Goal: Task Accomplishment & Management: Manage account settings

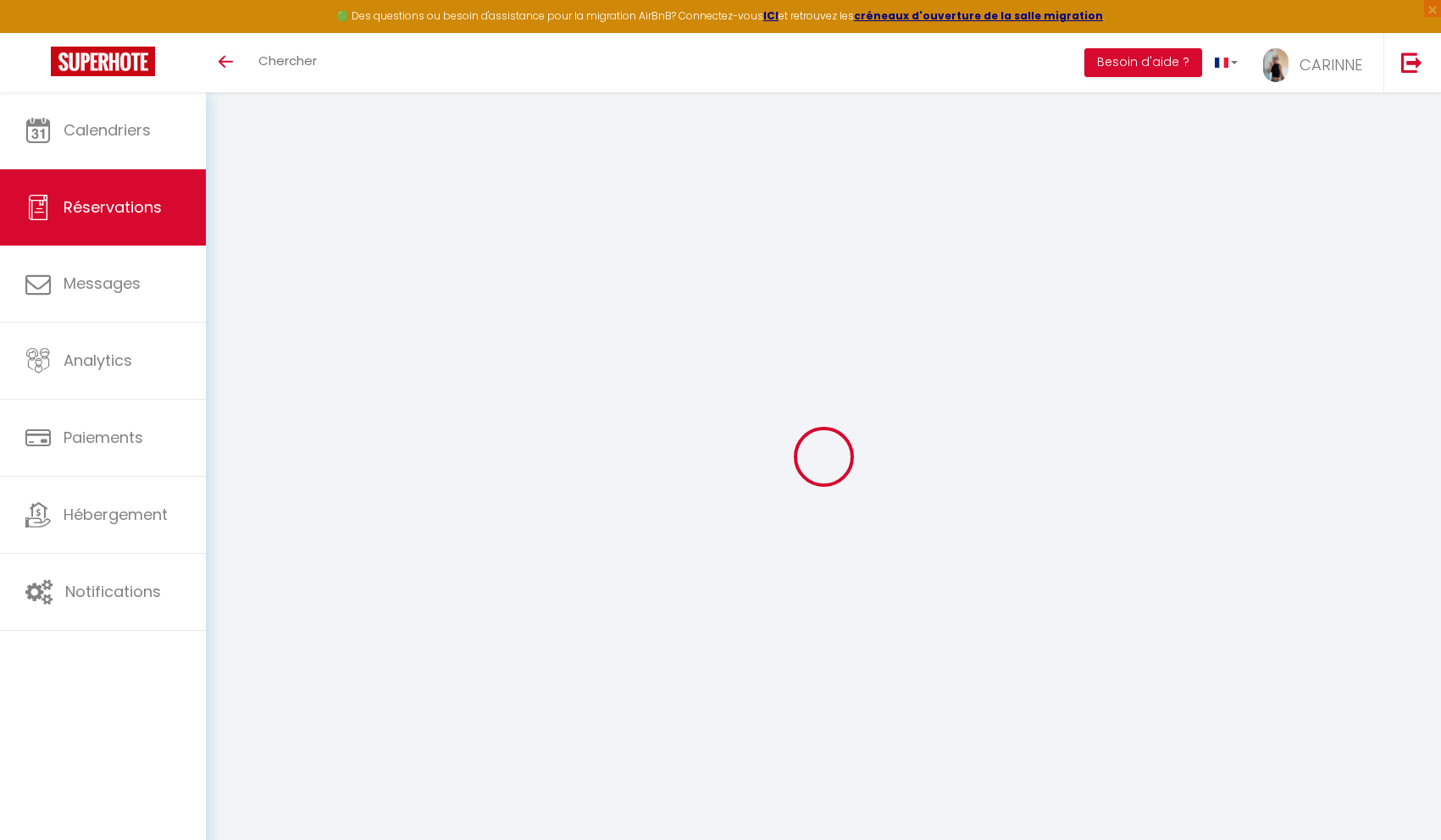
select select
checkbox input "false"
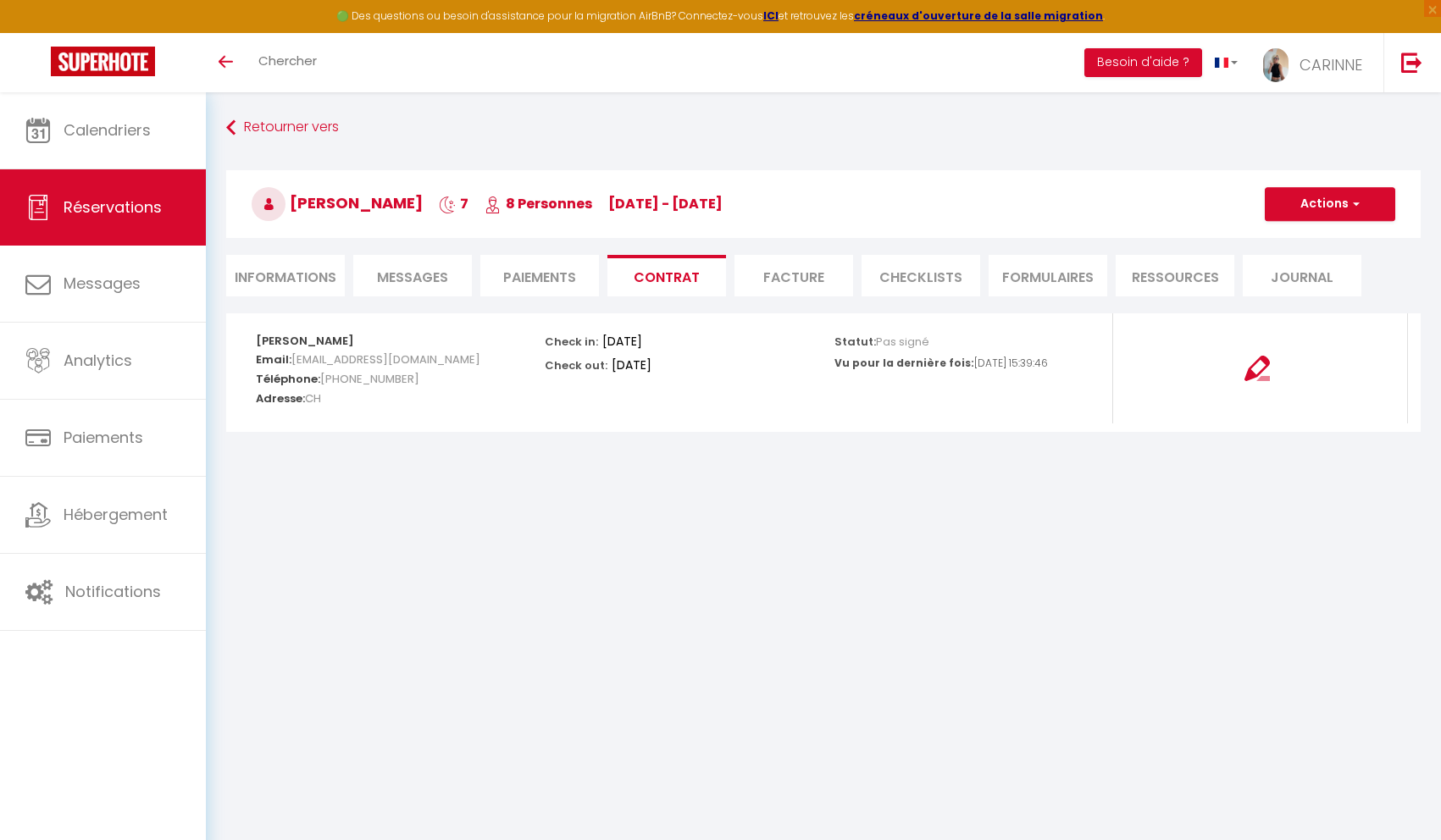
click at [150, 213] on span "Réservations" at bounding box center [113, 207] width 98 height 21
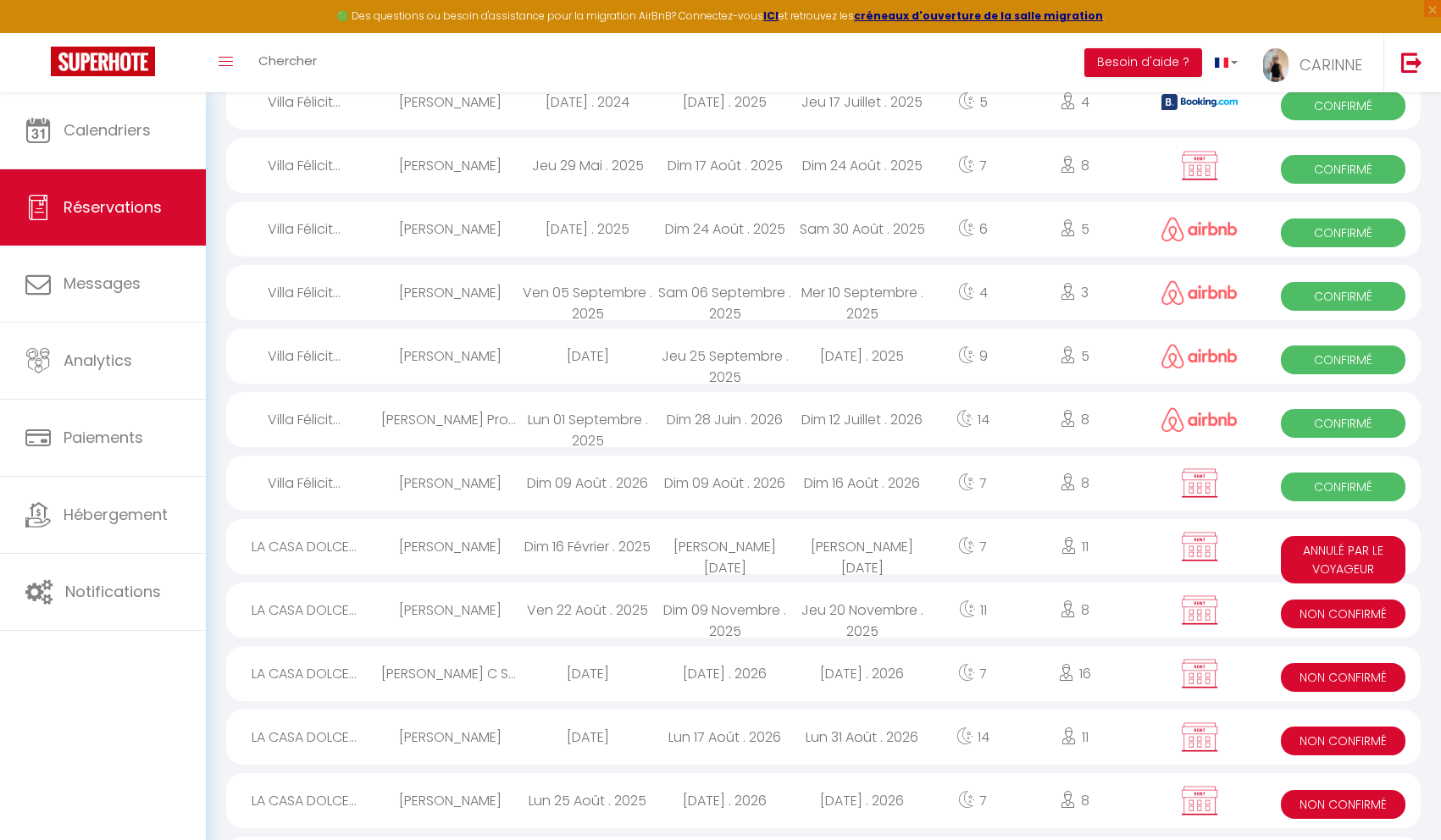
scroll to position [1527, 0]
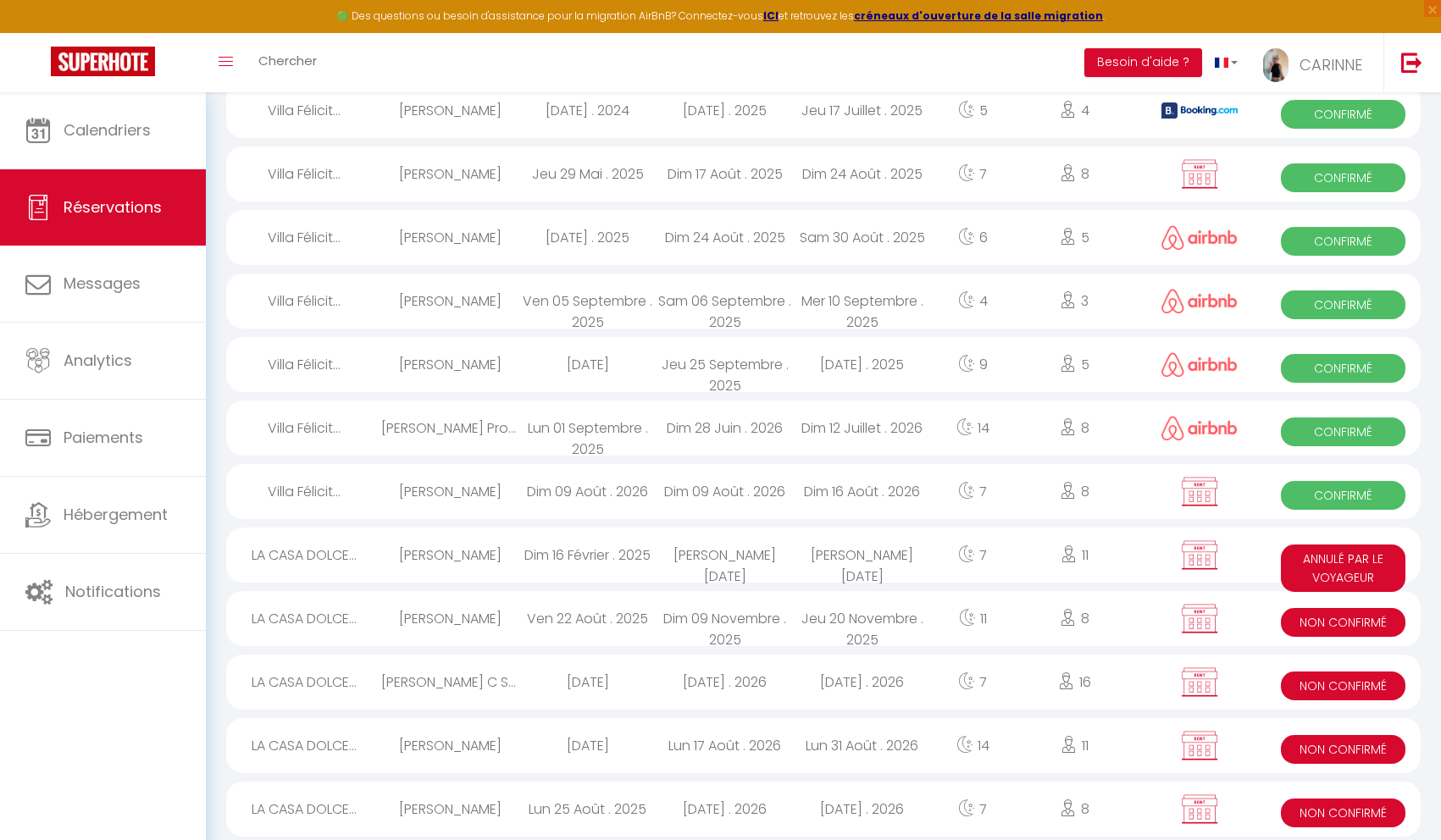
click at [435, 492] on div "[PERSON_NAME]" at bounding box center [450, 491] width 138 height 55
select select "OK"
select select "KO"
select select "0"
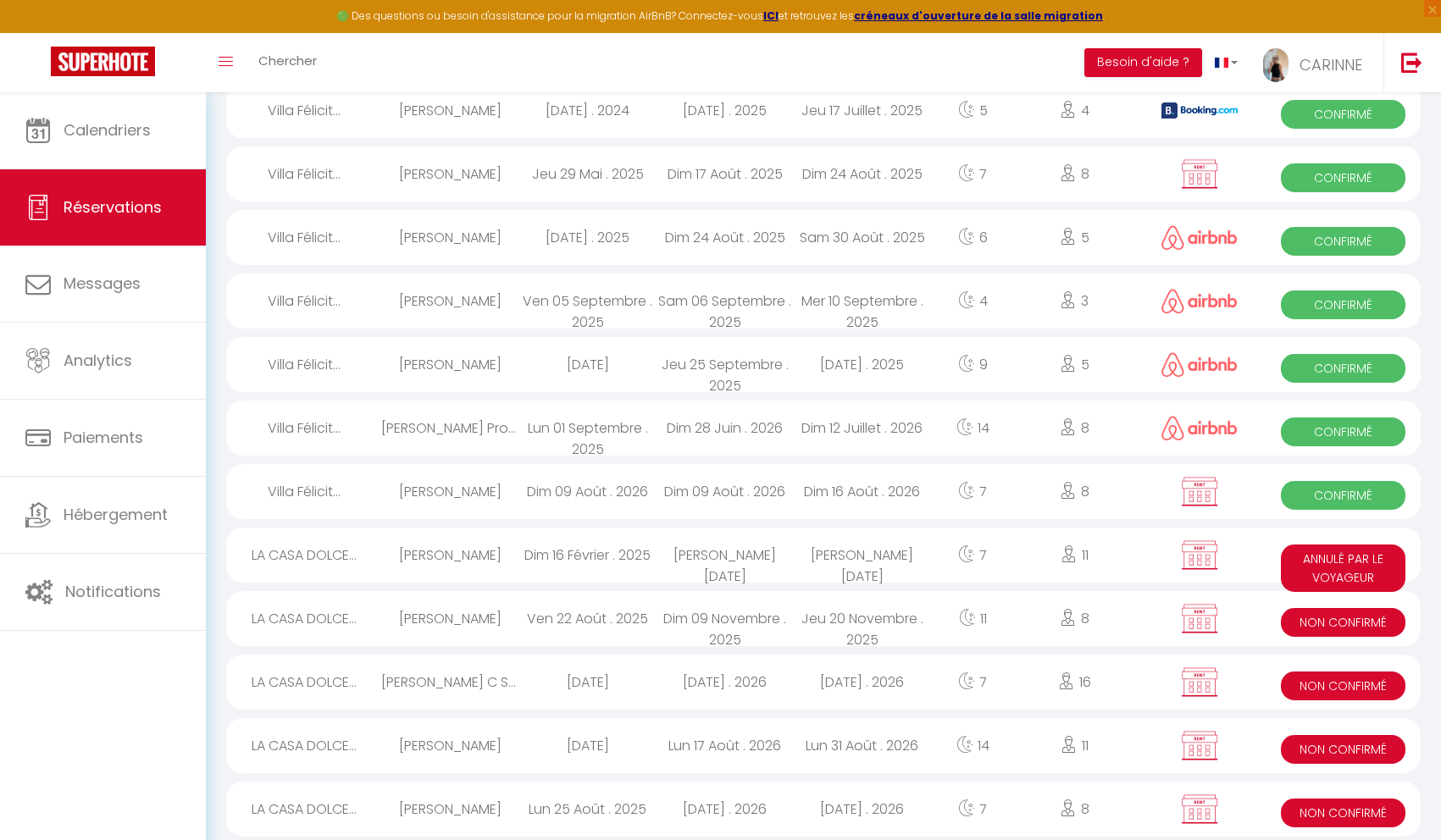
select select "1"
select select
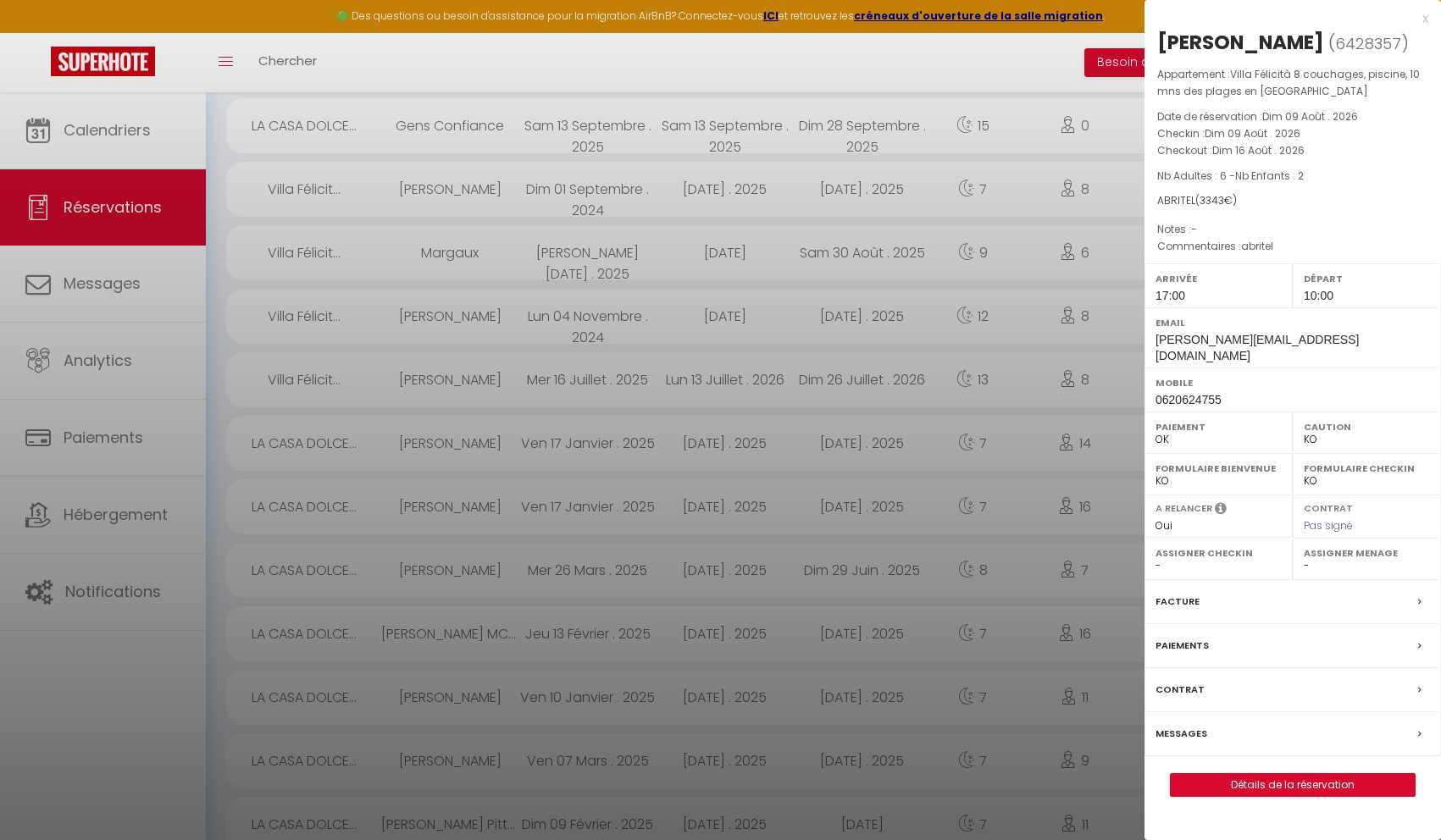
scroll to position [0, 0]
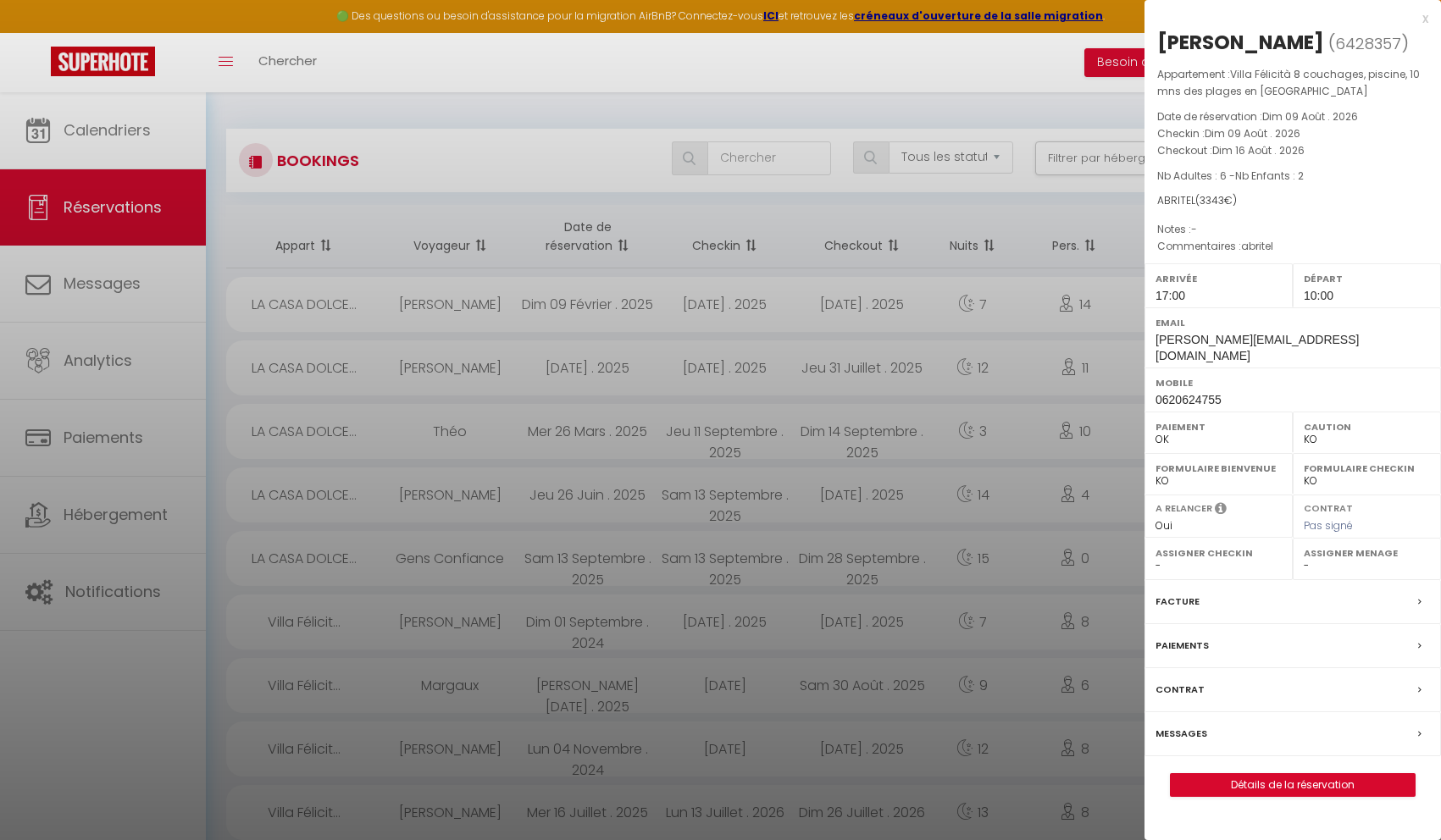
click at [1427, 18] on div "x" at bounding box center [1285, 18] width 283 height 21
checkbox input "false"
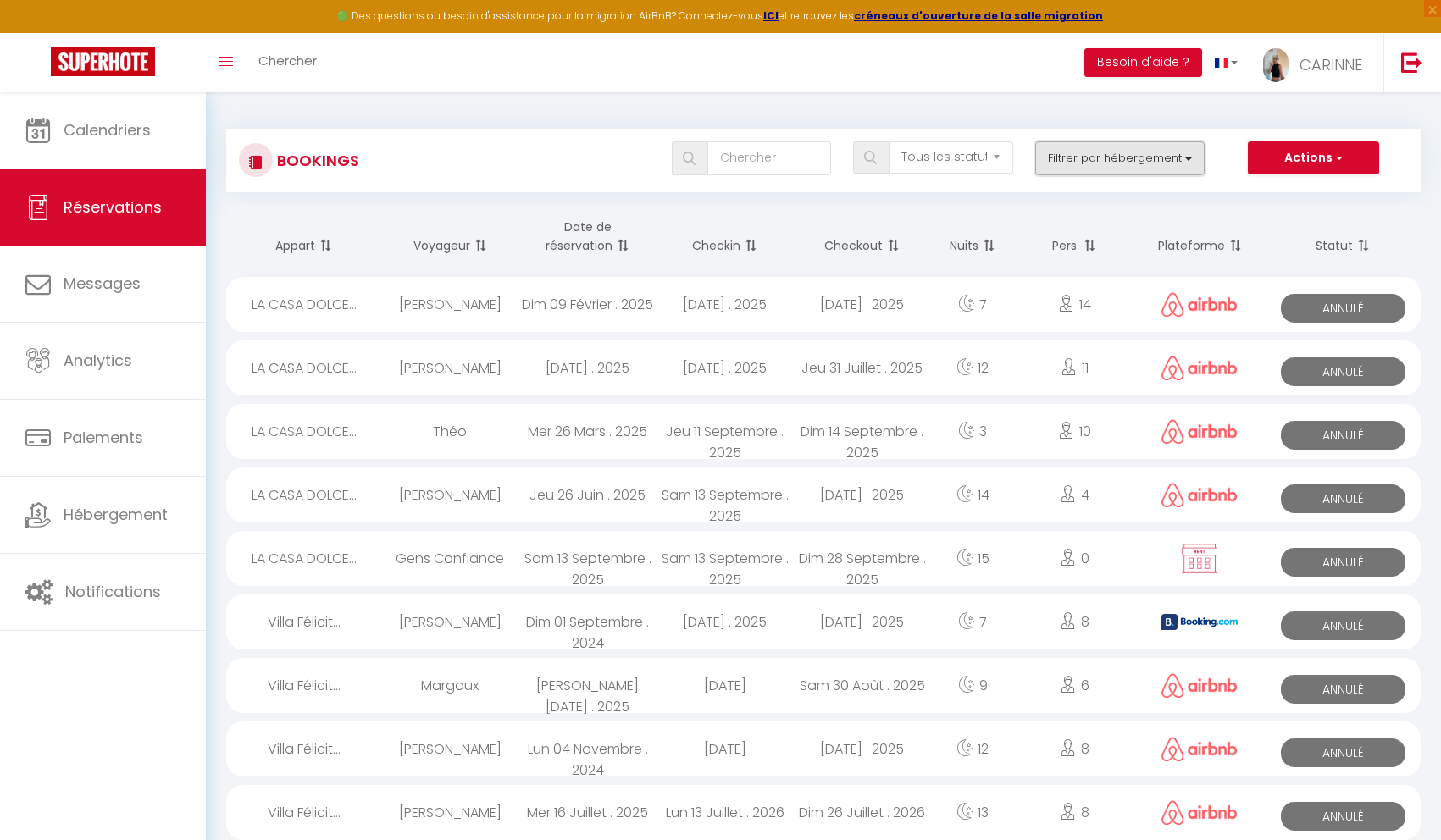
click at [1182, 162] on button "Filtrer par hébergement" at bounding box center [1120, 158] width 170 height 34
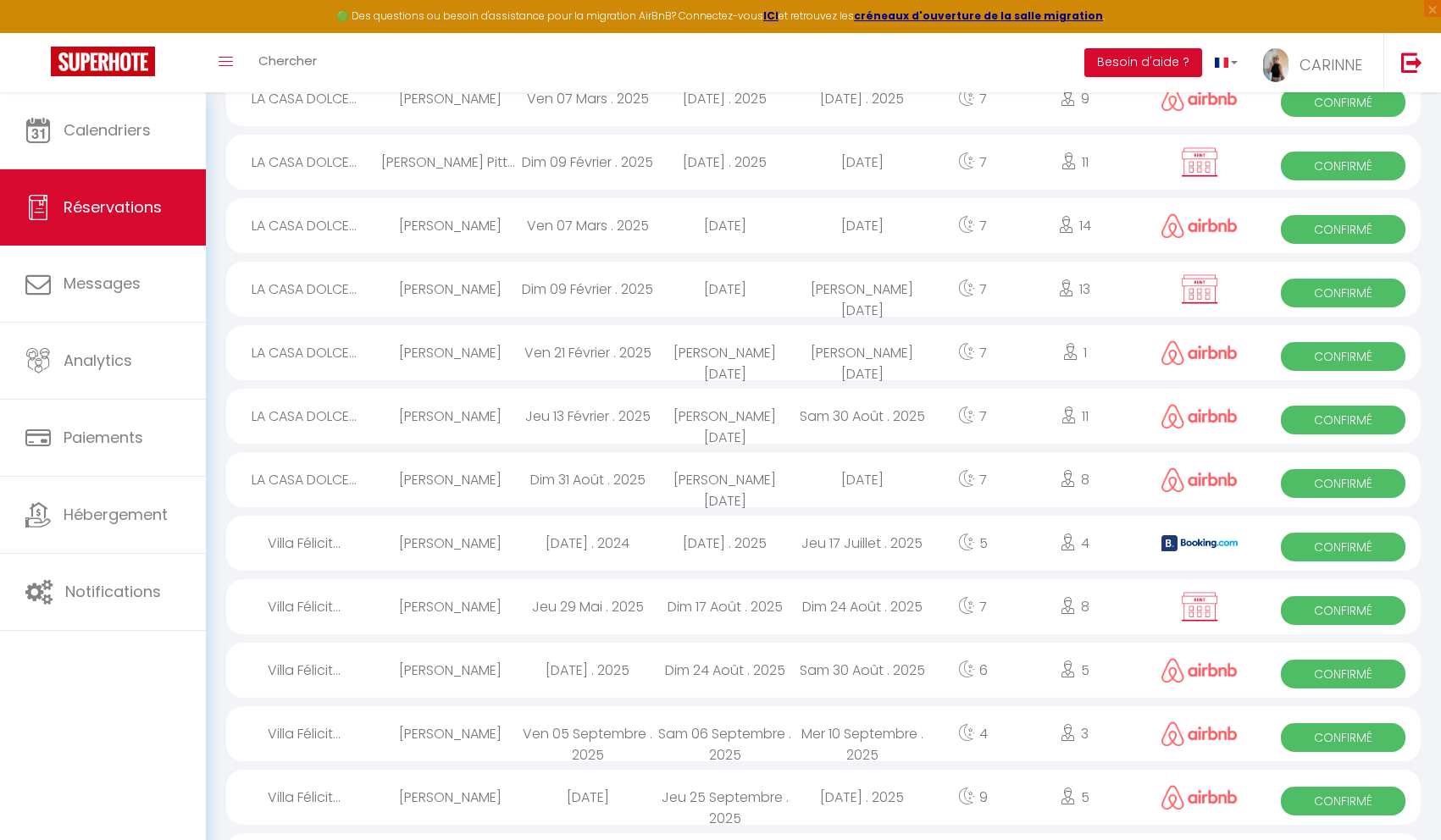
scroll to position [1338, 0]
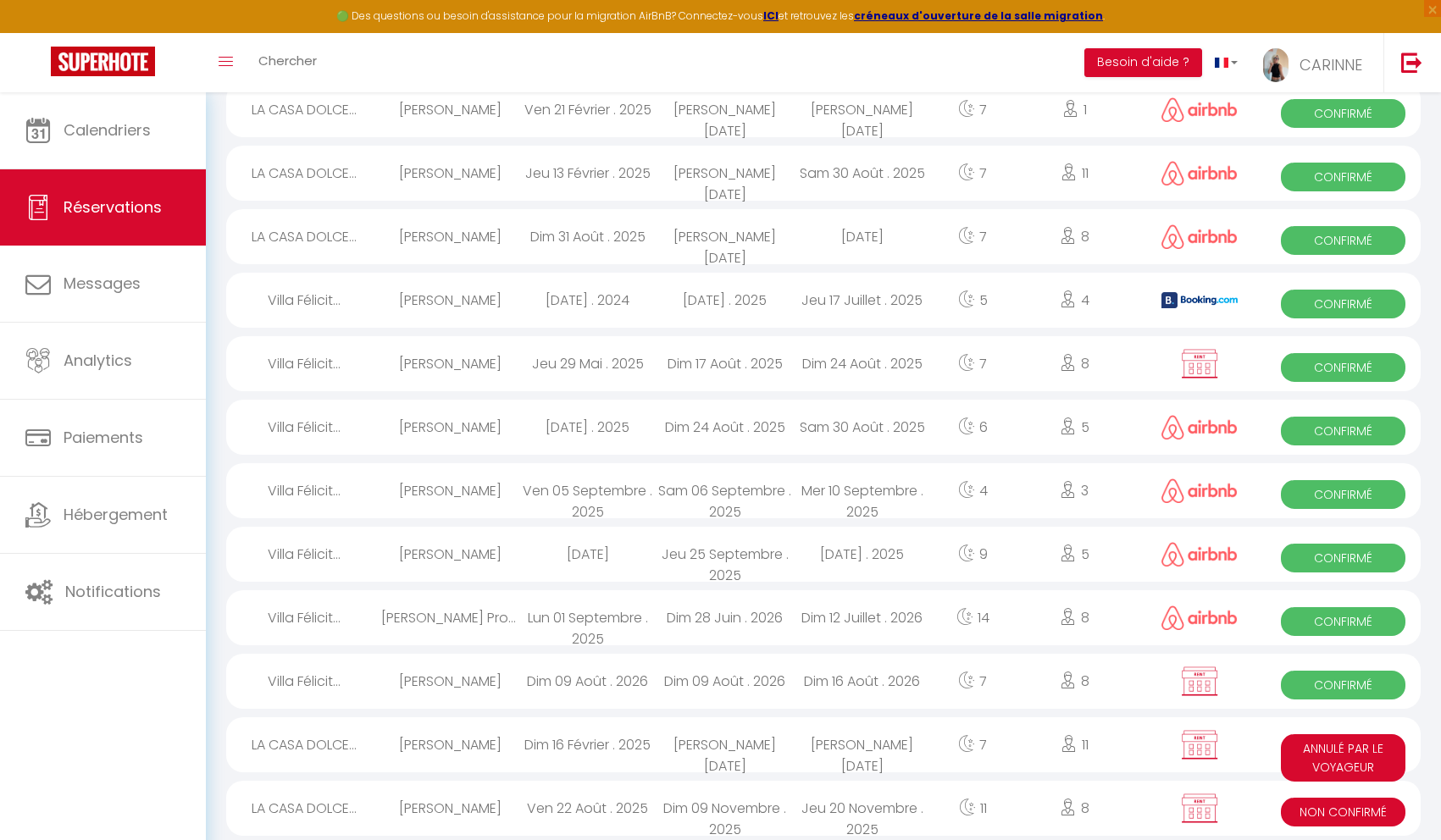
click at [670, 300] on div "[DATE] . 2025" at bounding box center [725, 300] width 138 height 55
select select "OK"
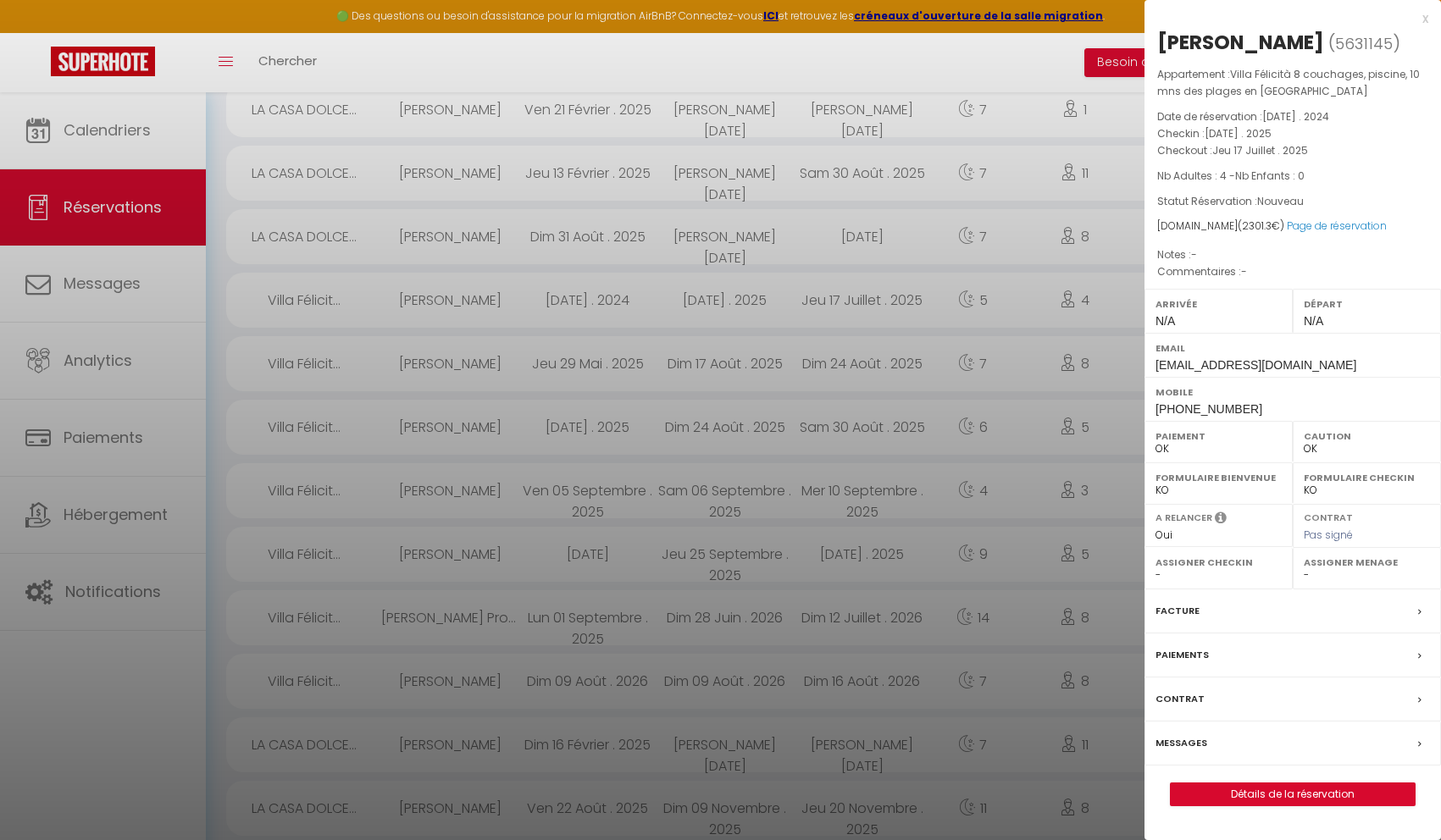
click at [1422, 610] on span at bounding box center [1423, 611] width 12 height 18
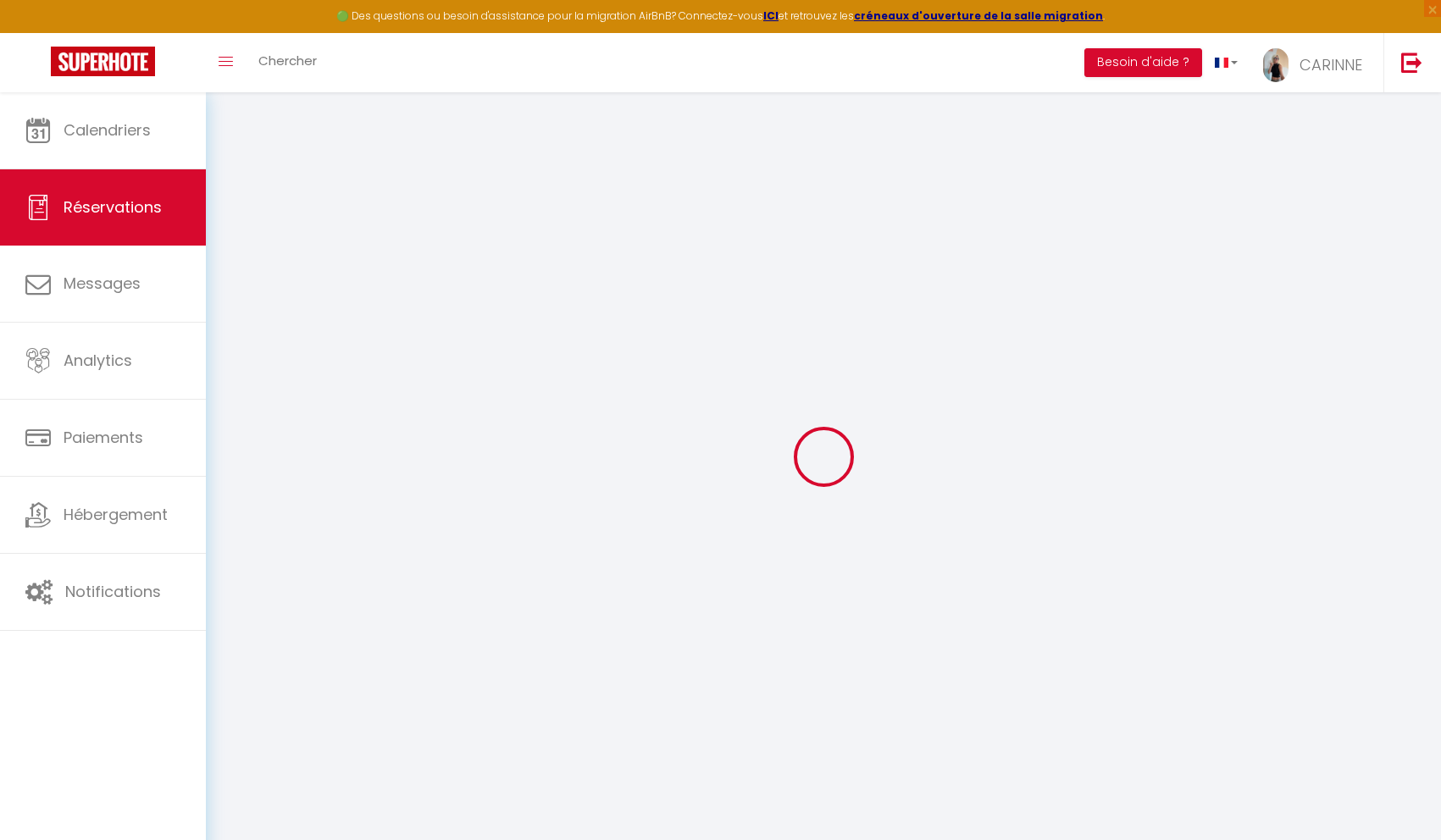
select select
checkbox input "false"
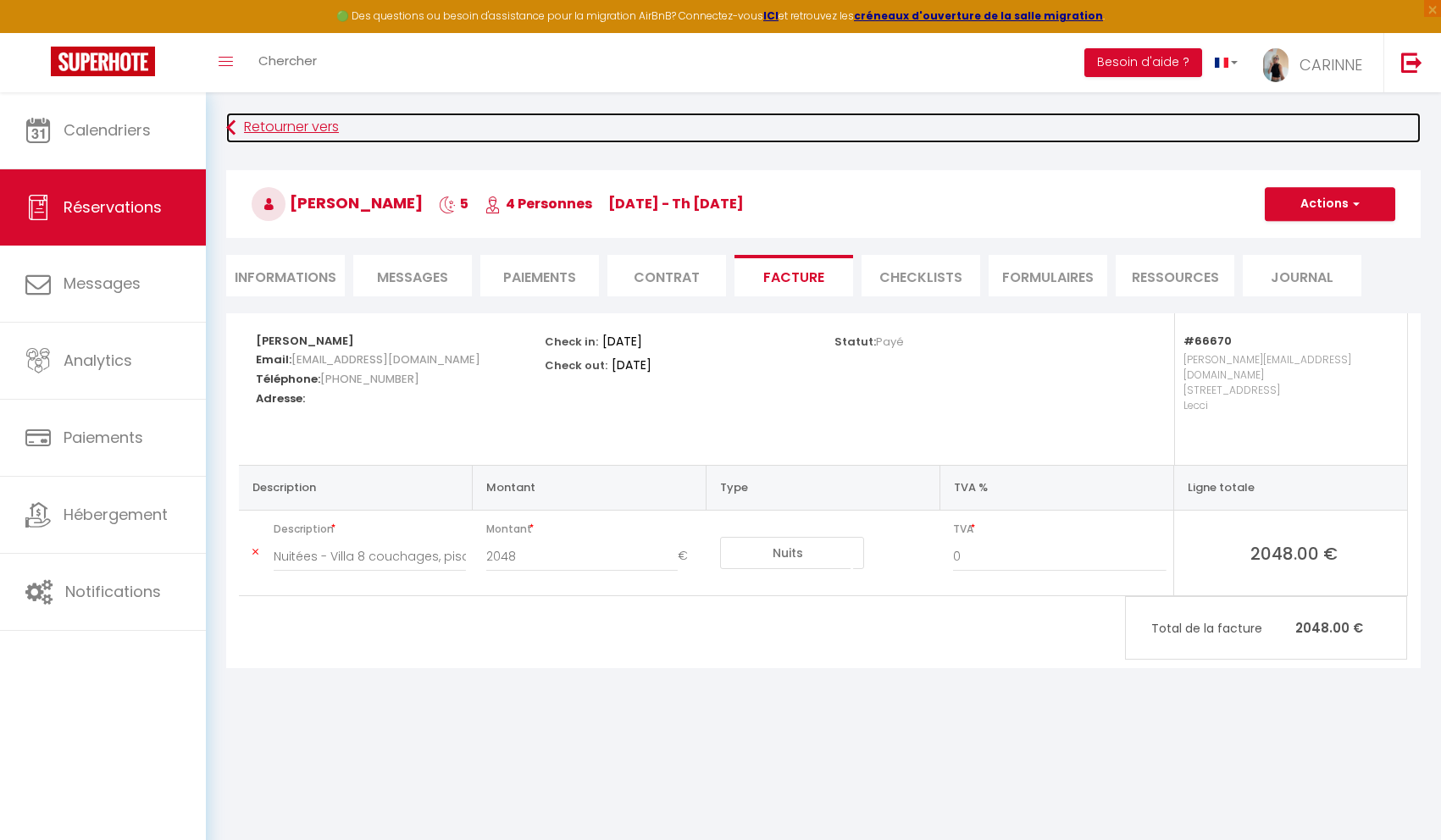
click at [279, 127] on link "Retourner vers" at bounding box center [823, 128] width 1194 height 30
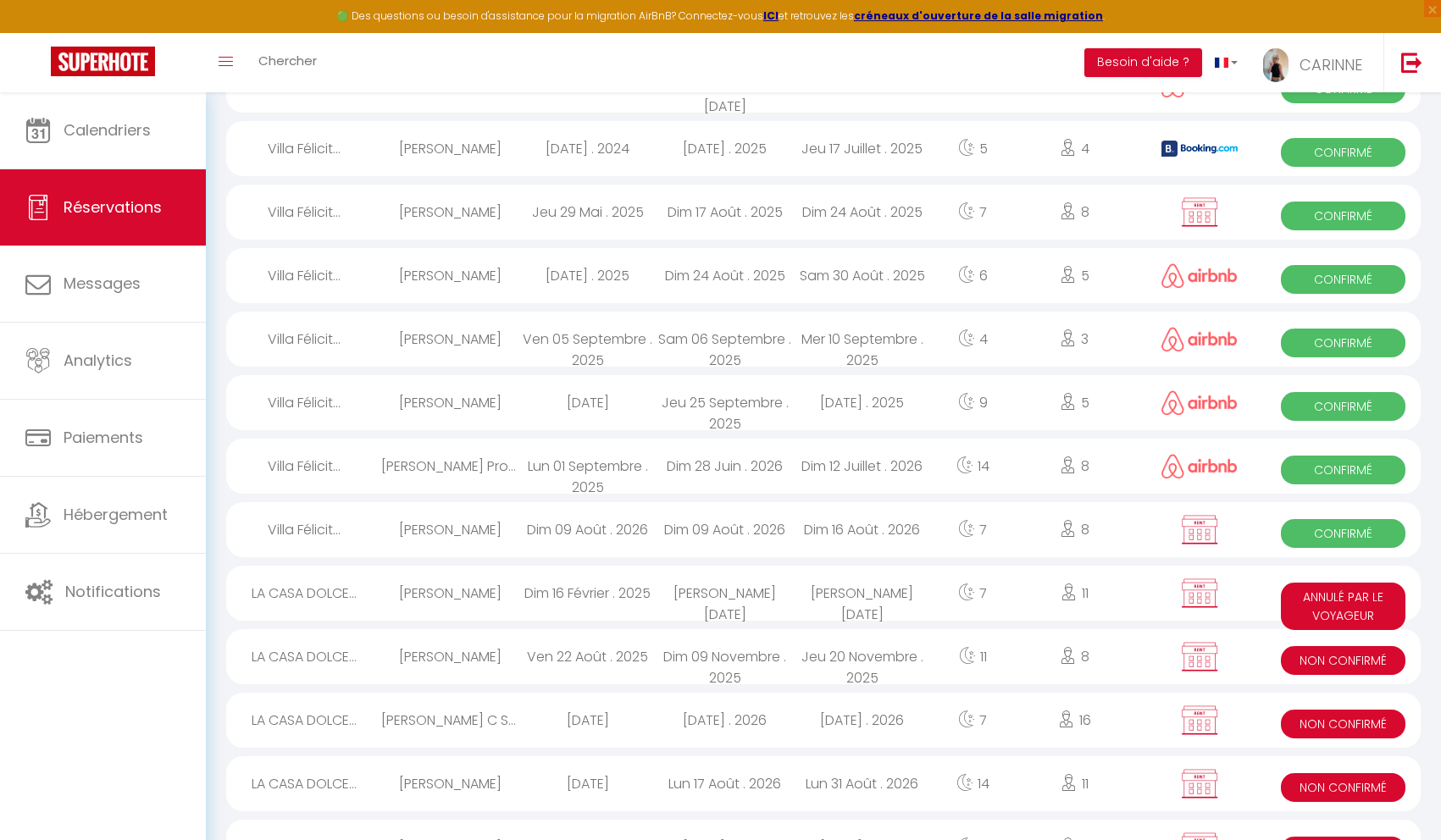
scroll to position [1491, 0]
click at [881, 525] on div "Dim 16 Août . 2026" at bounding box center [863, 529] width 138 height 55
select select "OK"
select select "KO"
select select "0"
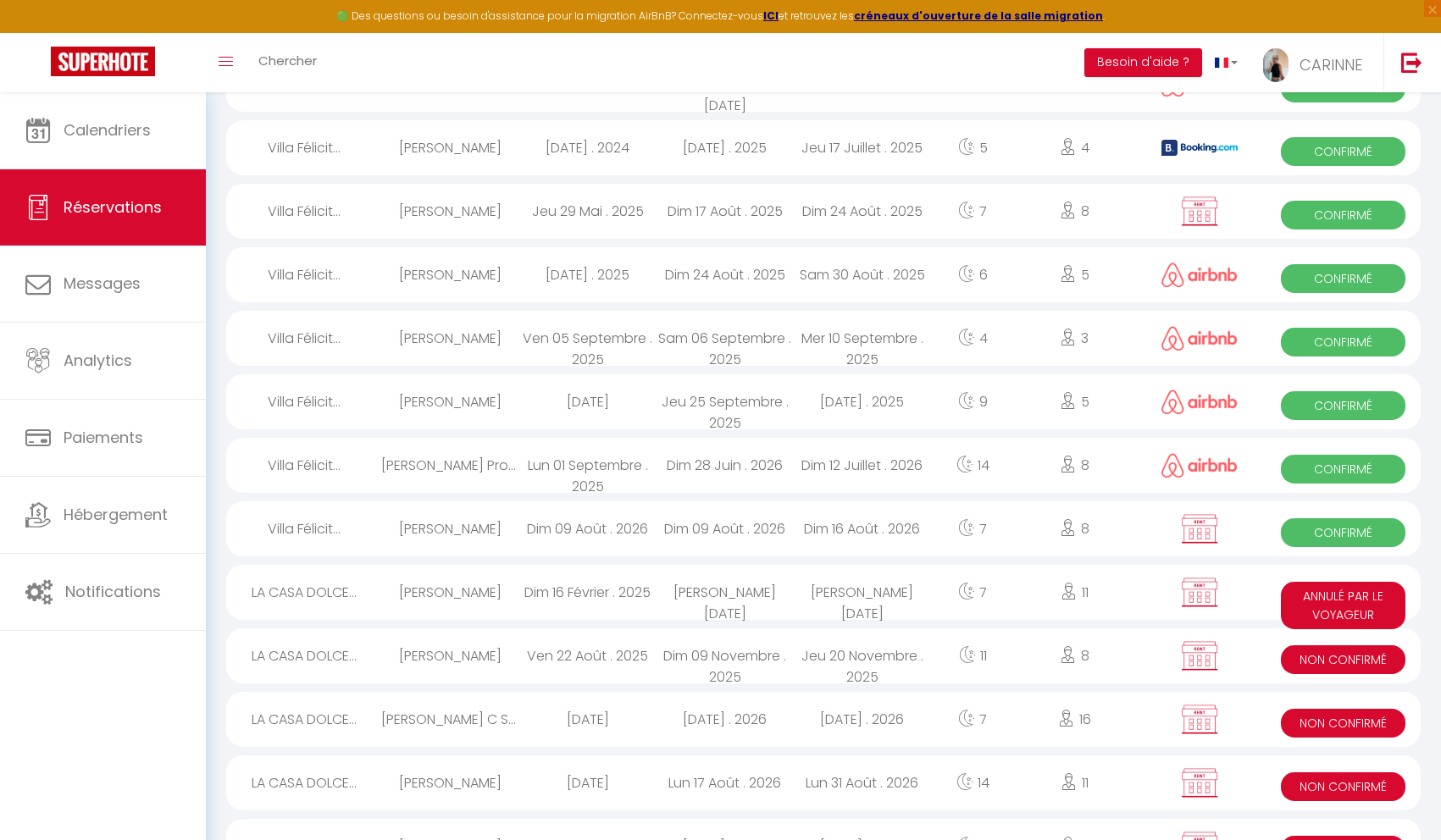
select select "0"
select select "1"
select select
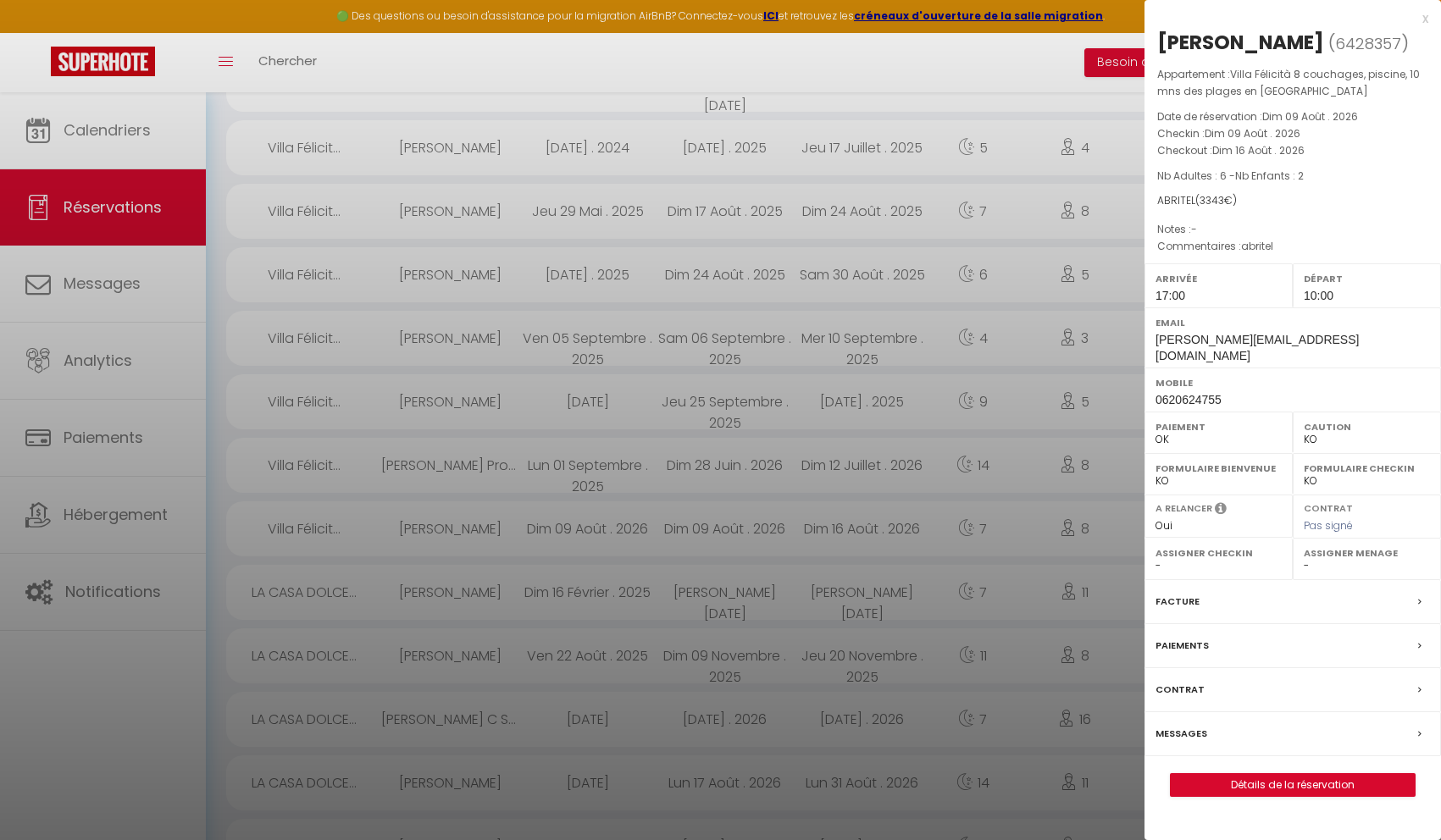
click at [1193, 610] on label "Facture" at bounding box center [1176, 601] width 44 height 18
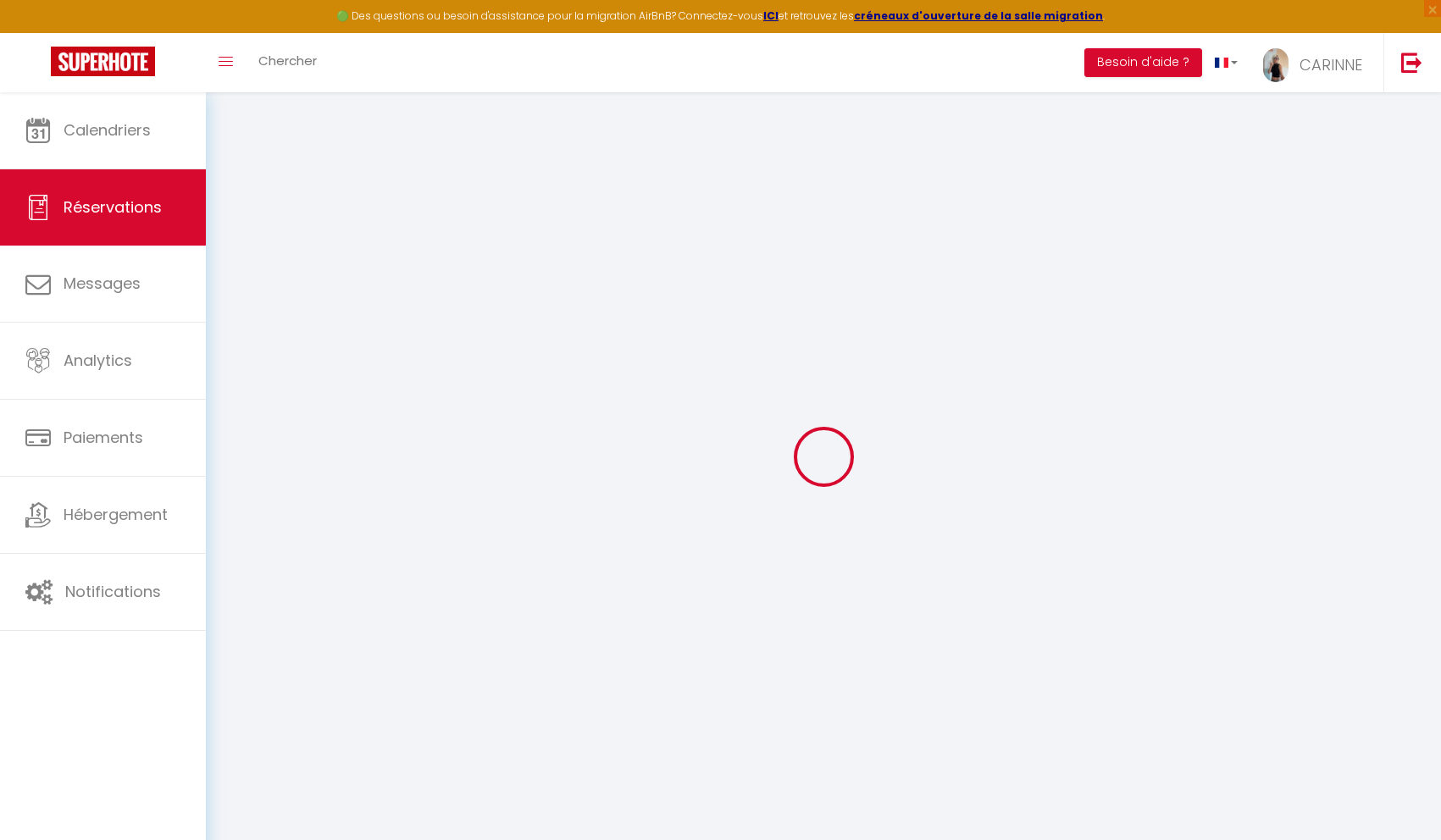
select select
checkbox input "false"
type textarea "abritel"
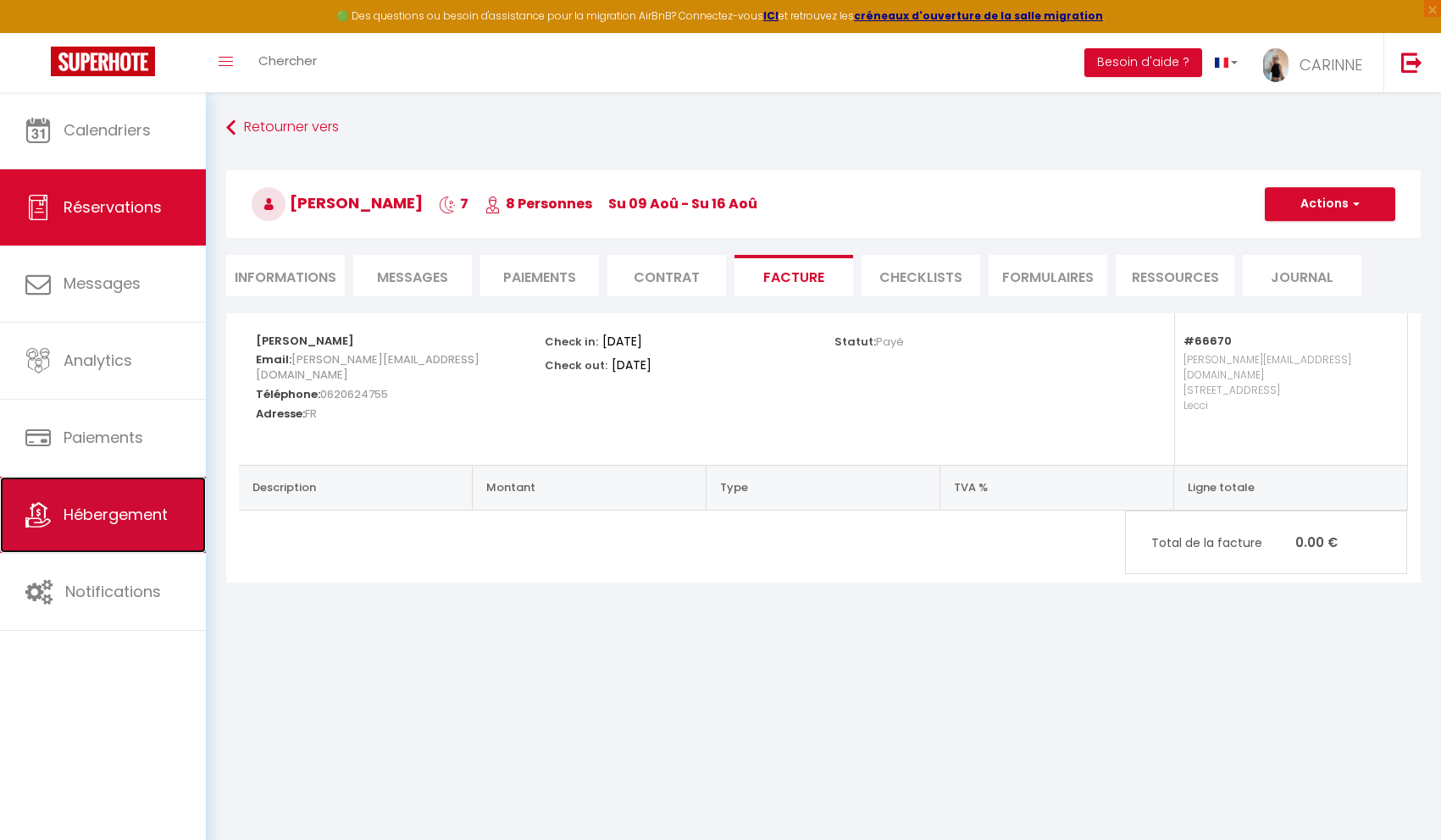
click at [151, 521] on span "Hébergement" at bounding box center [115, 515] width 105 height 21
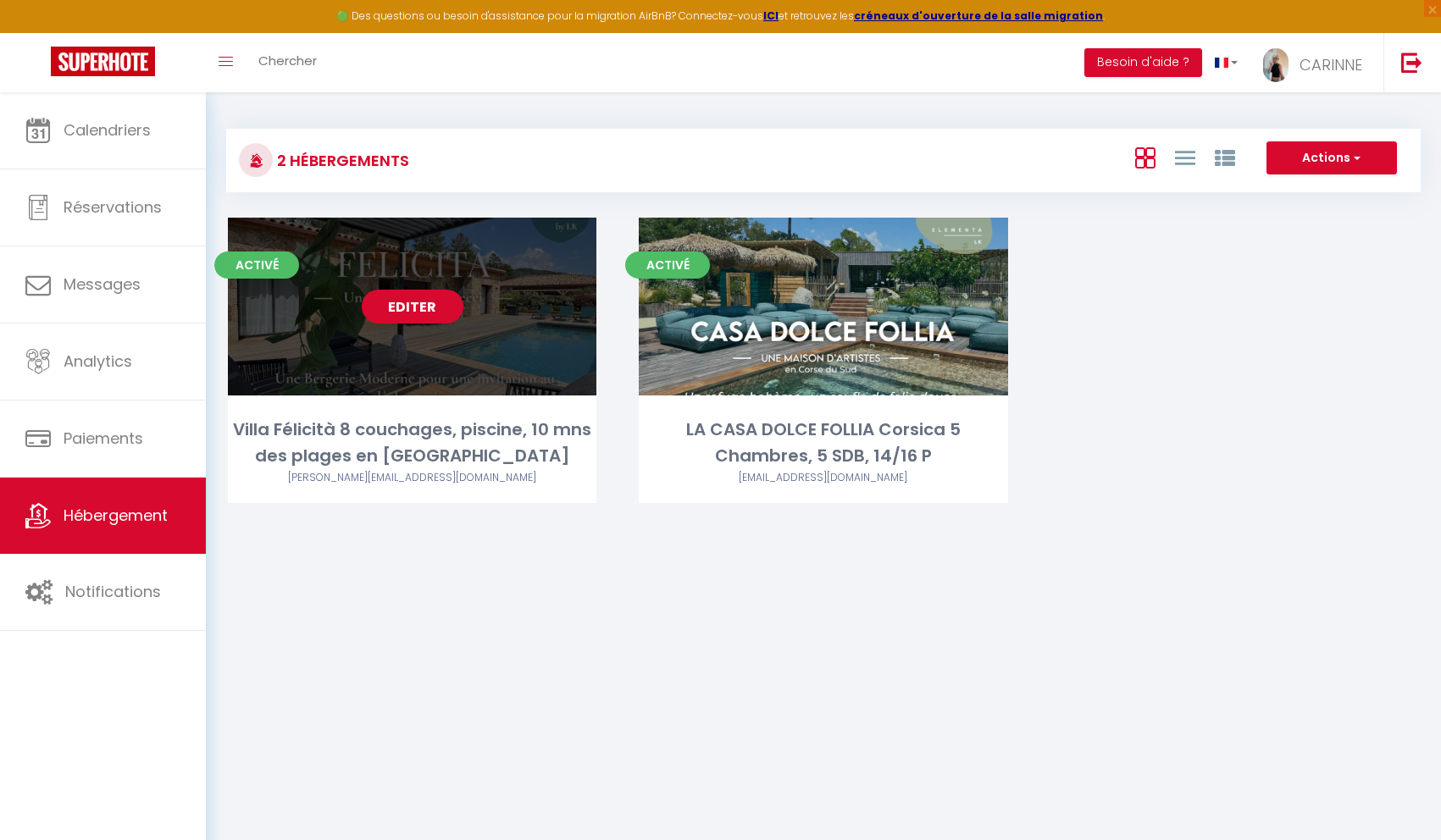
click at [400, 310] on link "Editer" at bounding box center [413, 307] width 102 height 34
select select "3"
select select "2"
select select "1"
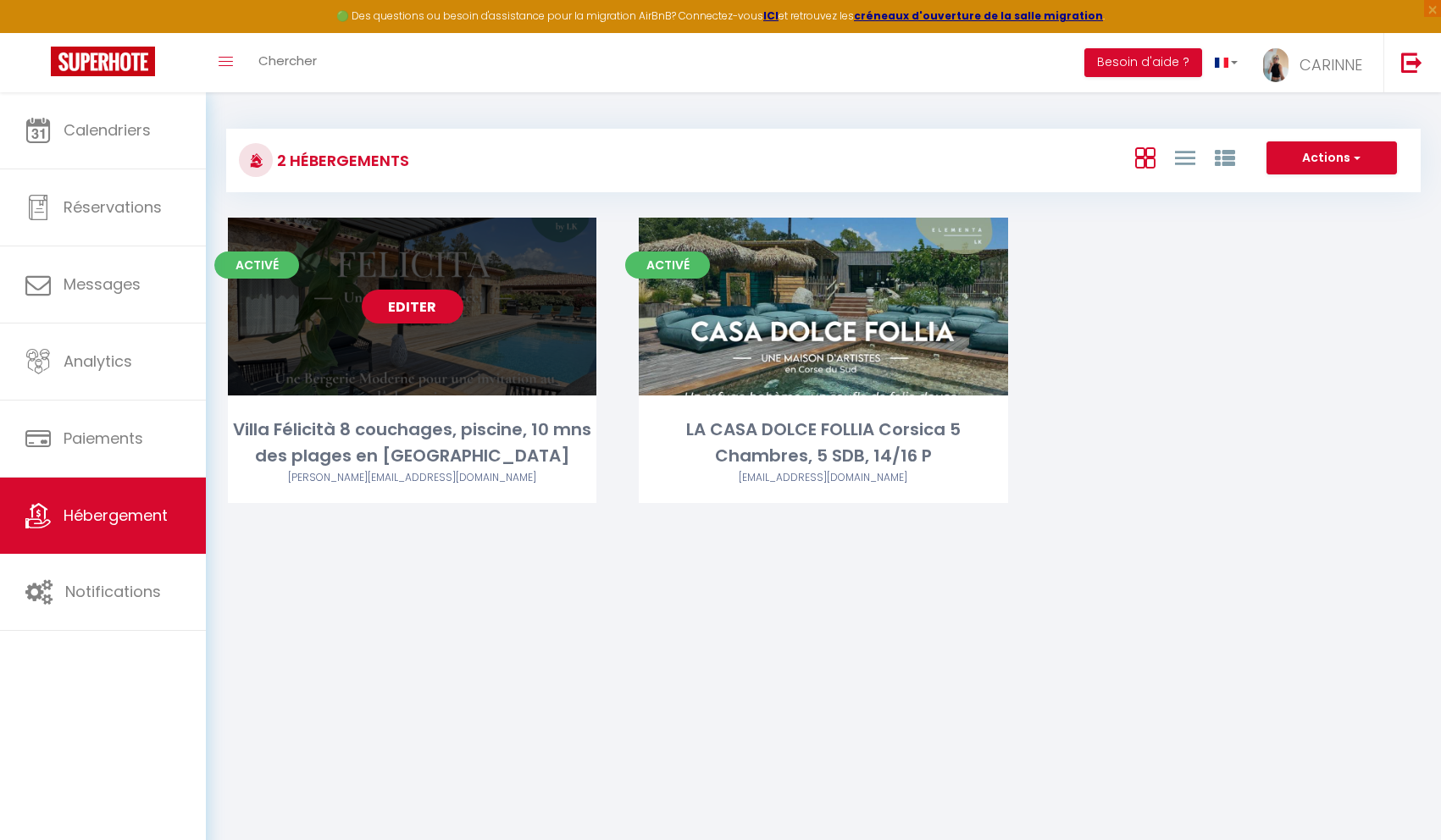
select select
select select "28"
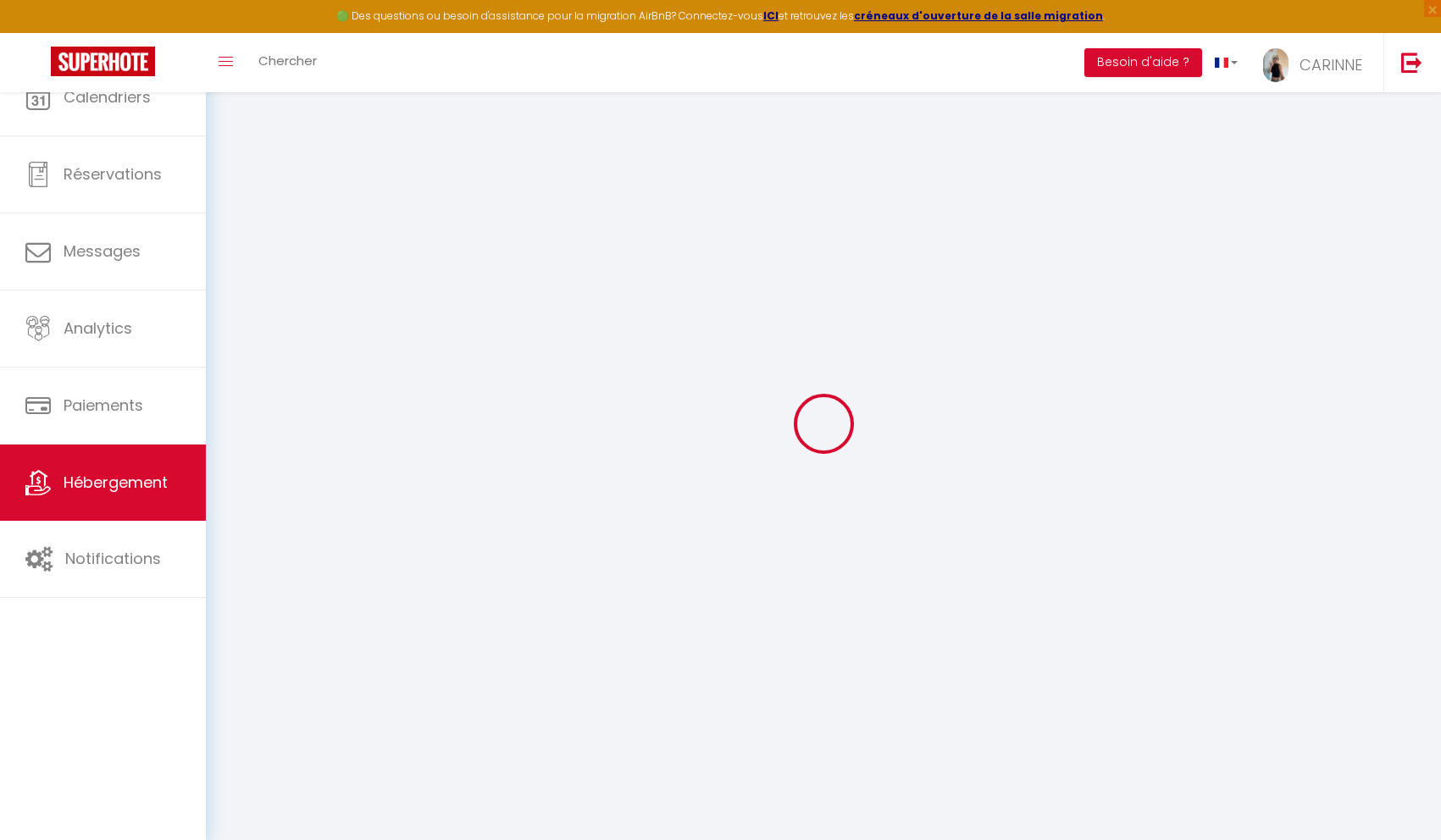
select select
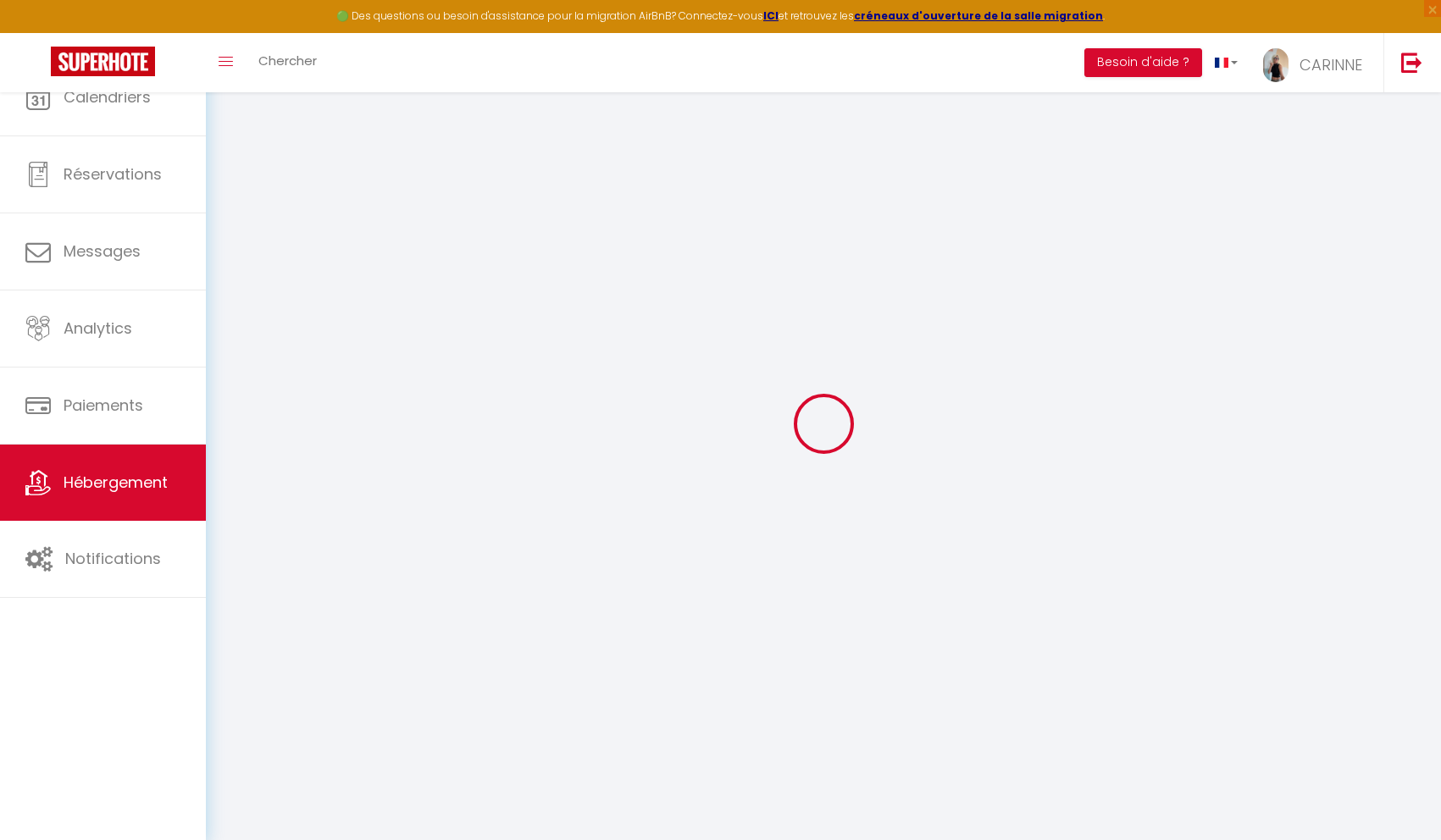
select select
checkbox input "false"
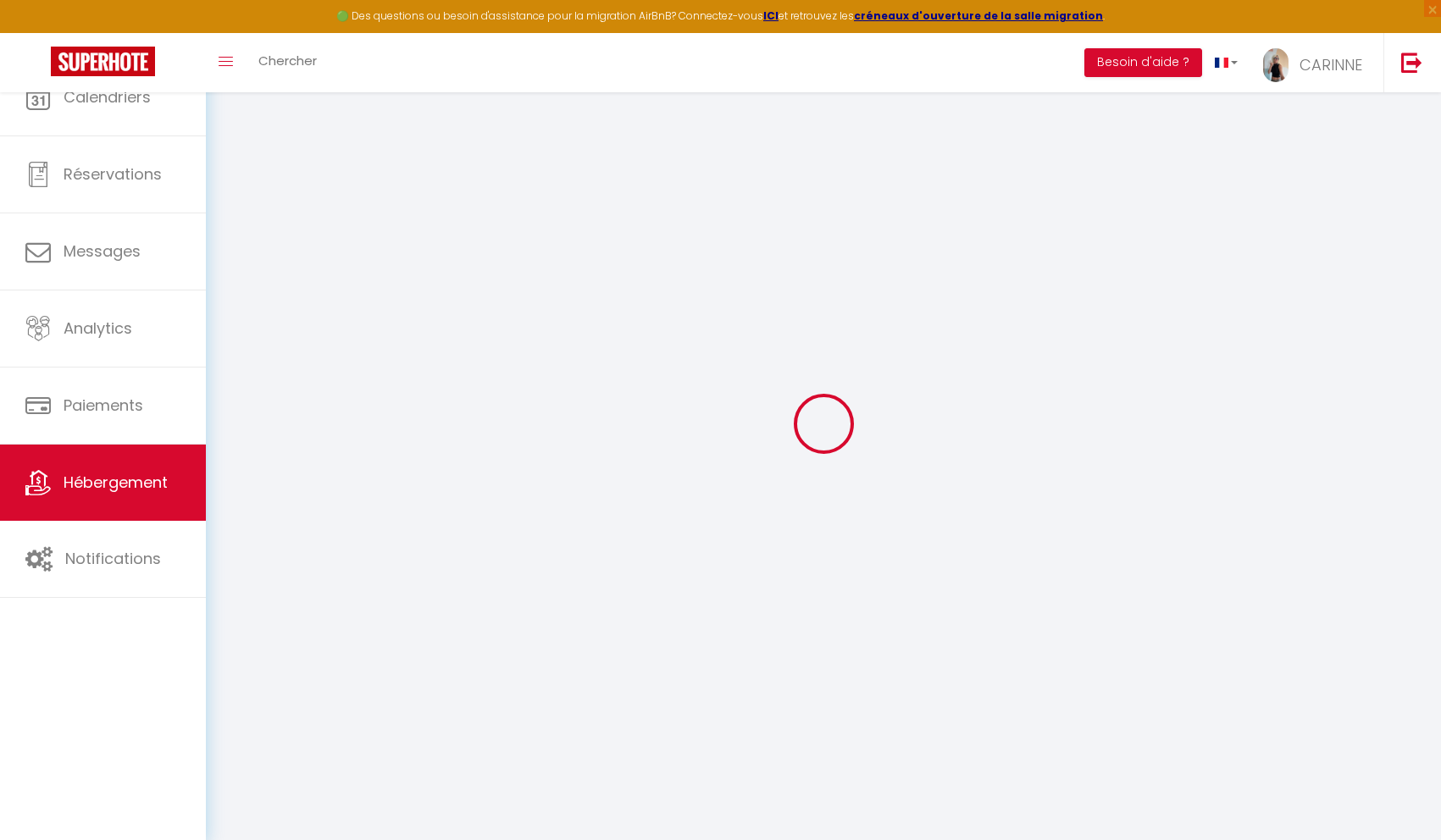
select select
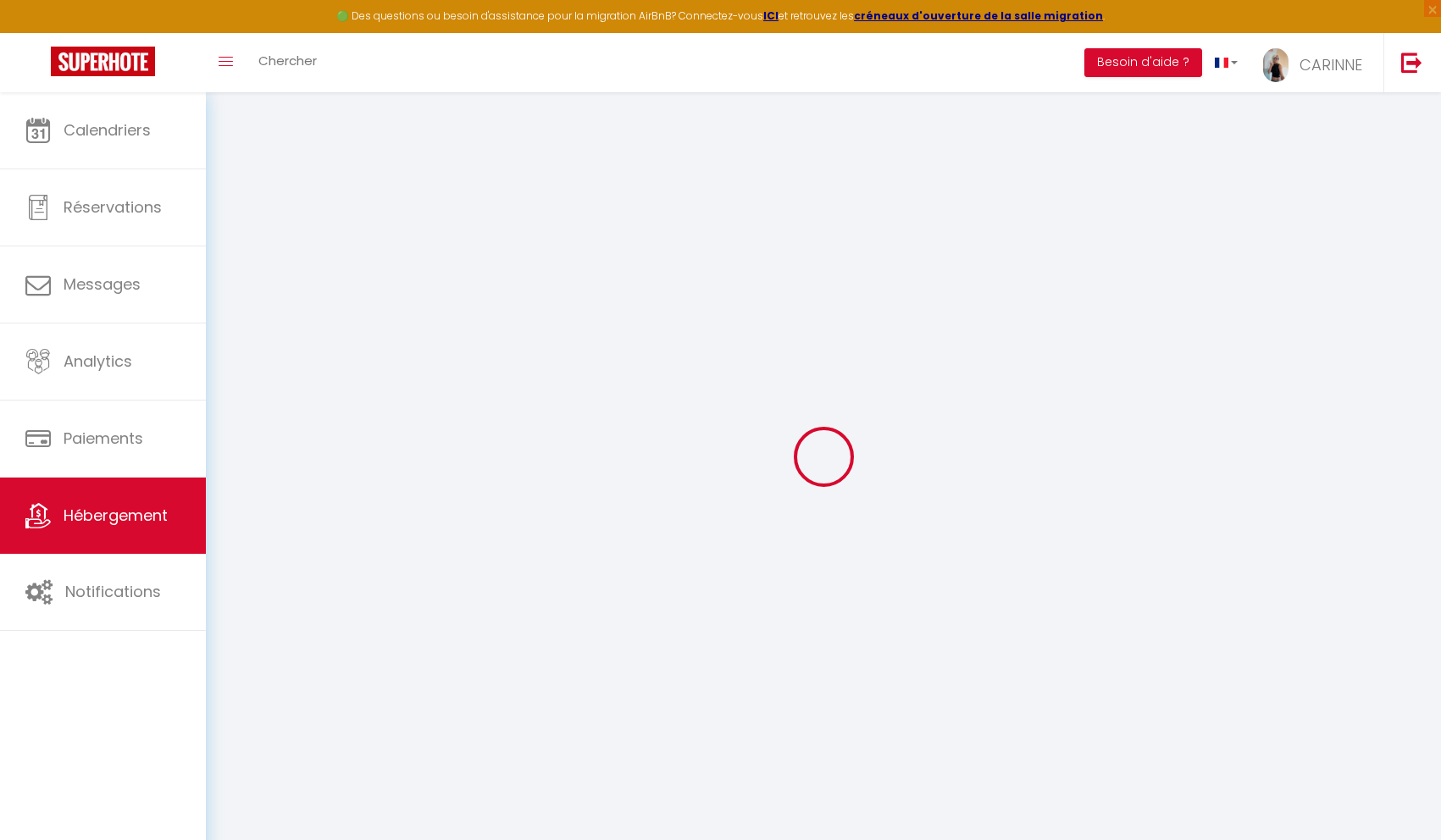
select select
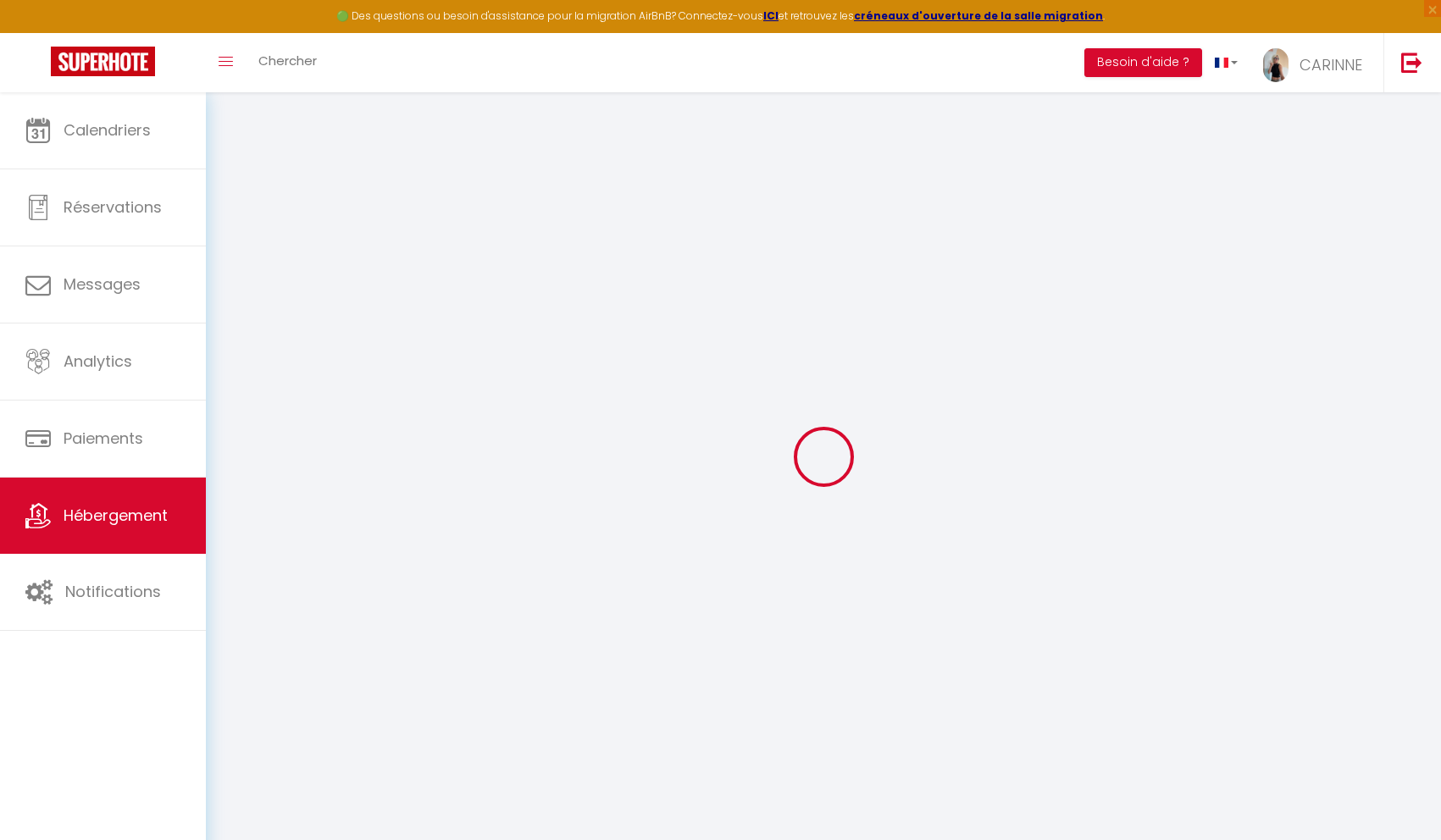
select select
checkbox input "false"
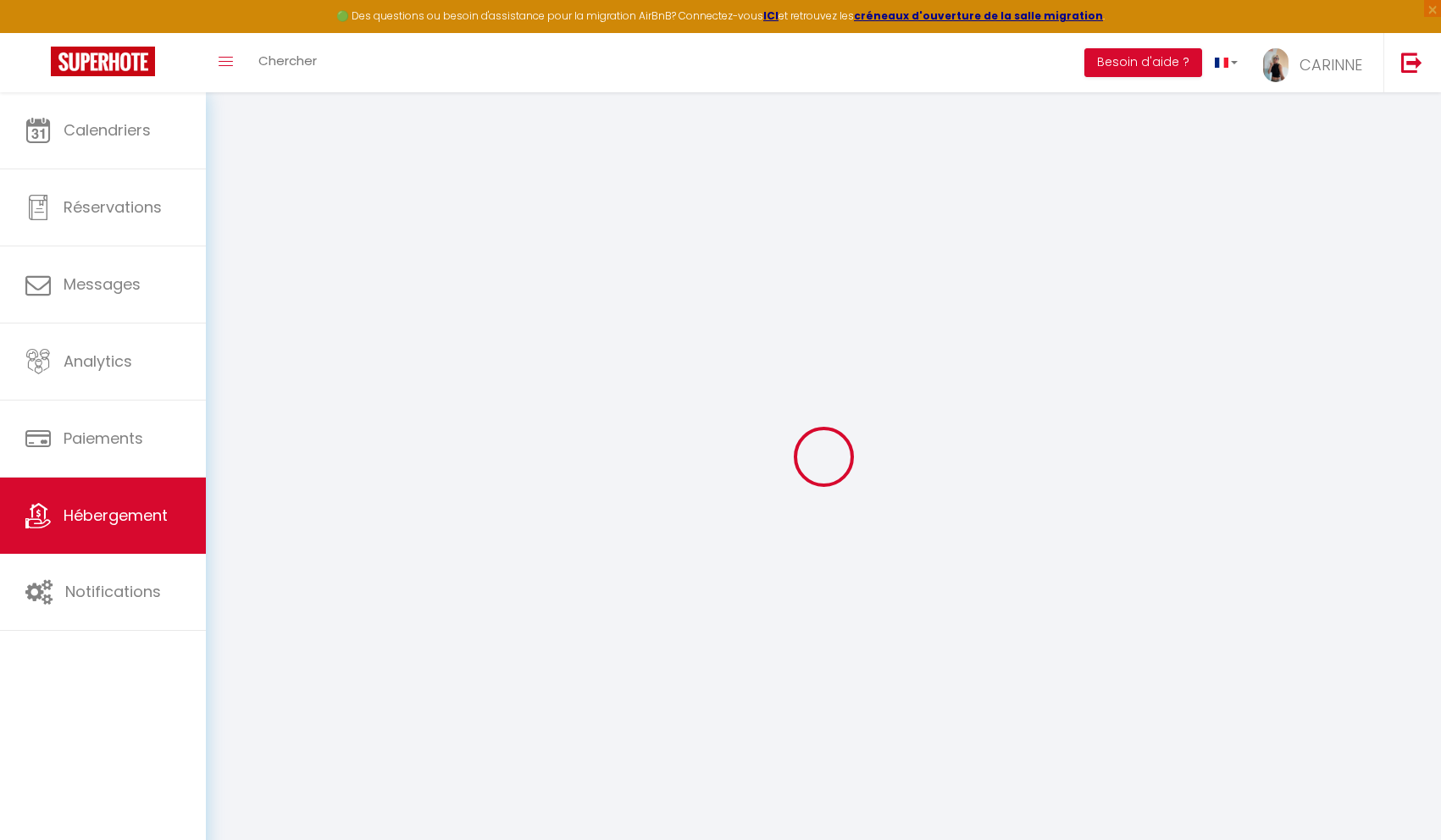
select select
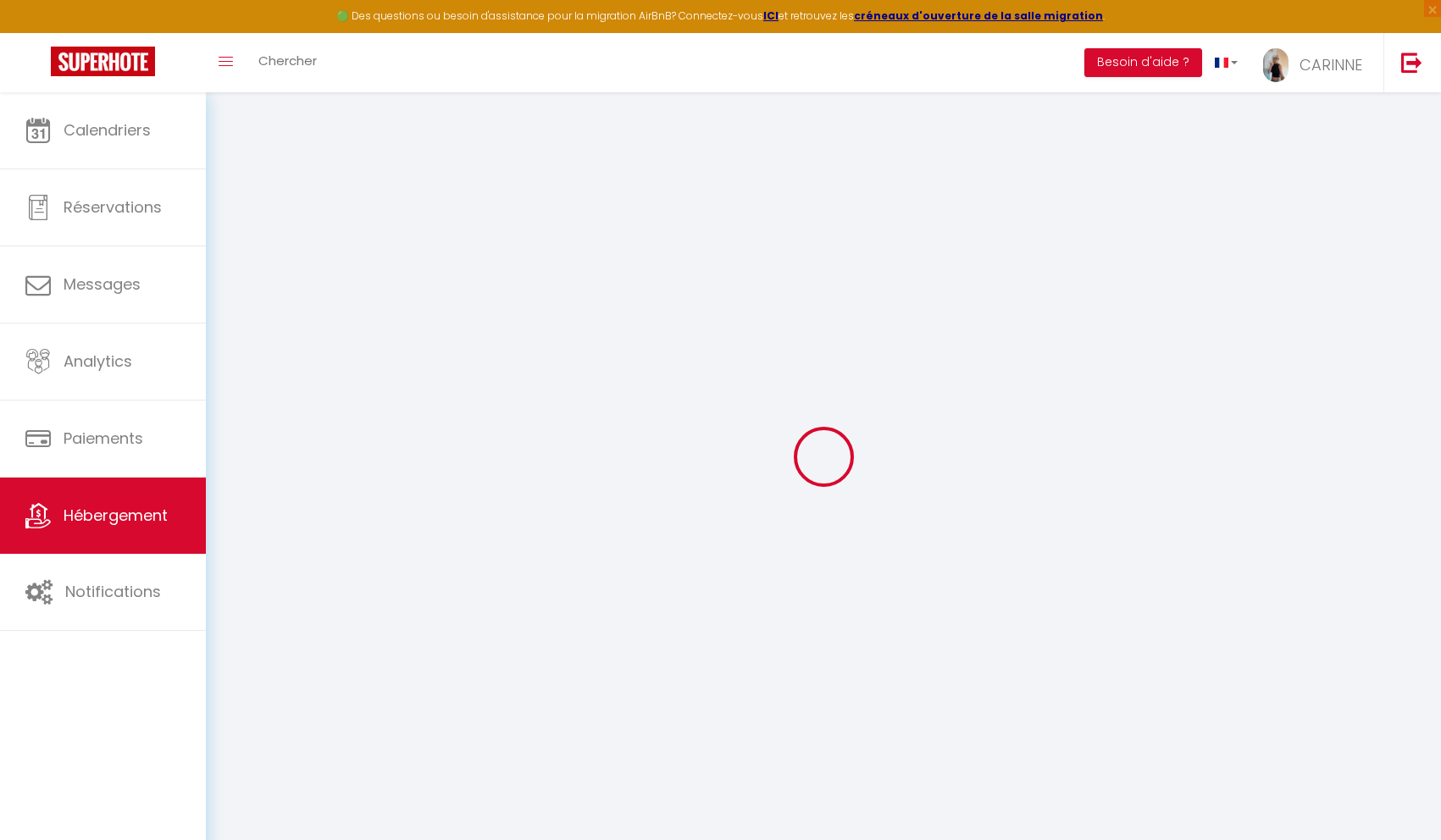
select select
checkbox input "false"
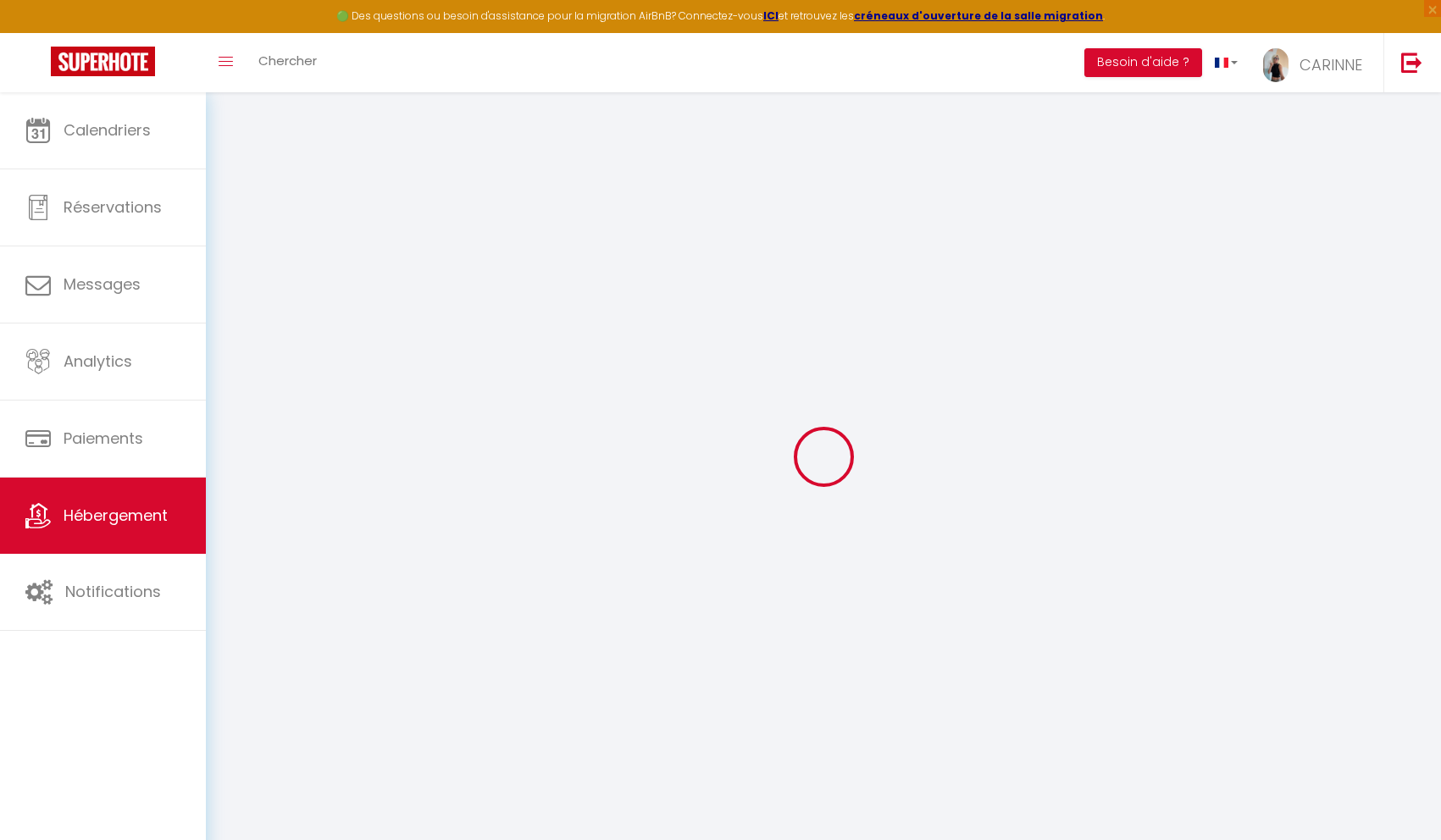
checkbox input "false"
select select
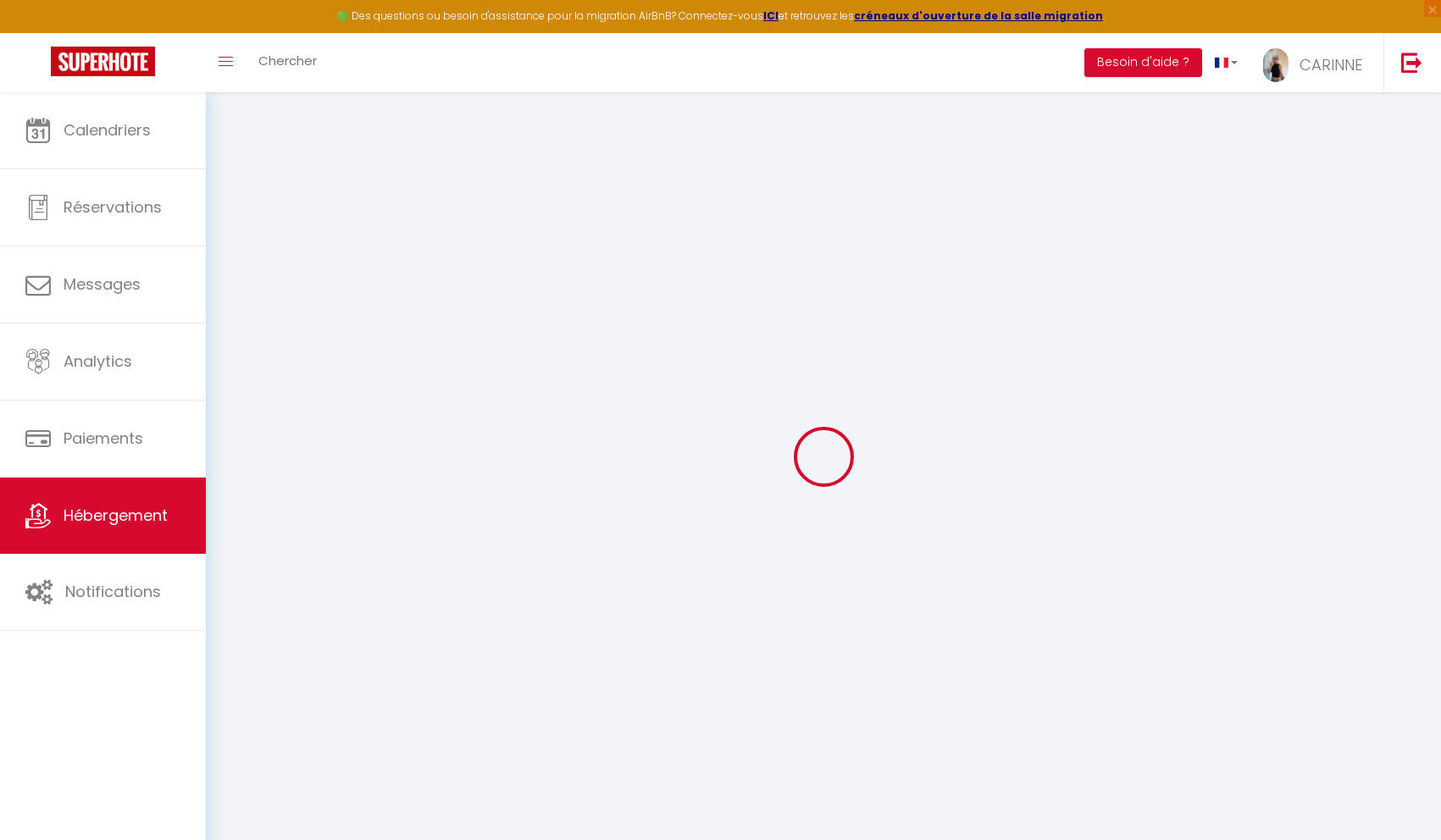
select select
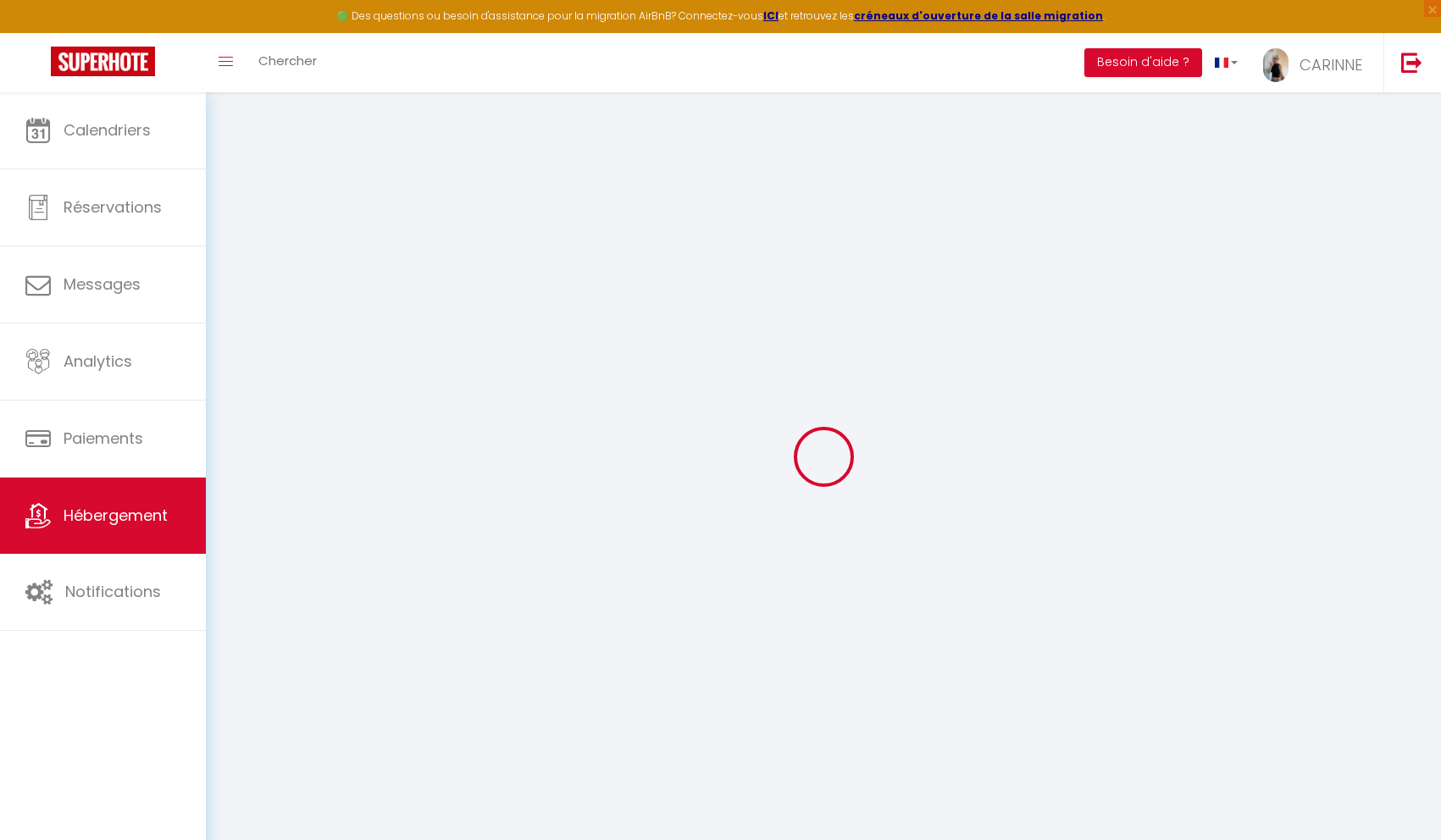
checkbox input "false"
select select
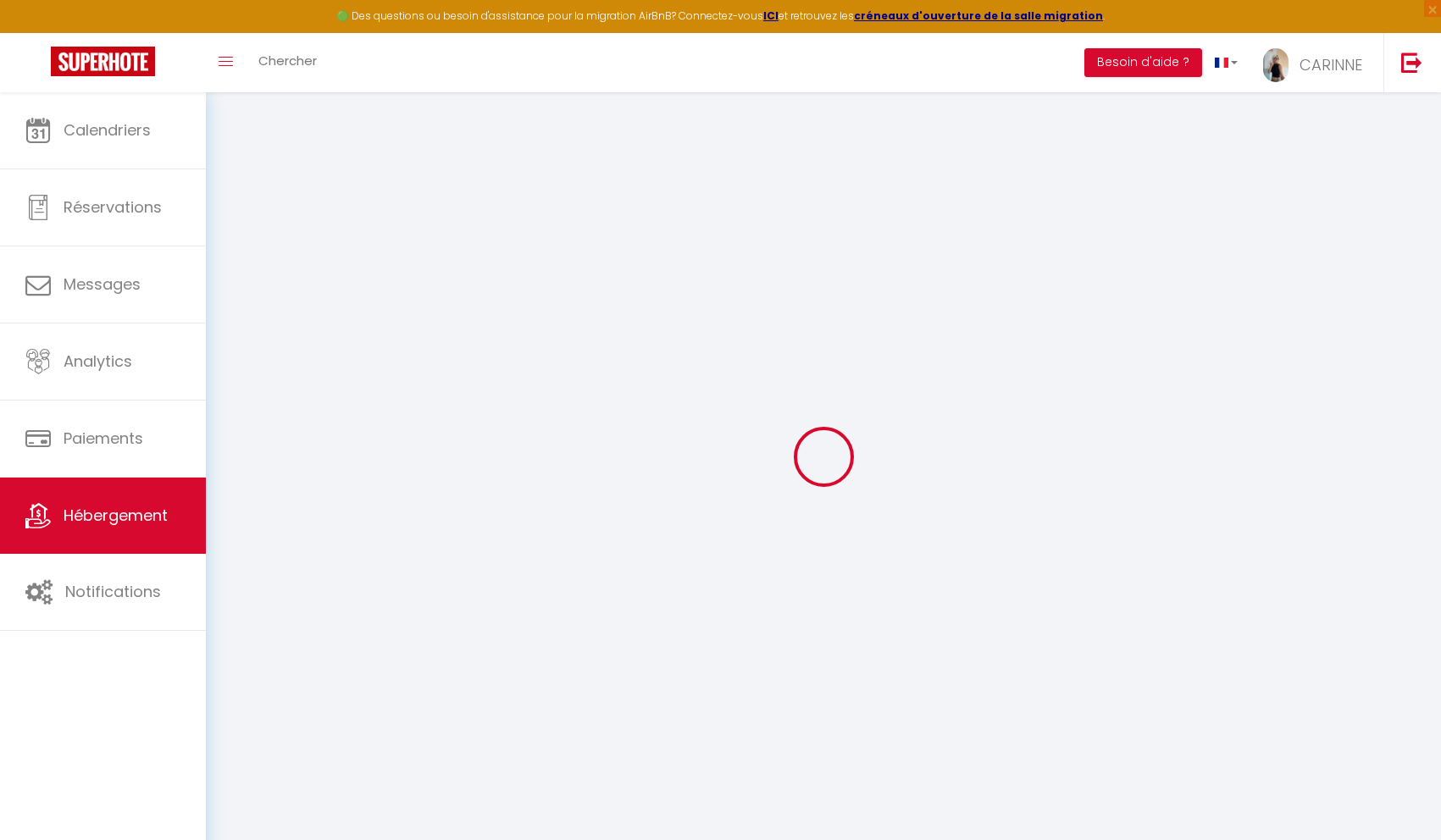
select select
type input "Villa Félicità 8 couchages, piscine, 10 mns des plages en [GEOGRAPHIC_DATA]"
type input "[PERSON_NAME]"
type input "Galaud"
type input "[STREET_ADDRESS]"
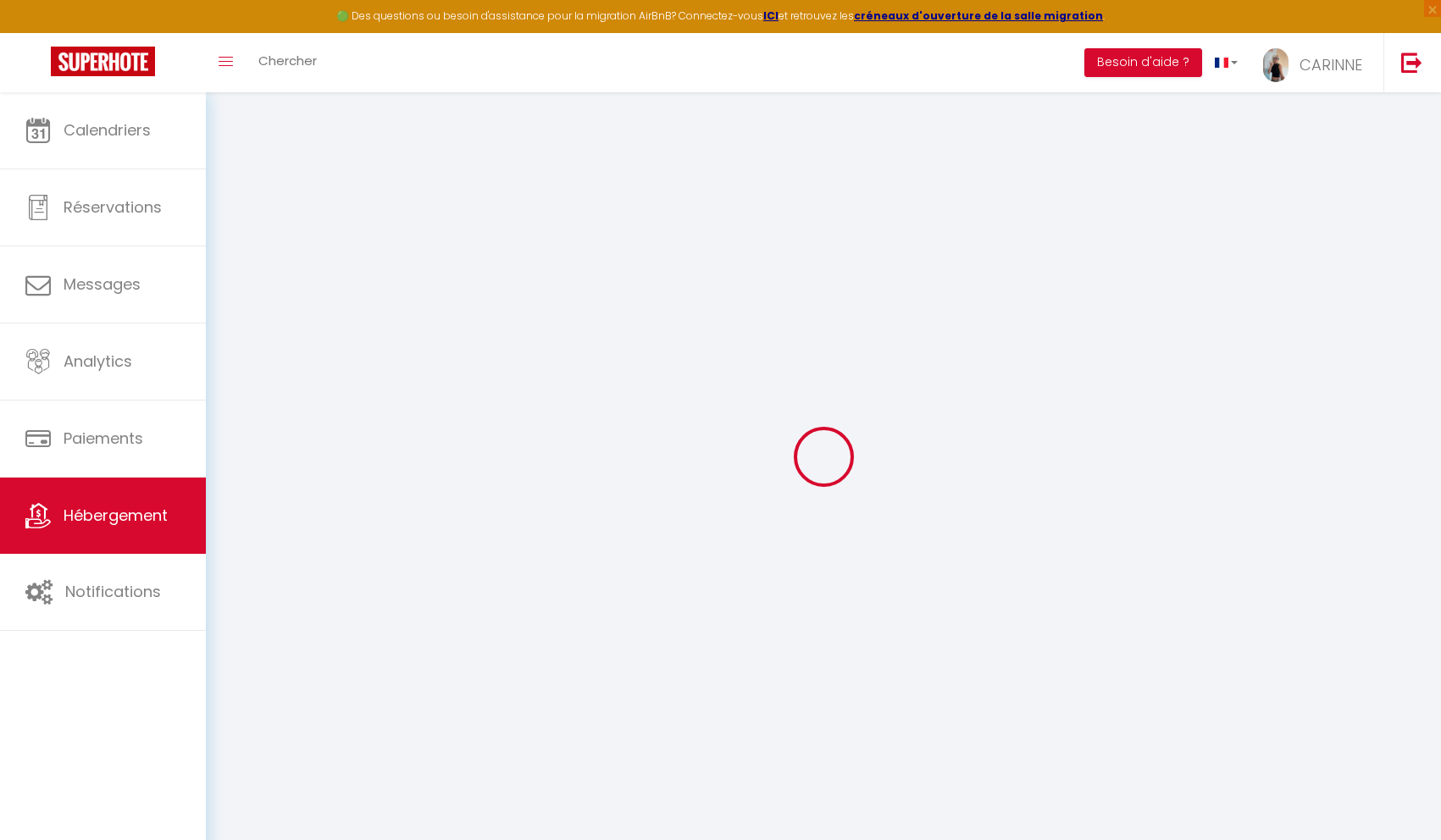
type input "14121"
type input "Sallenelles"
select select "8"
select select "4"
type input "280"
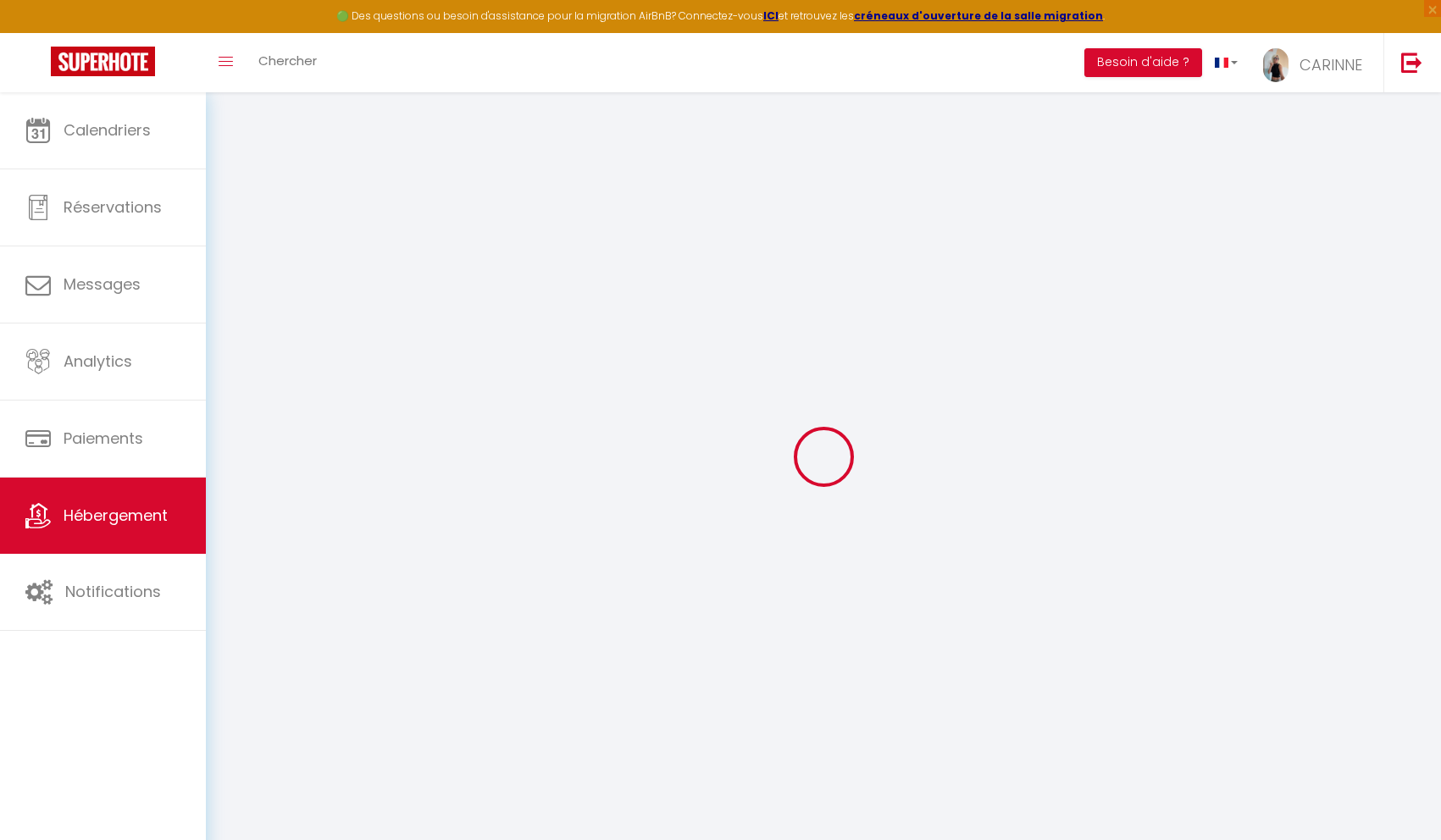
type input "250"
type input "3.30"
type input "1500"
select select
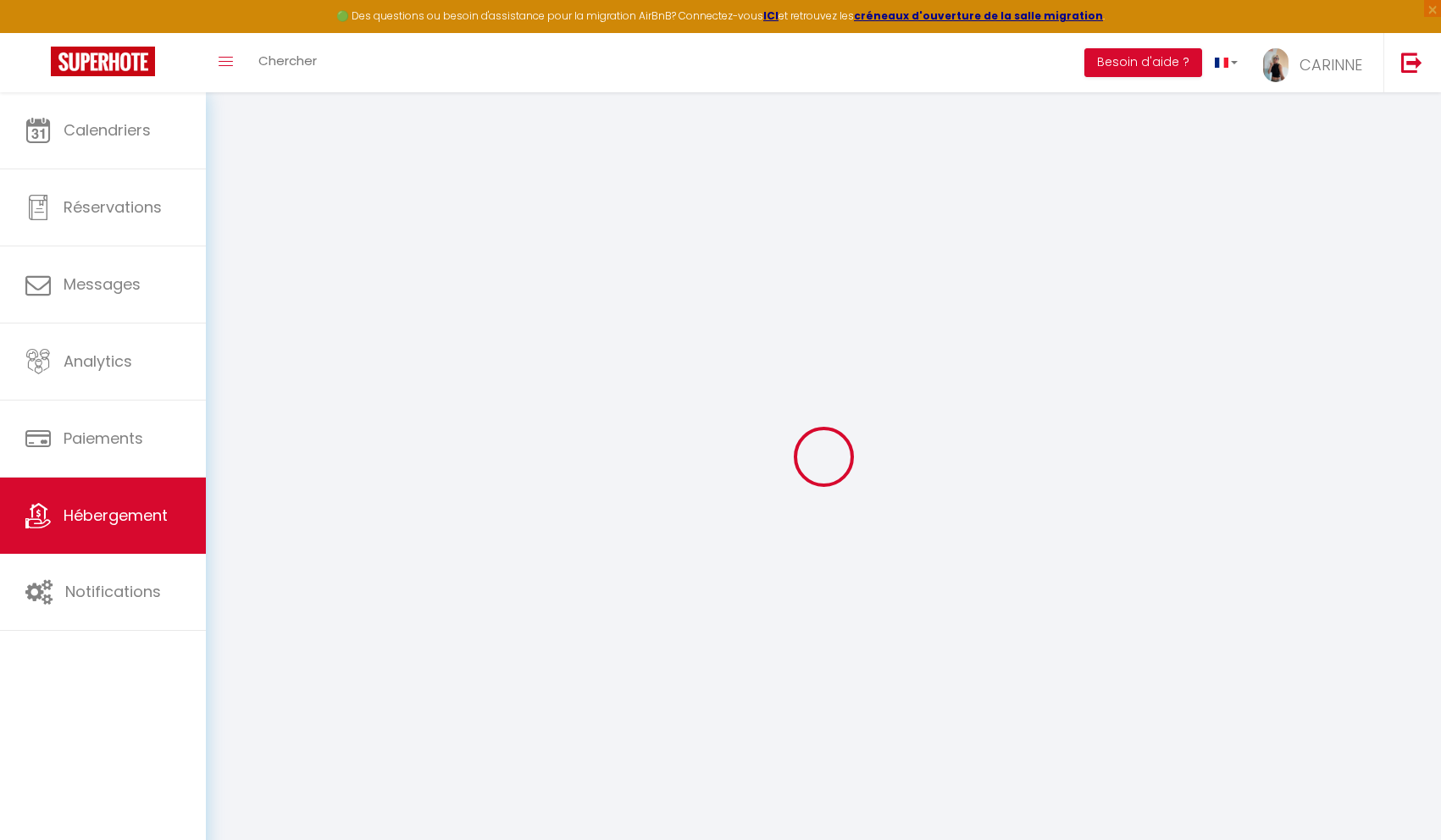
select select
type input "[STREET_ADDRESS]"
type input "20137"
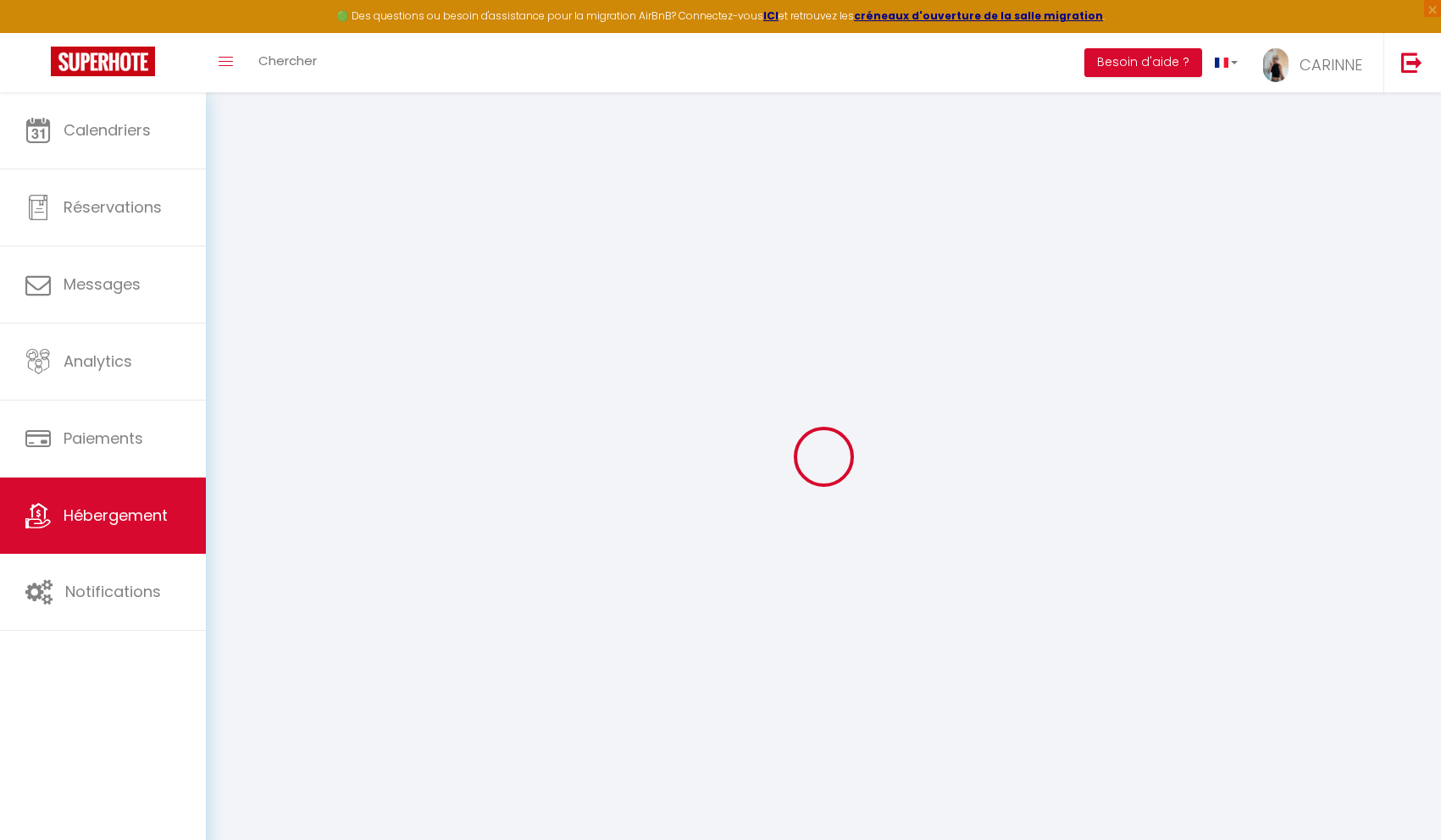
type input "Lecci"
type input "[PERSON_NAME][EMAIL_ADDRESS][DOMAIN_NAME]"
select select
checkbox input "false"
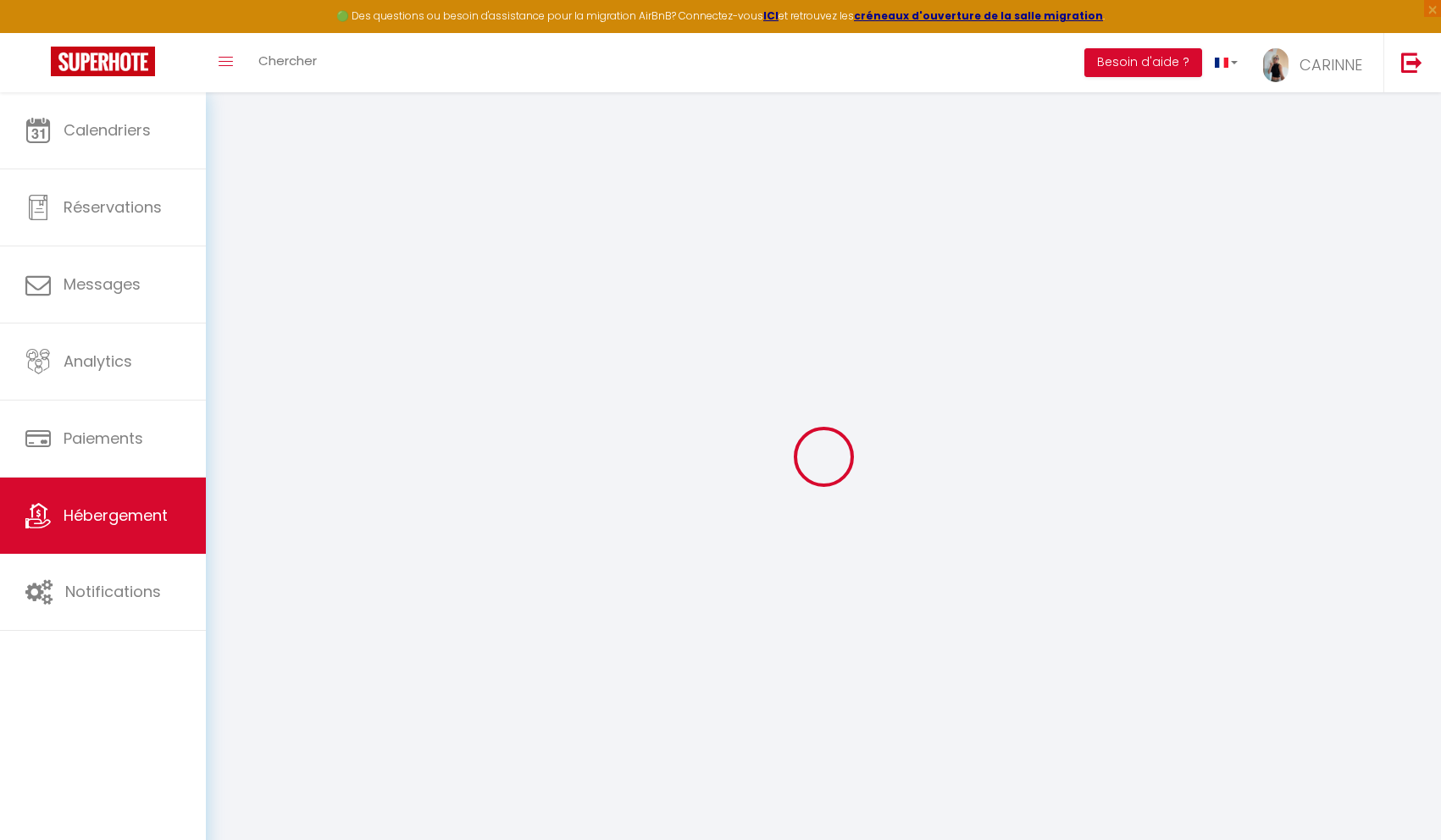
checkbox input "false"
type input "0"
type input "280"
type input "0"
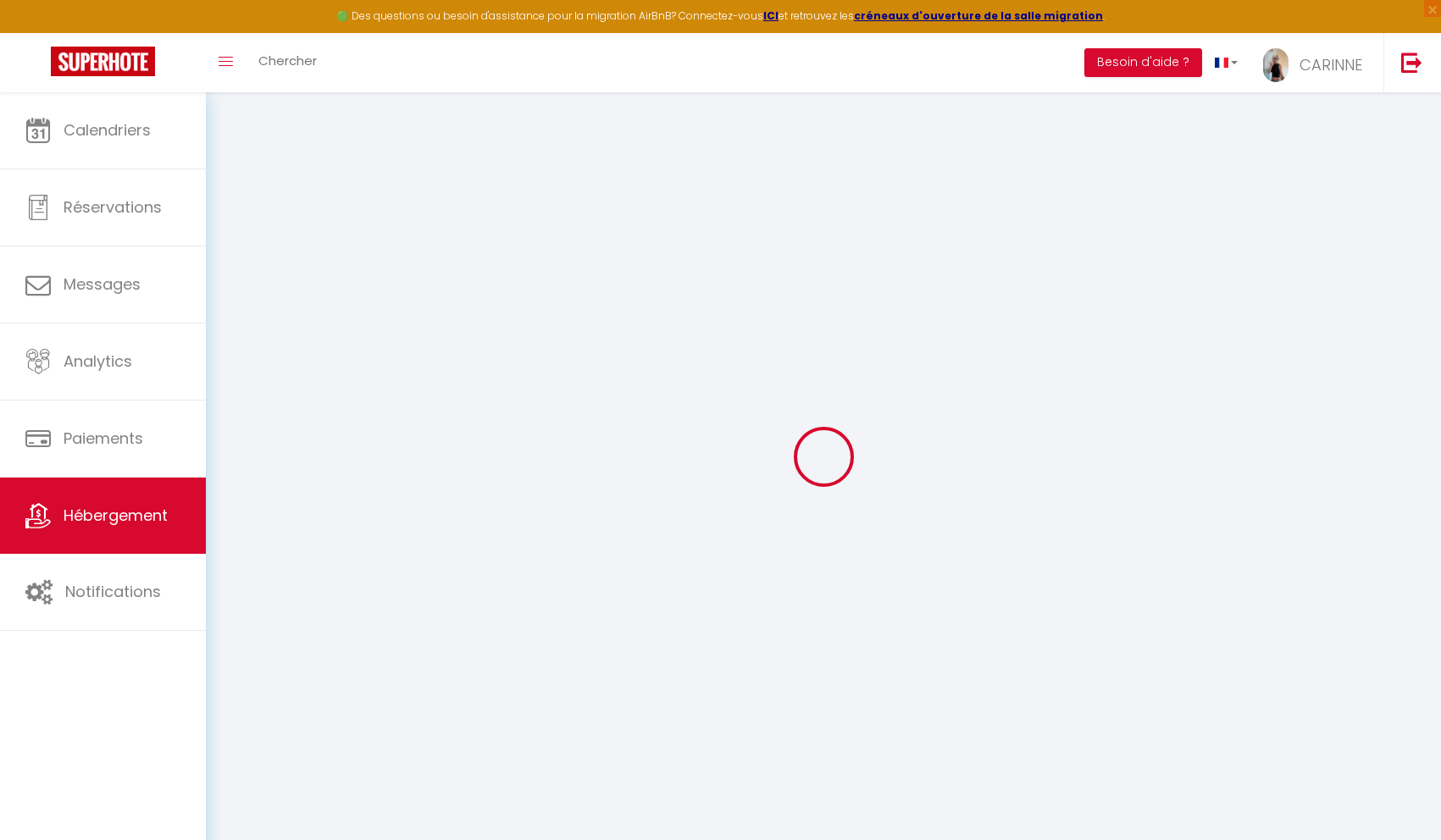
type input "45"
type input "0"
select select
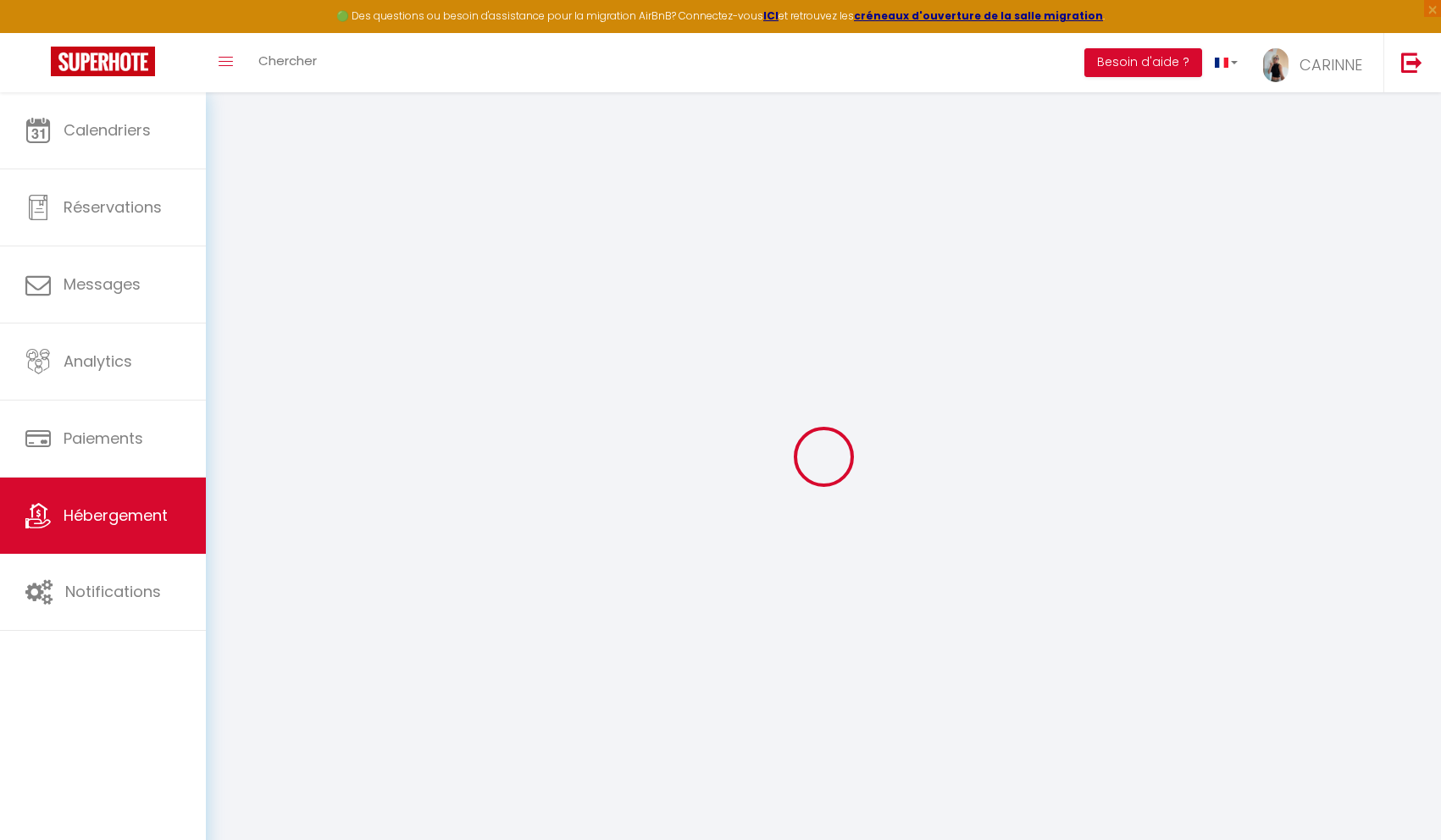
select select
checkbox input "false"
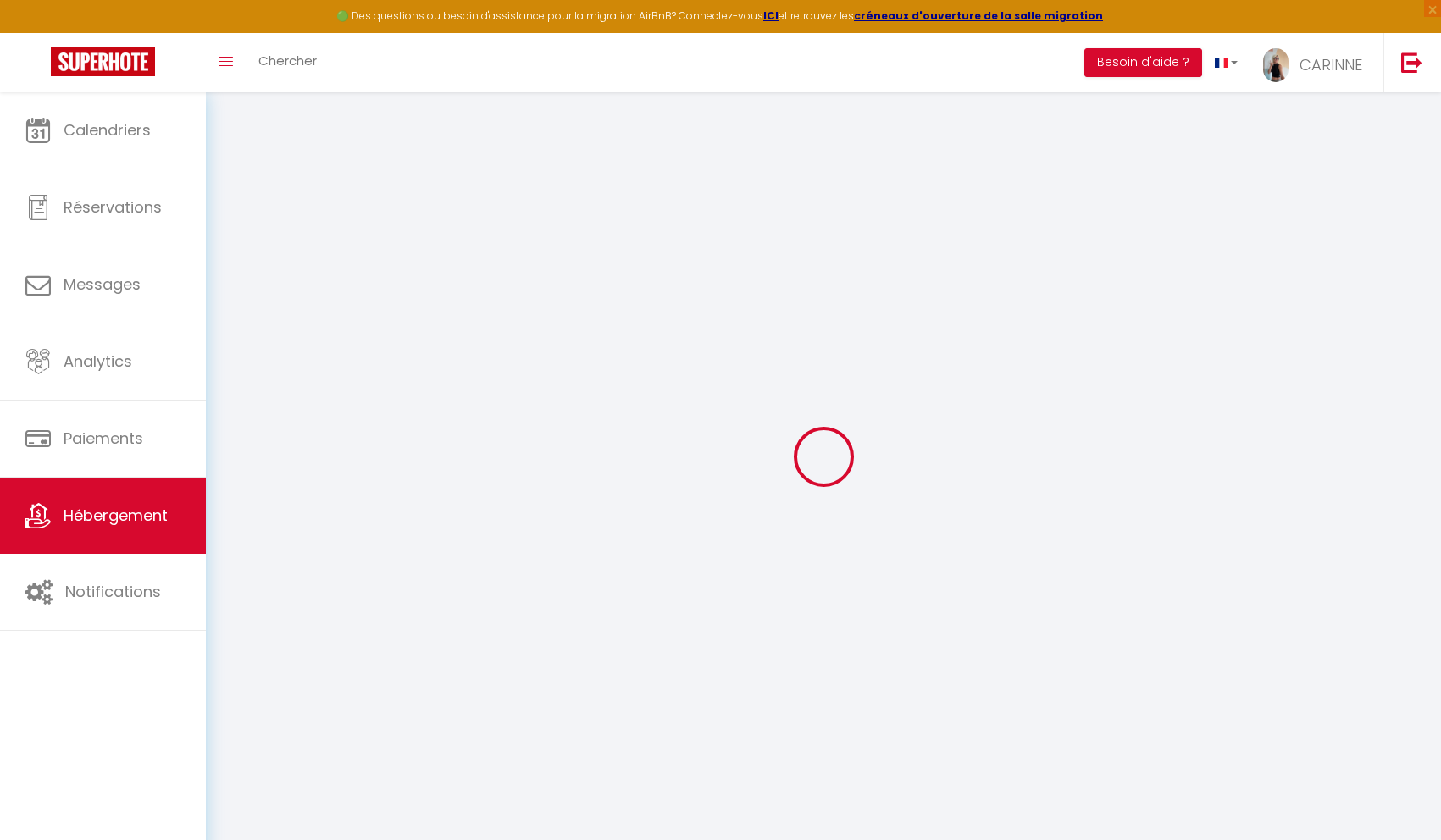
checkbox input "false"
select select
checkbox input "false"
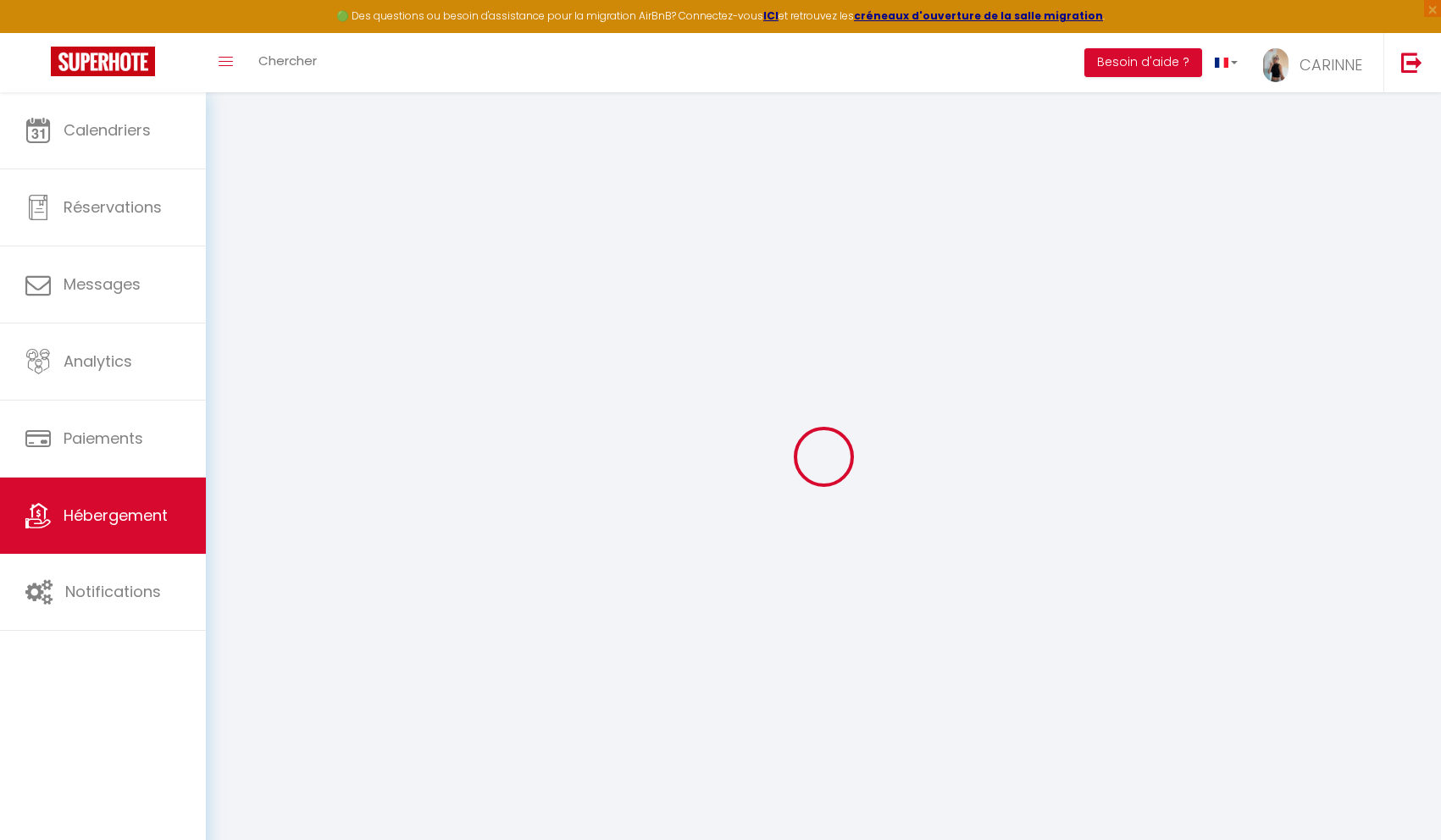
checkbox input "false"
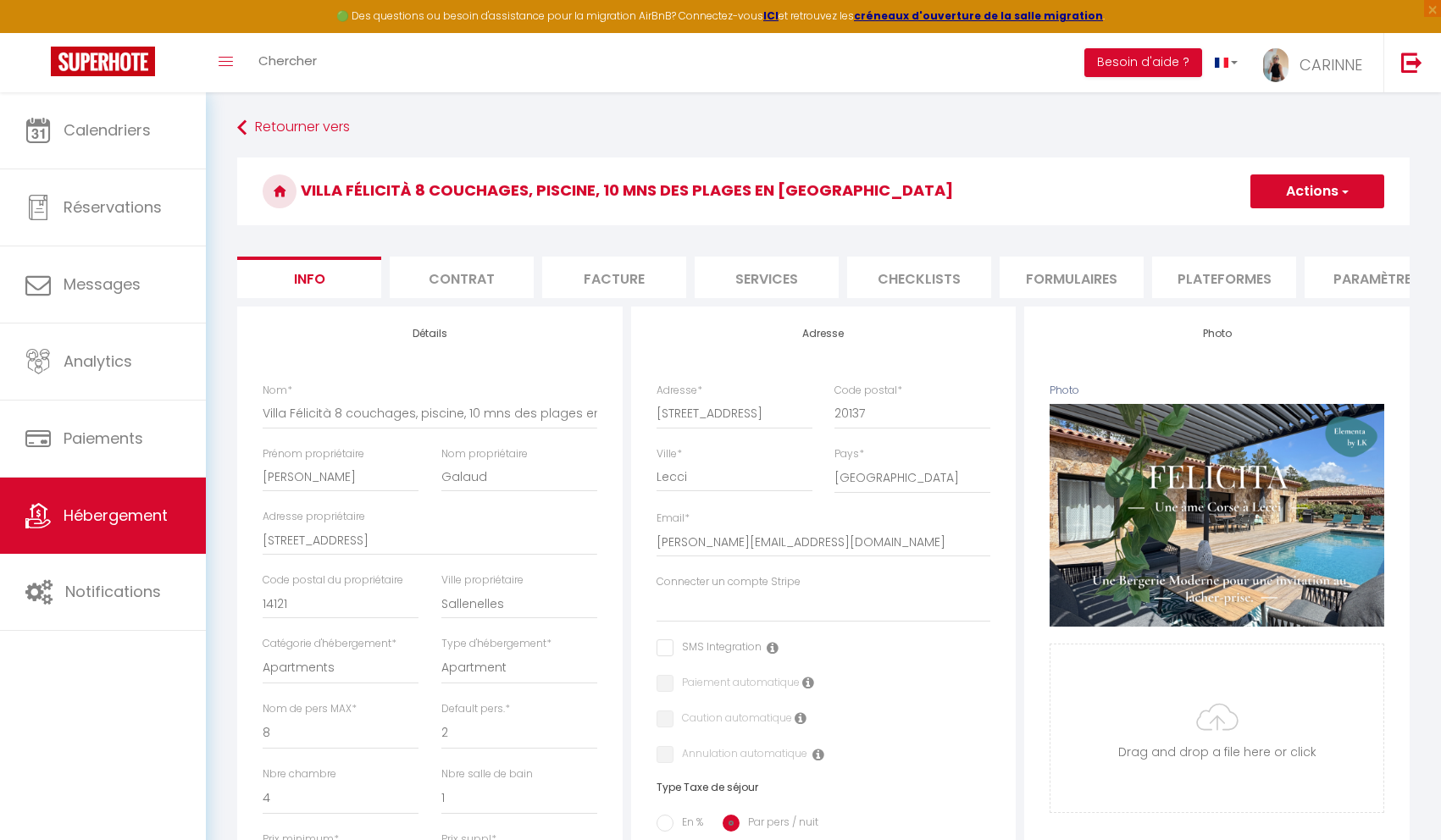
select select
checkbox input "false"
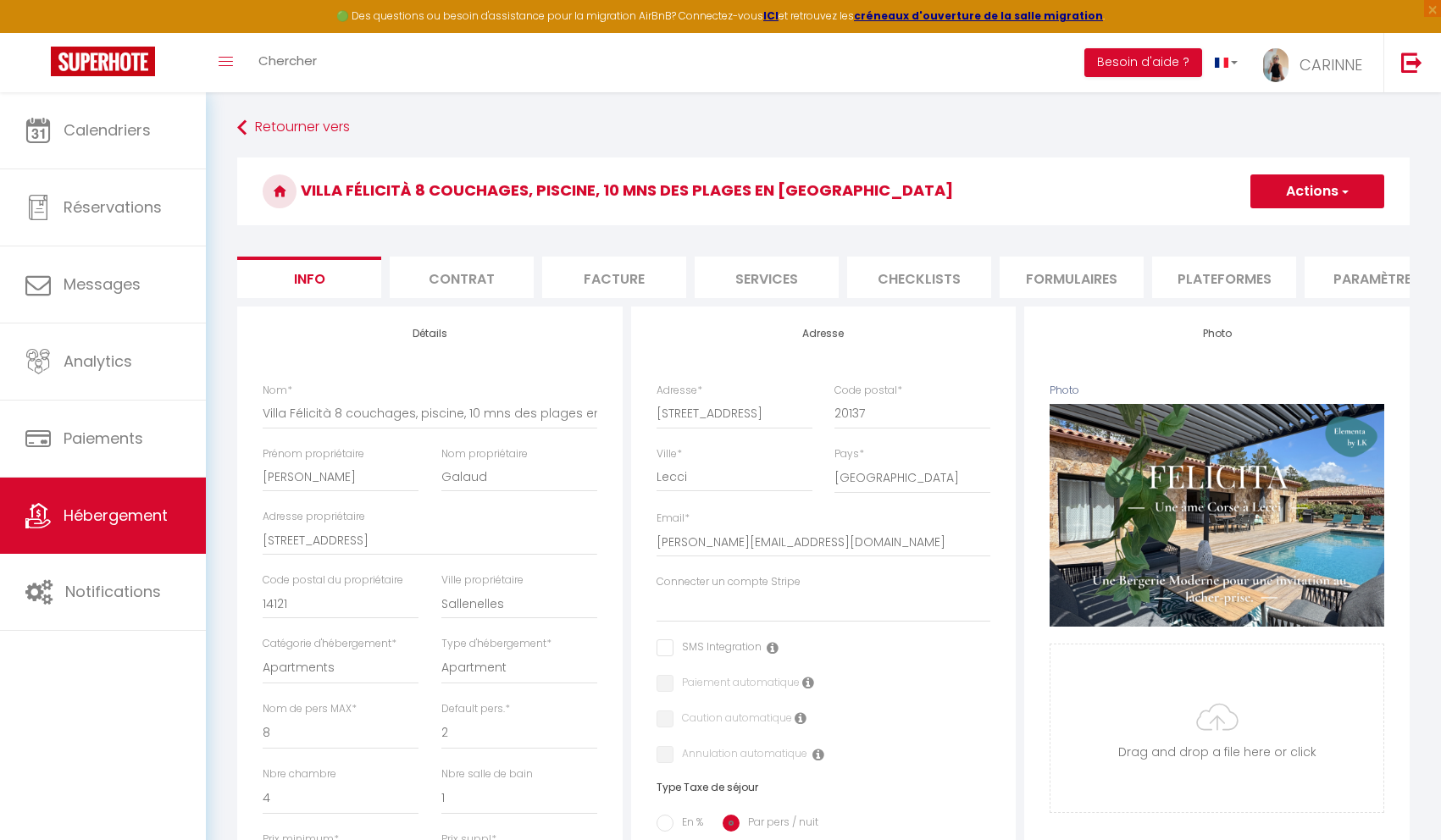
checkbox input "false"
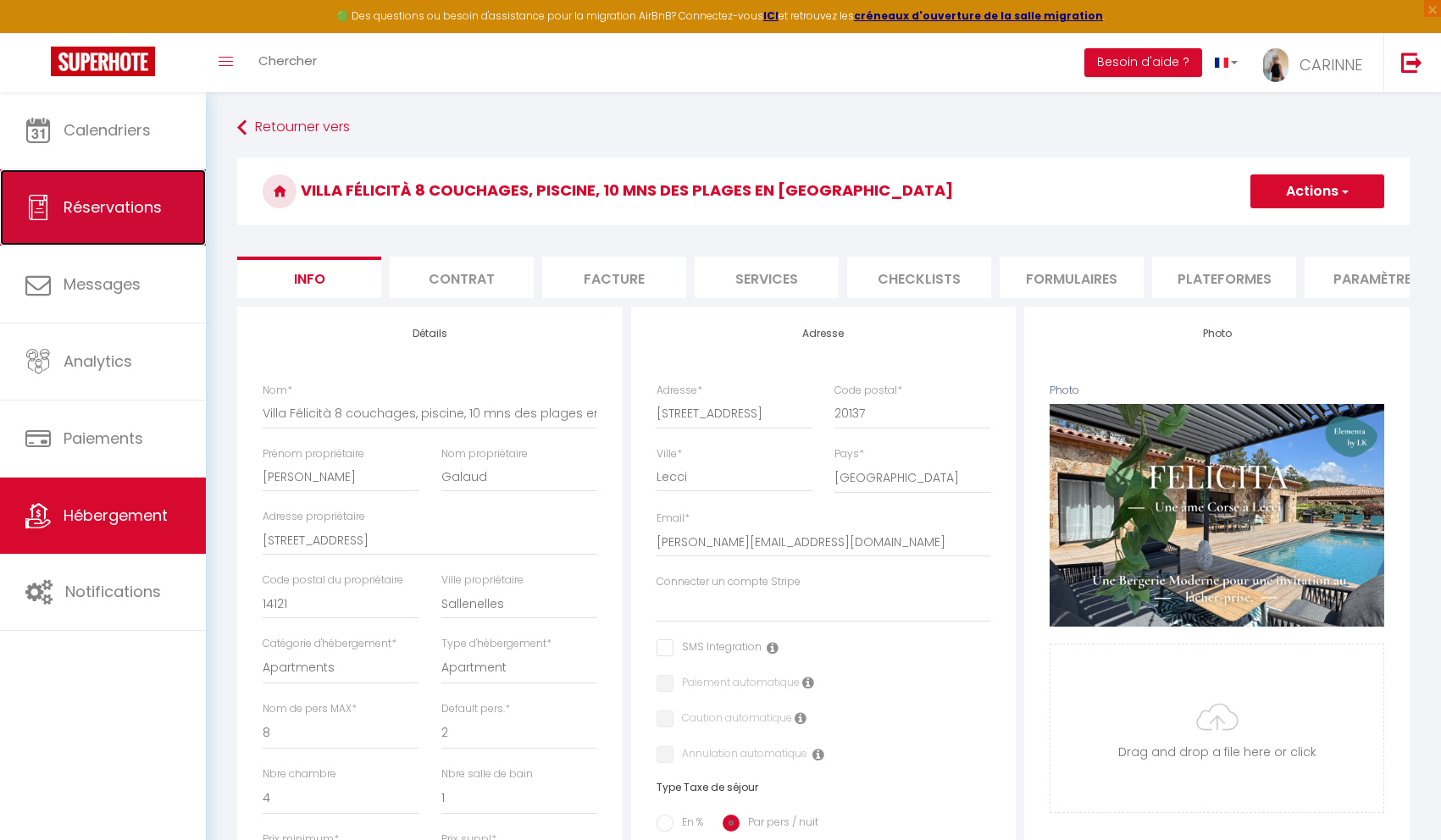
click at [69, 213] on span "Réservations" at bounding box center [113, 207] width 98 height 21
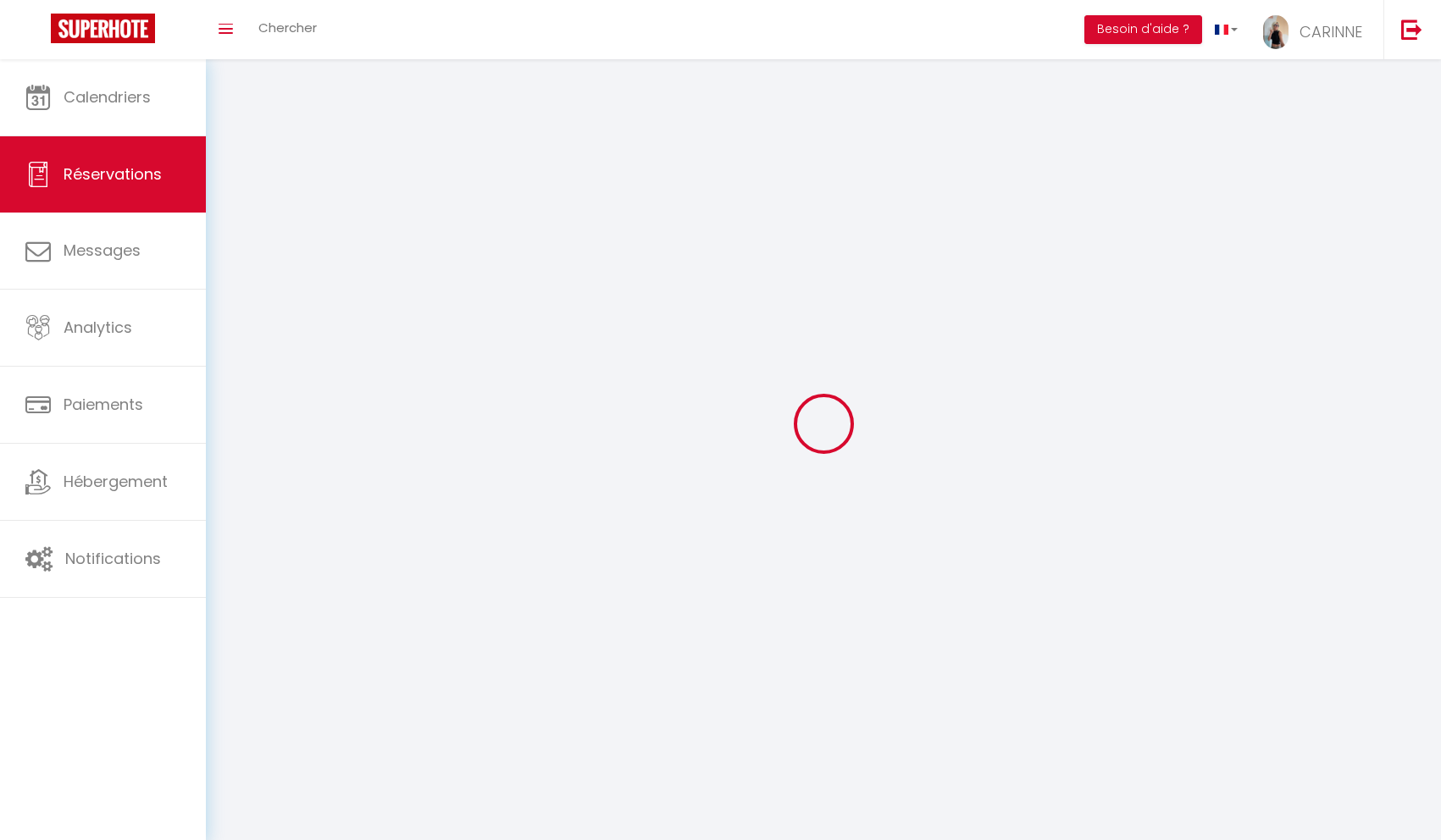
select select "all"
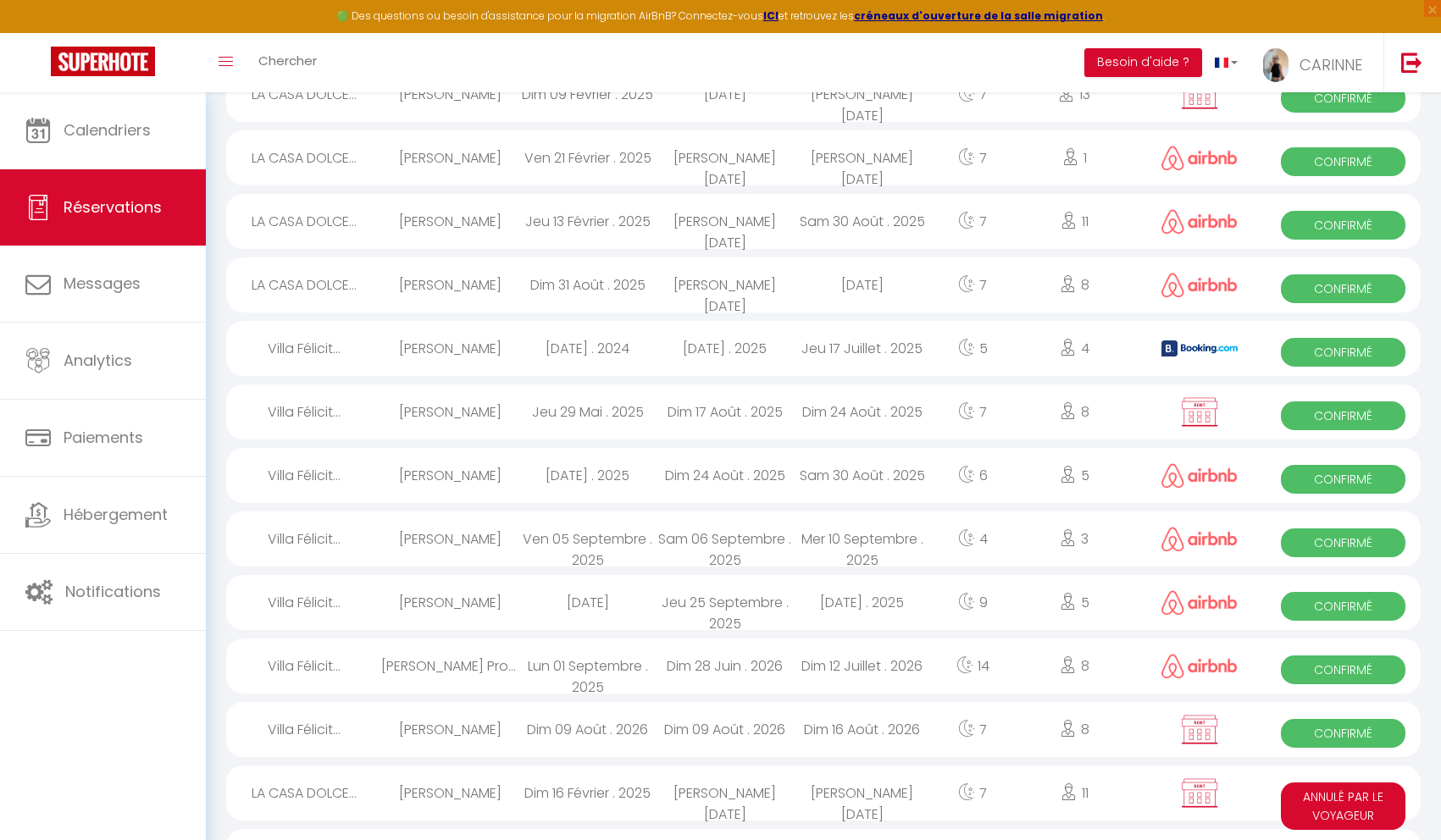
scroll to position [1292, 0]
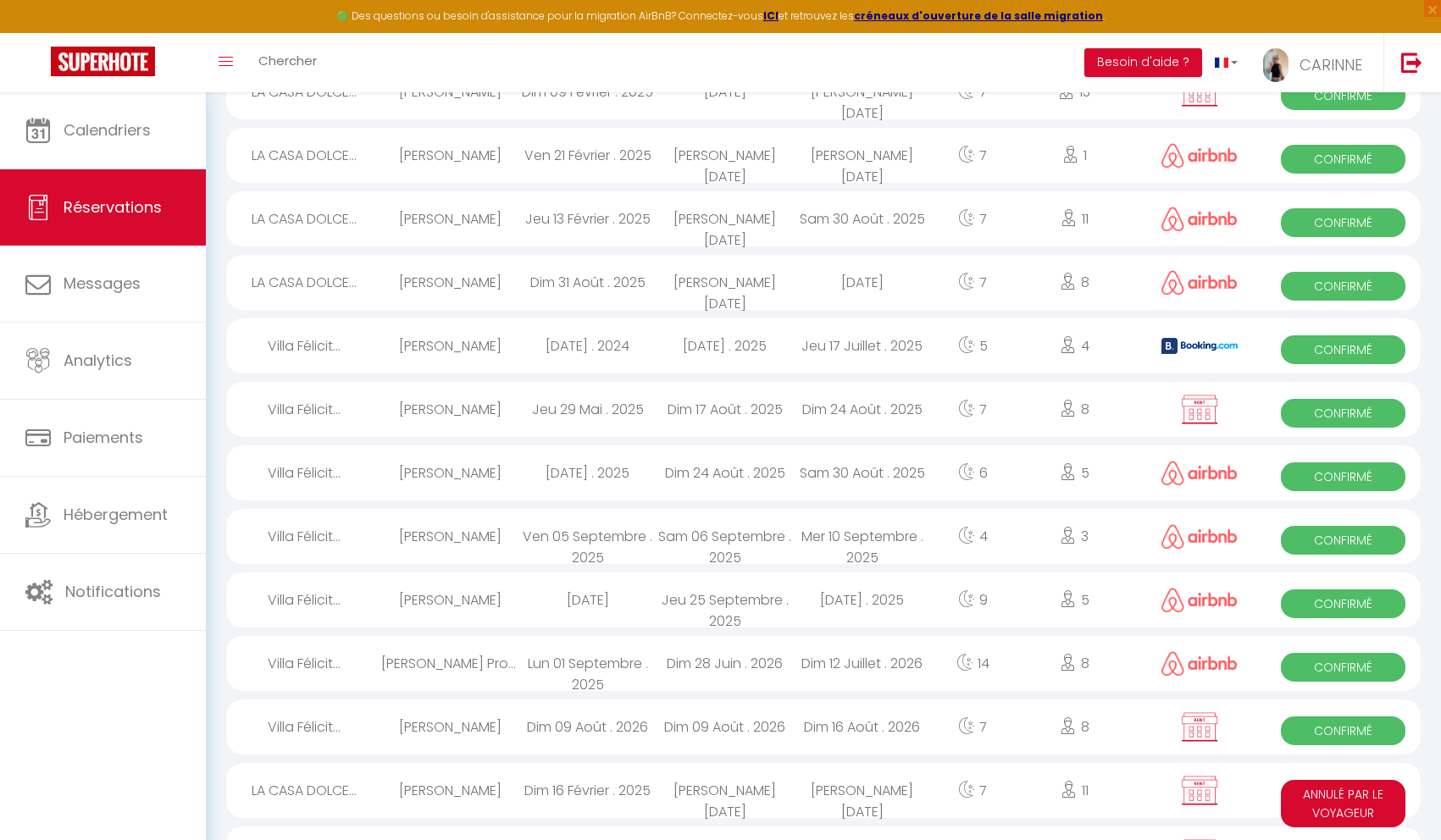
click at [474, 599] on div "[PERSON_NAME]" at bounding box center [450, 601] width 138 height 55
select select "OK"
select select "0"
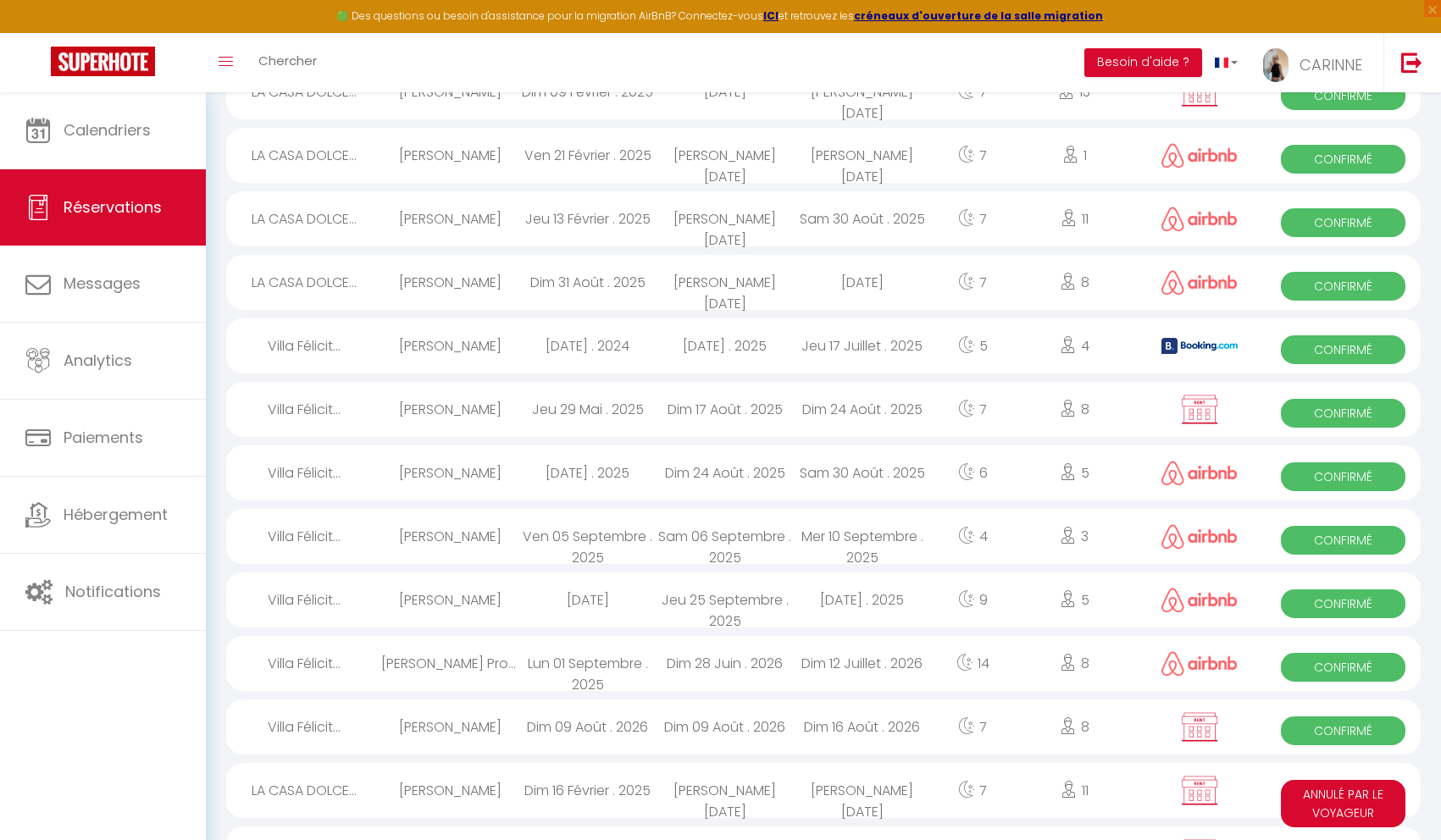
select select "1"
select select
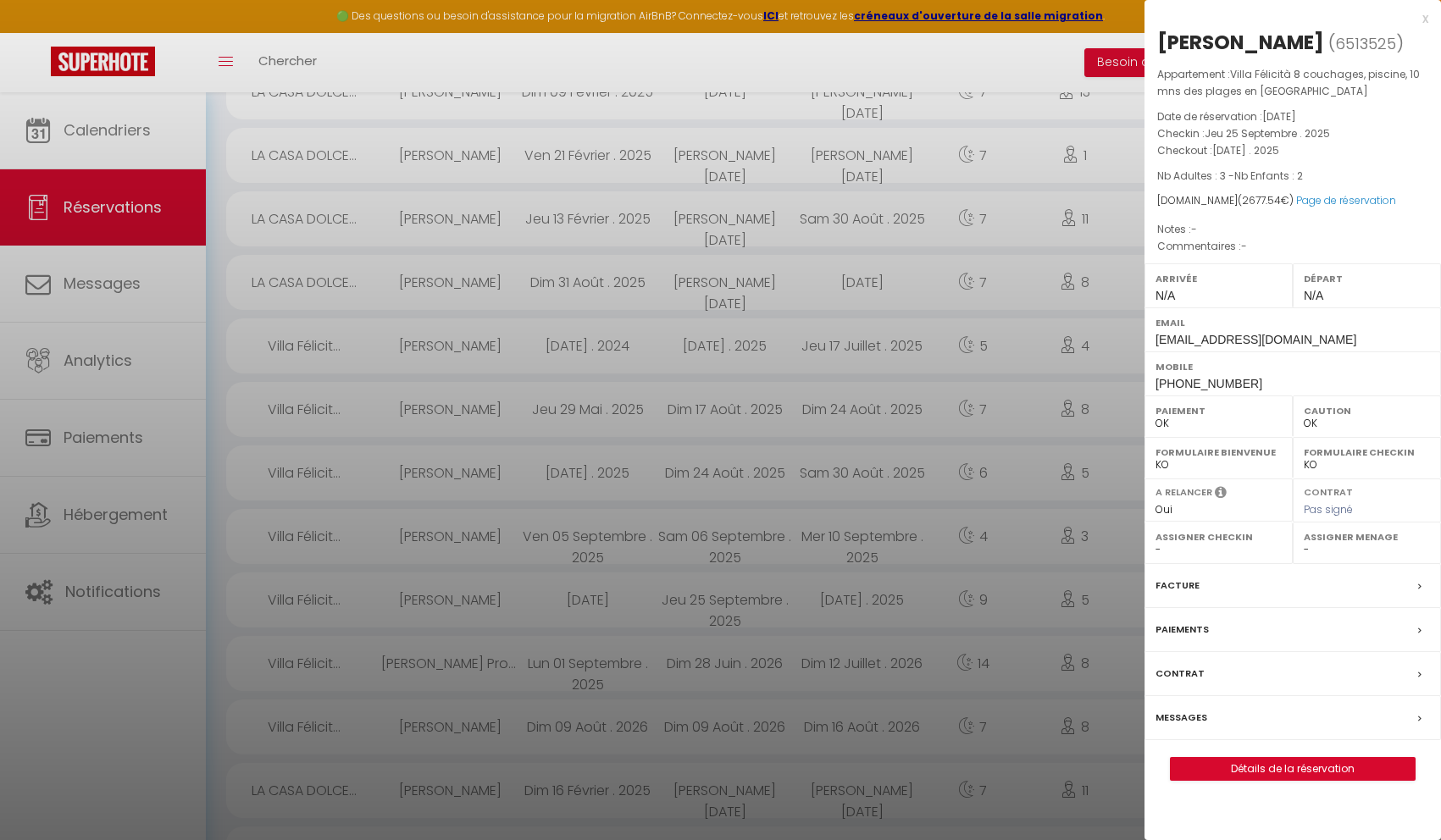
click at [1192, 586] on label "Facture" at bounding box center [1176, 585] width 44 height 18
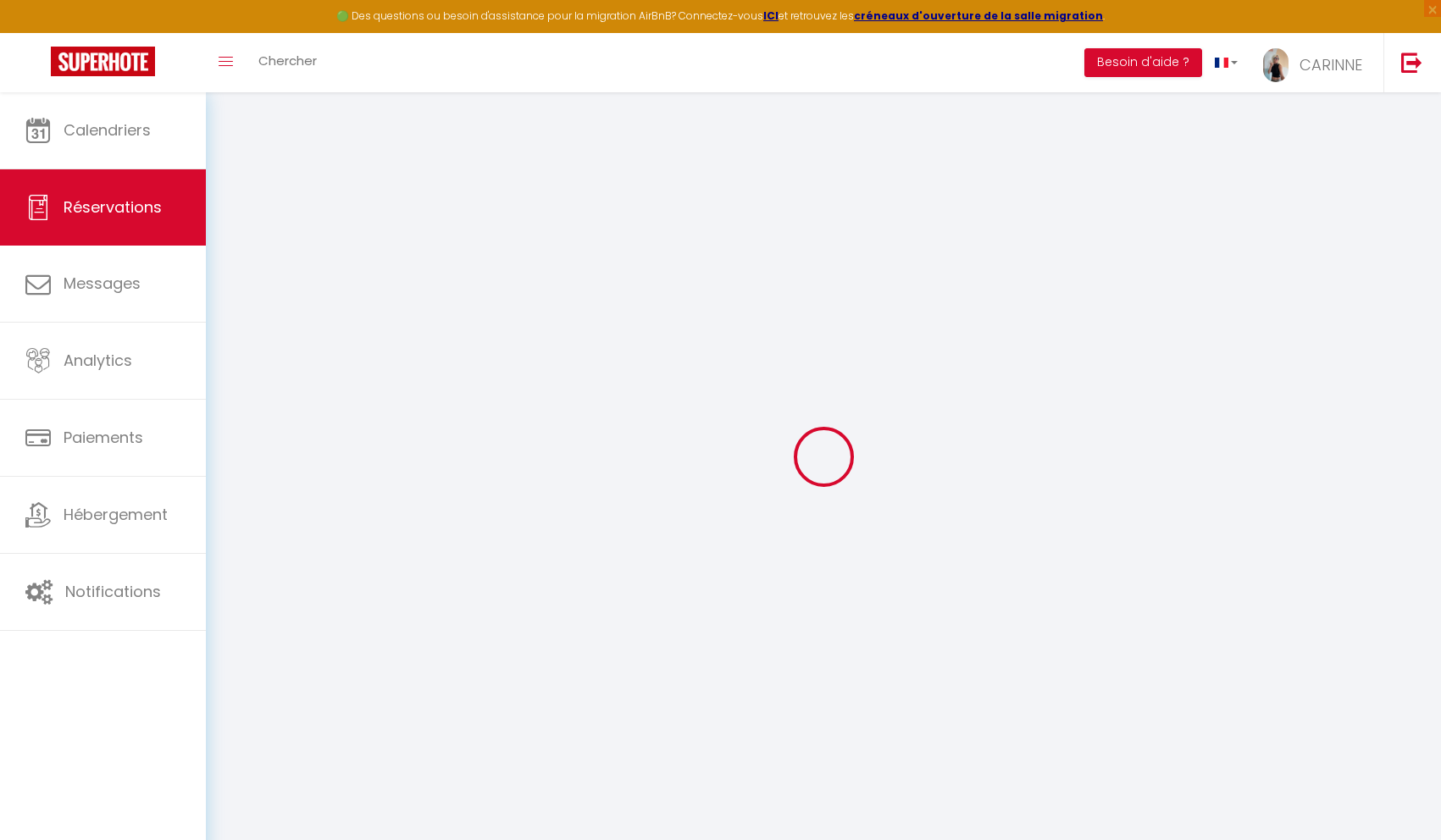
select select "cleaning"
select select "taxes"
select select
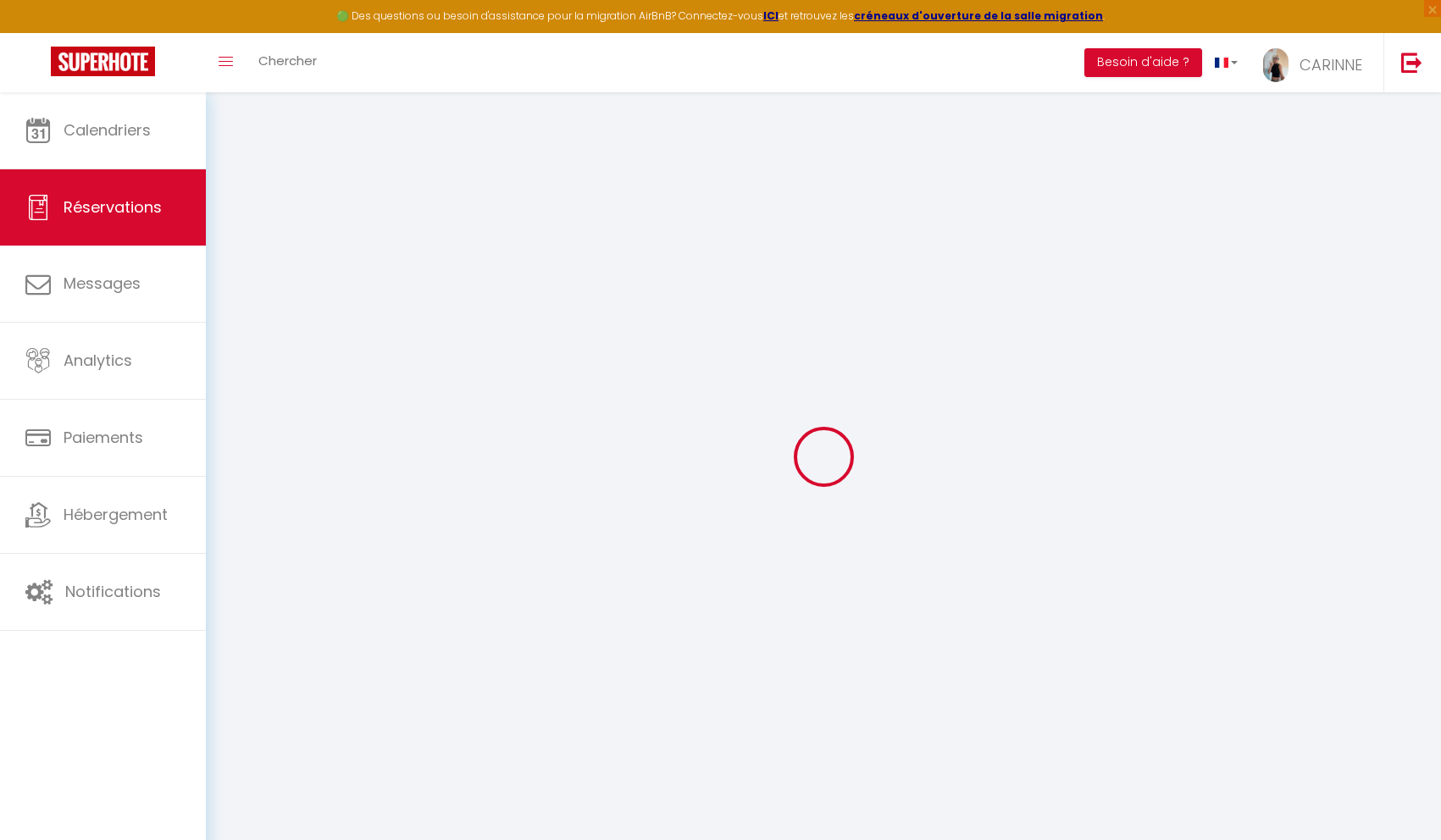
checkbox input "false"
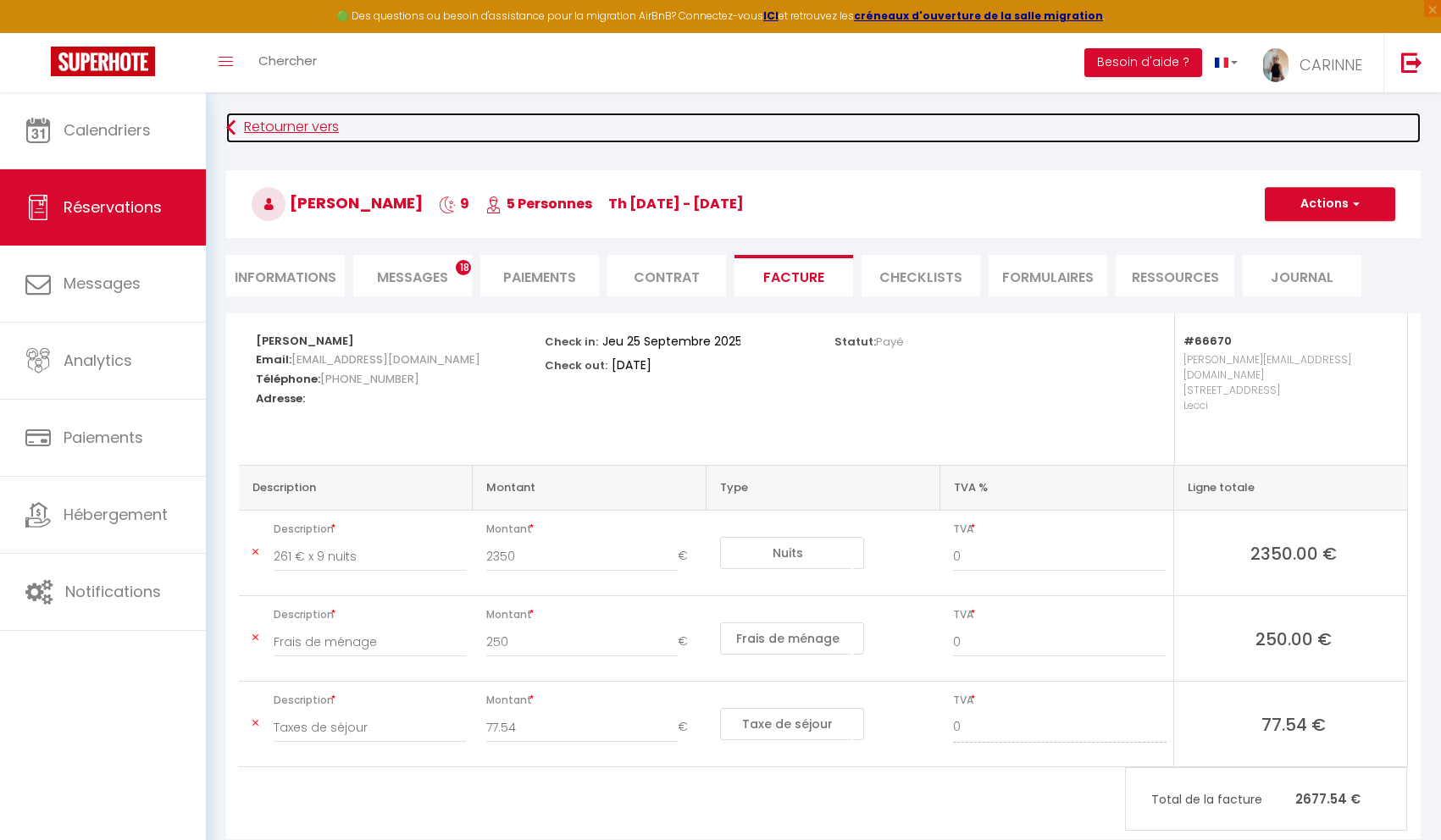
click at [270, 124] on link "Retourner vers" at bounding box center [823, 128] width 1194 height 30
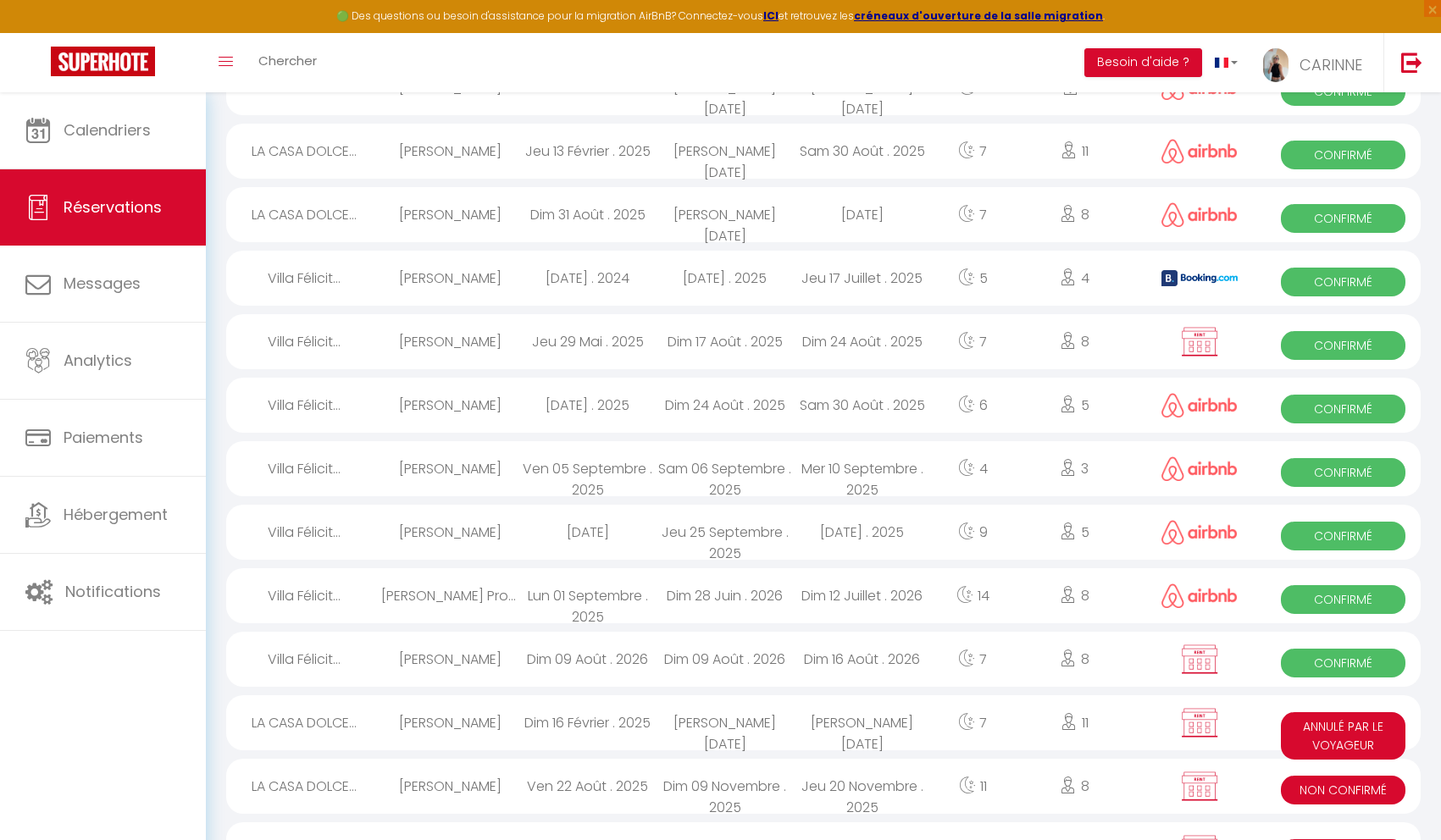
scroll to position [1421, 0]
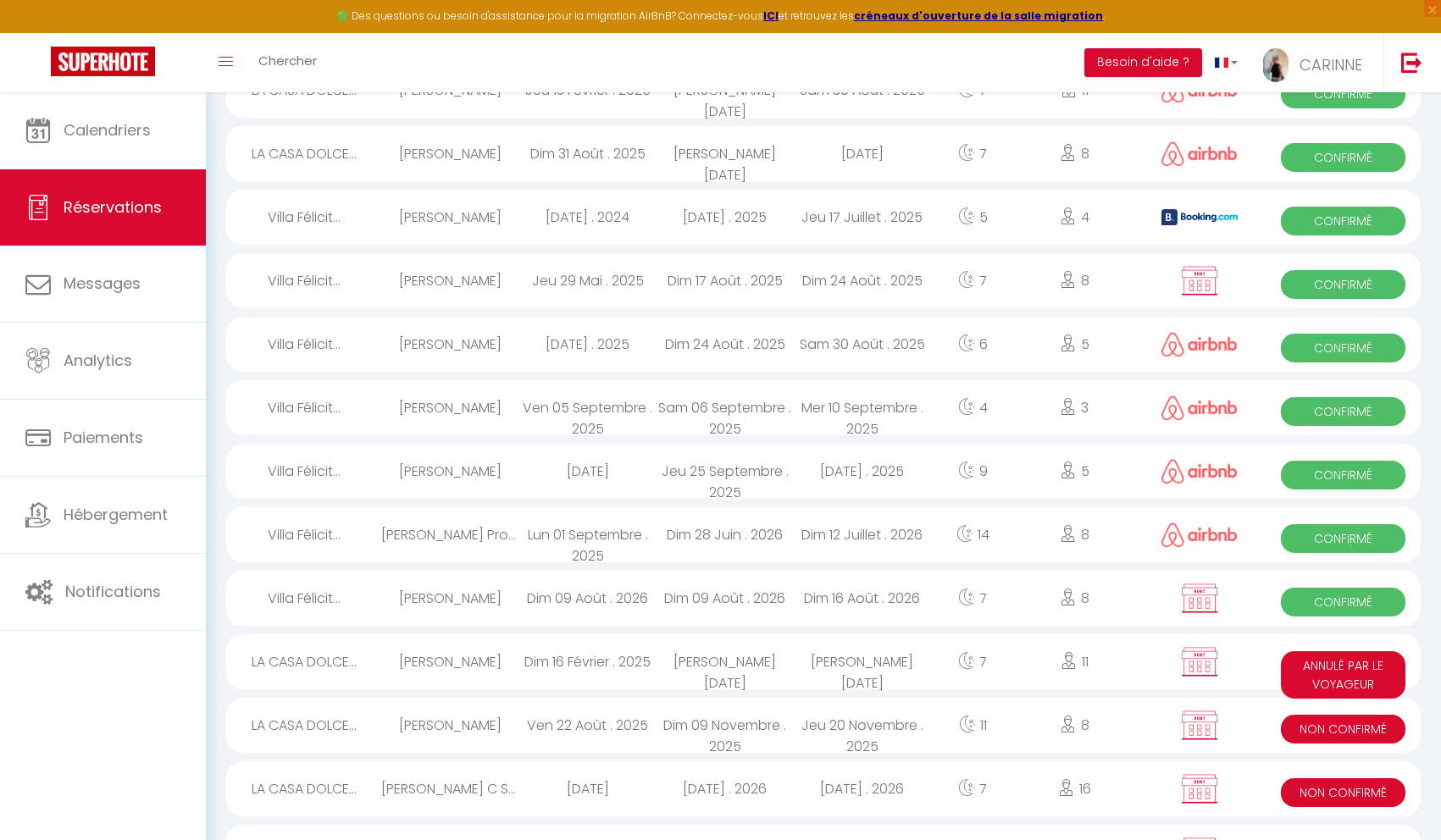
click at [564, 544] on div "Lun 01 Septembre . 2025" at bounding box center [587, 535] width 138 height 55
select select "OK"
select select "0"
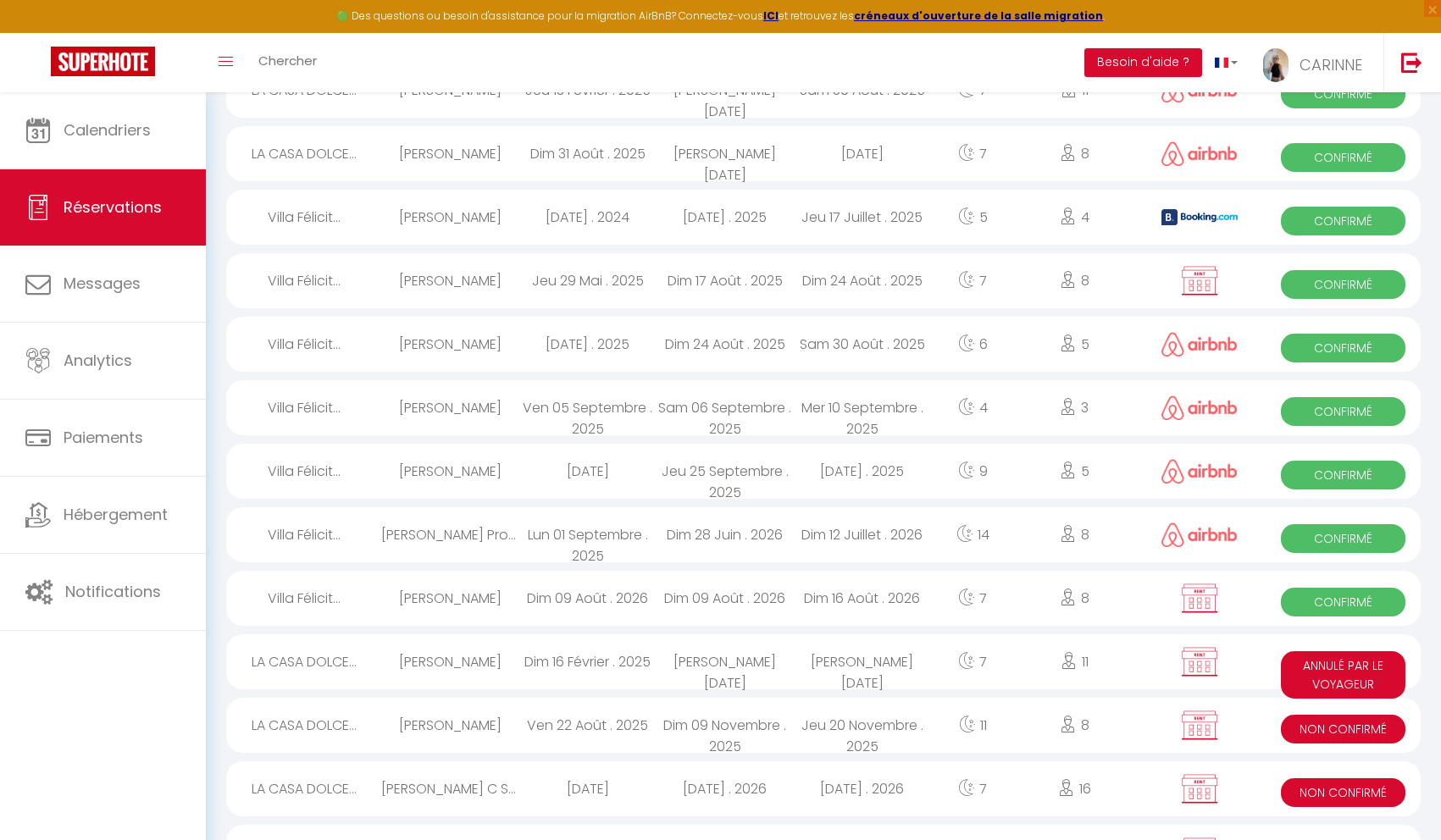
select select "1"
select select
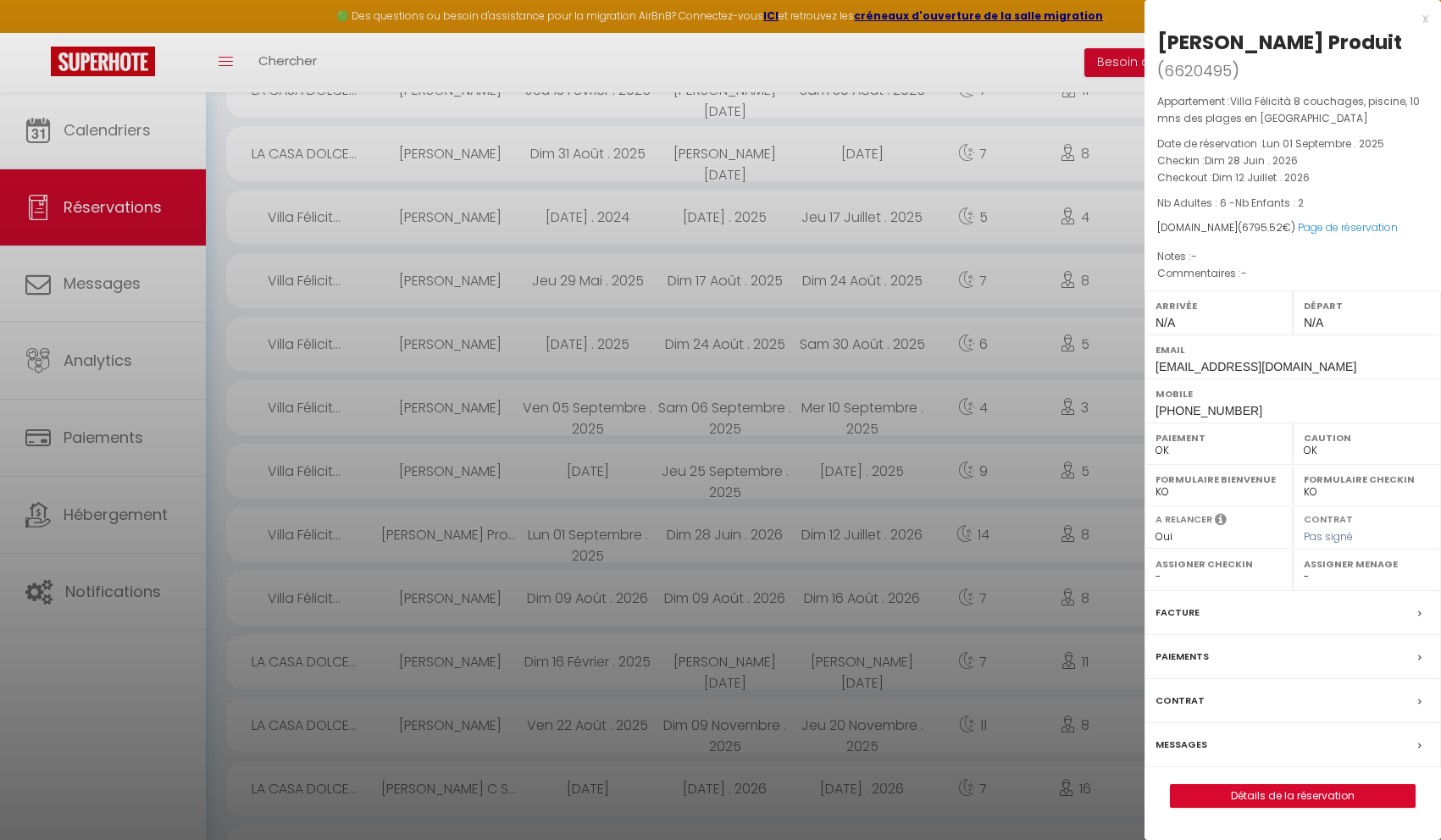
click at [1191, 605] on label "Facture" at bounding box center [1176, 613] width 44 height 18
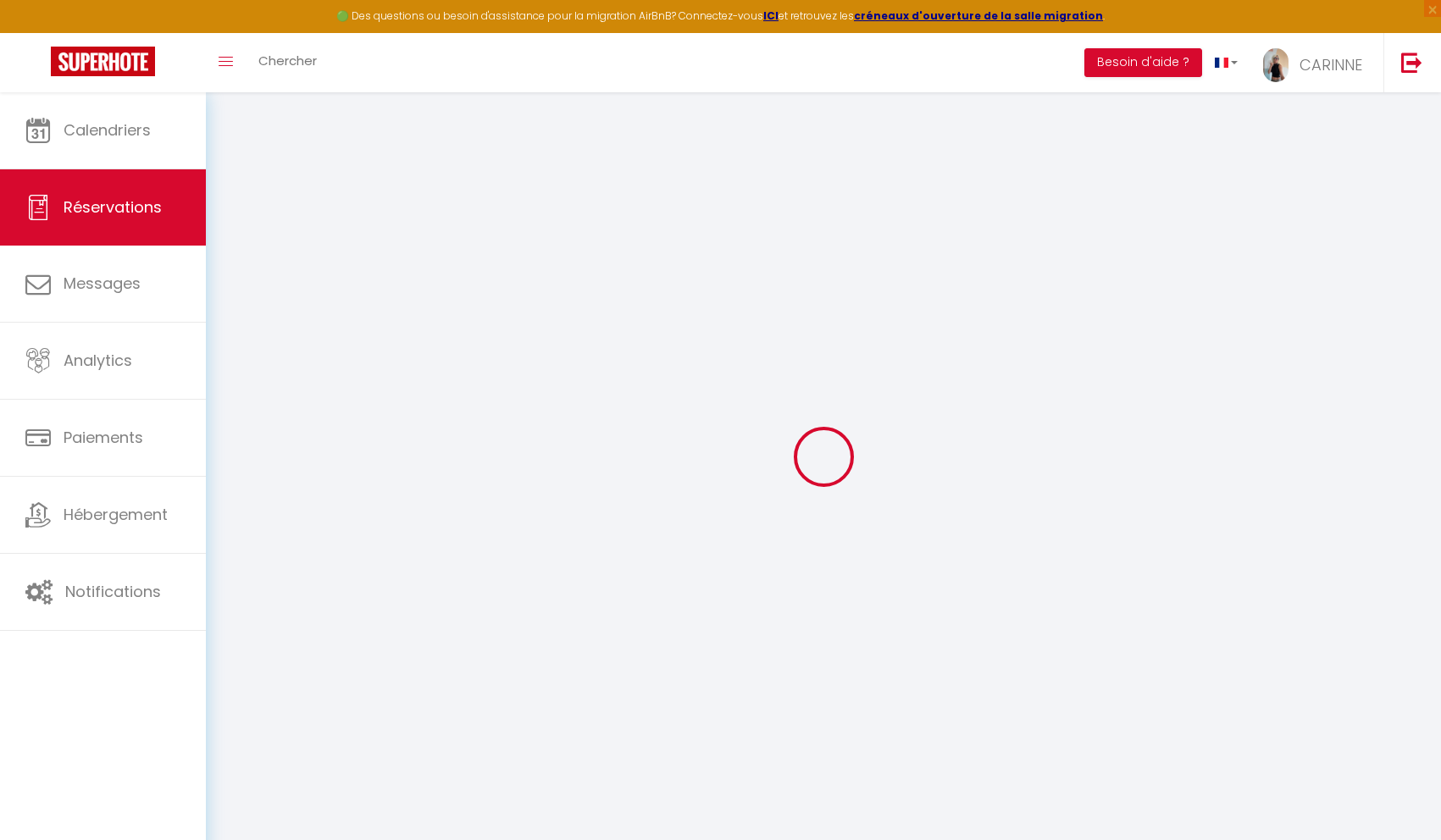
select select "cleaning"
select select "taxes"
select select
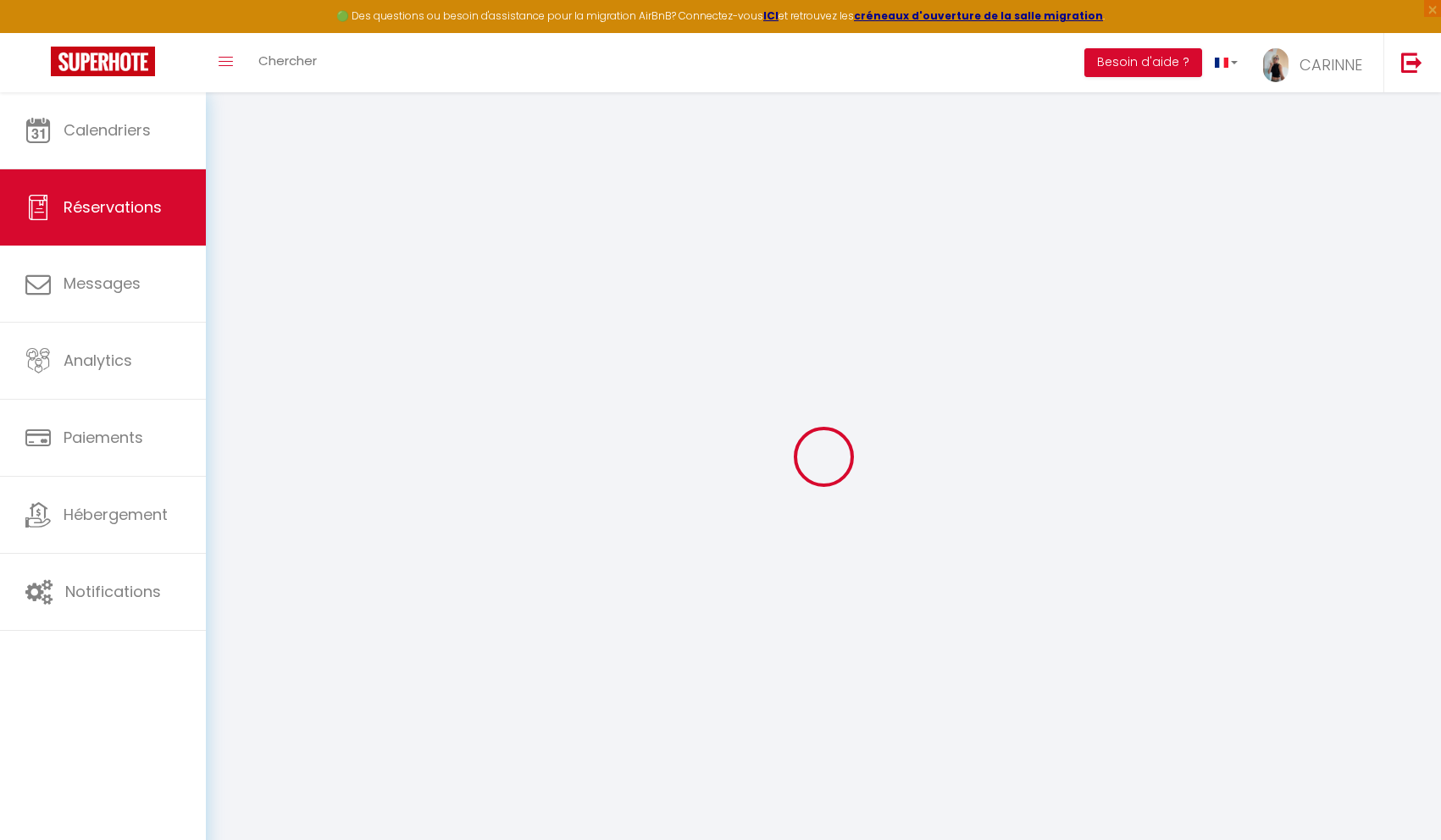
checkbox input "false"
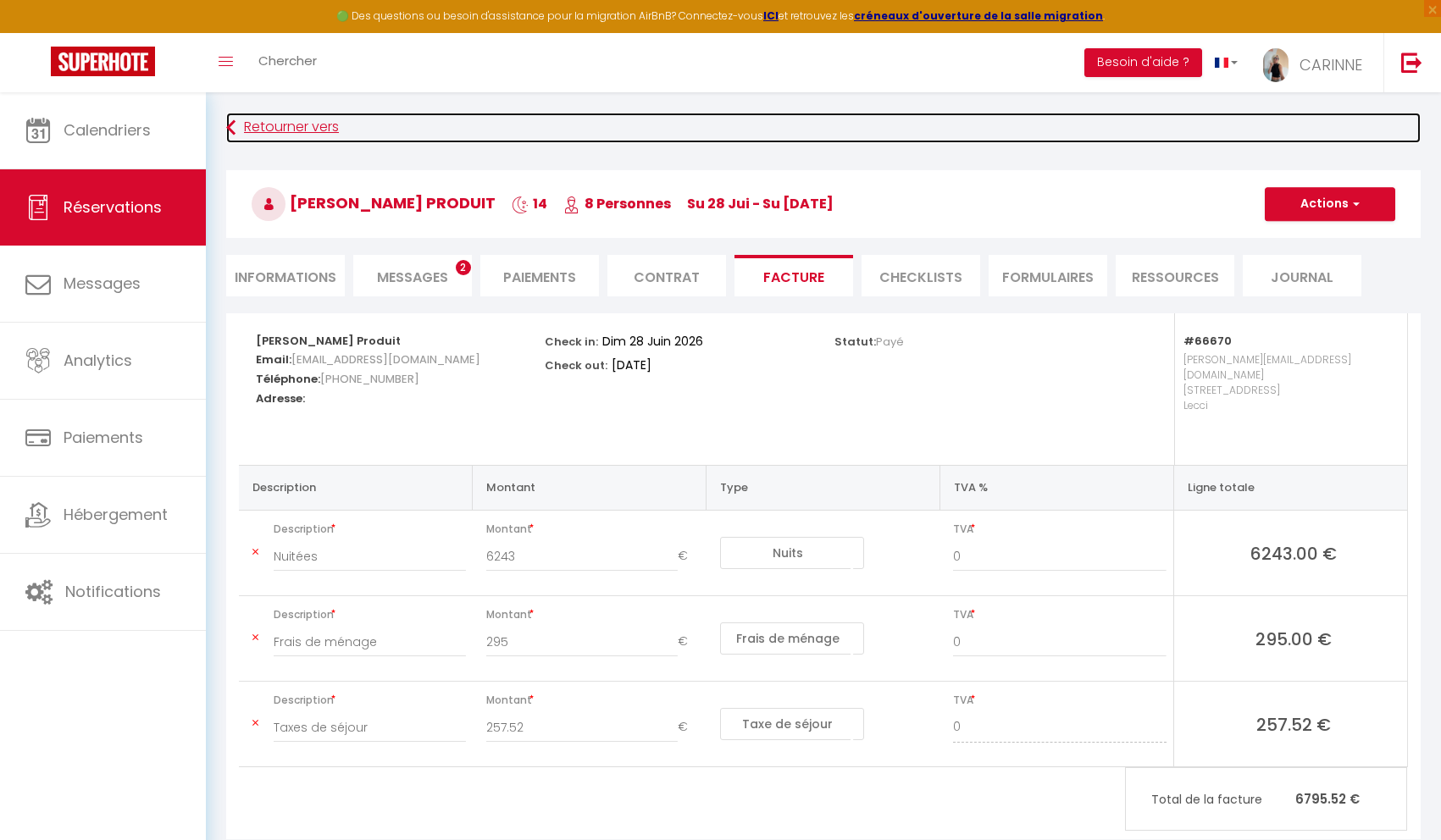
click at [255, 131] on link "Retourner vers" at bounding box center [823, 128] width 1194 height 30
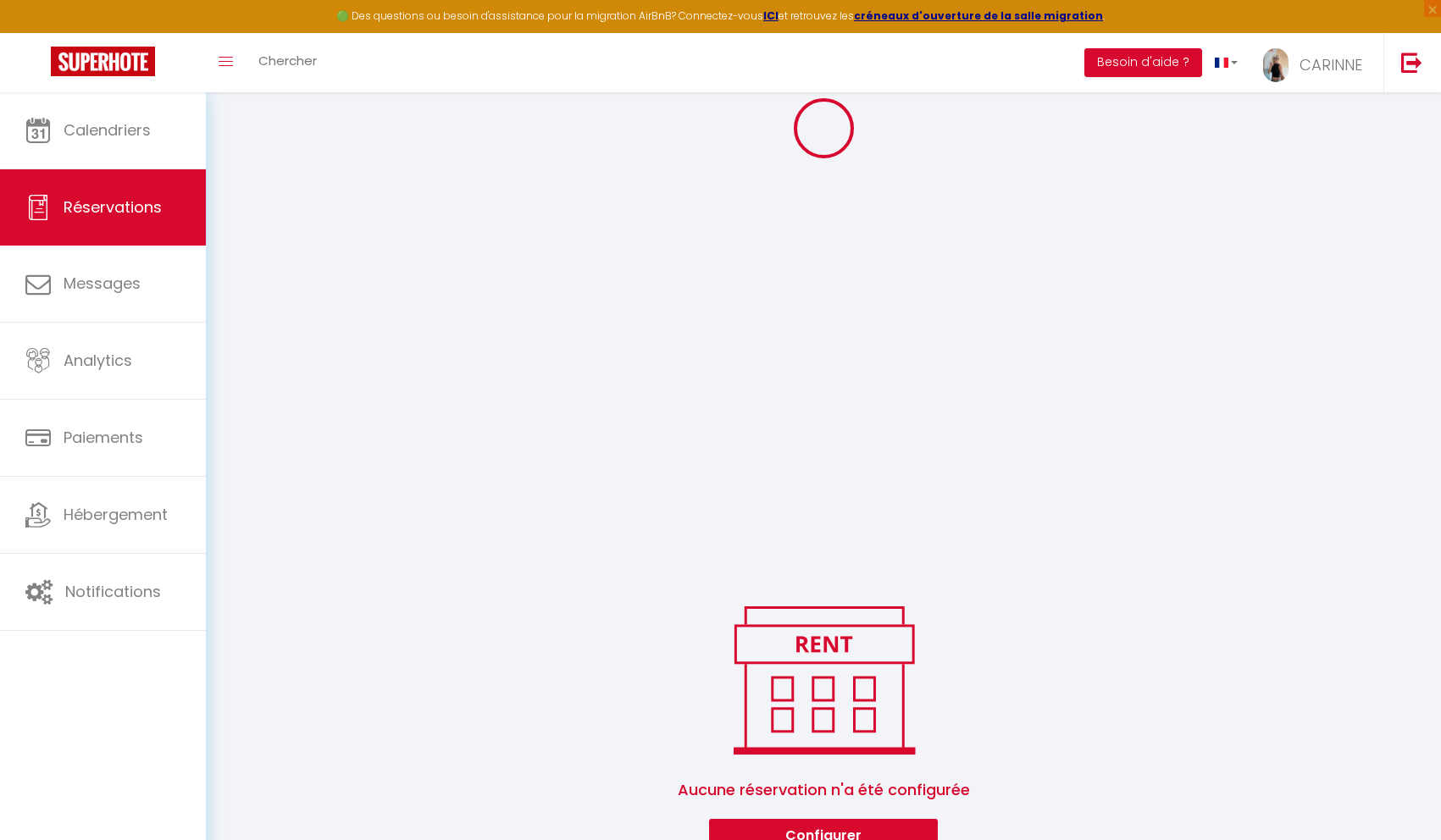
select select "all"
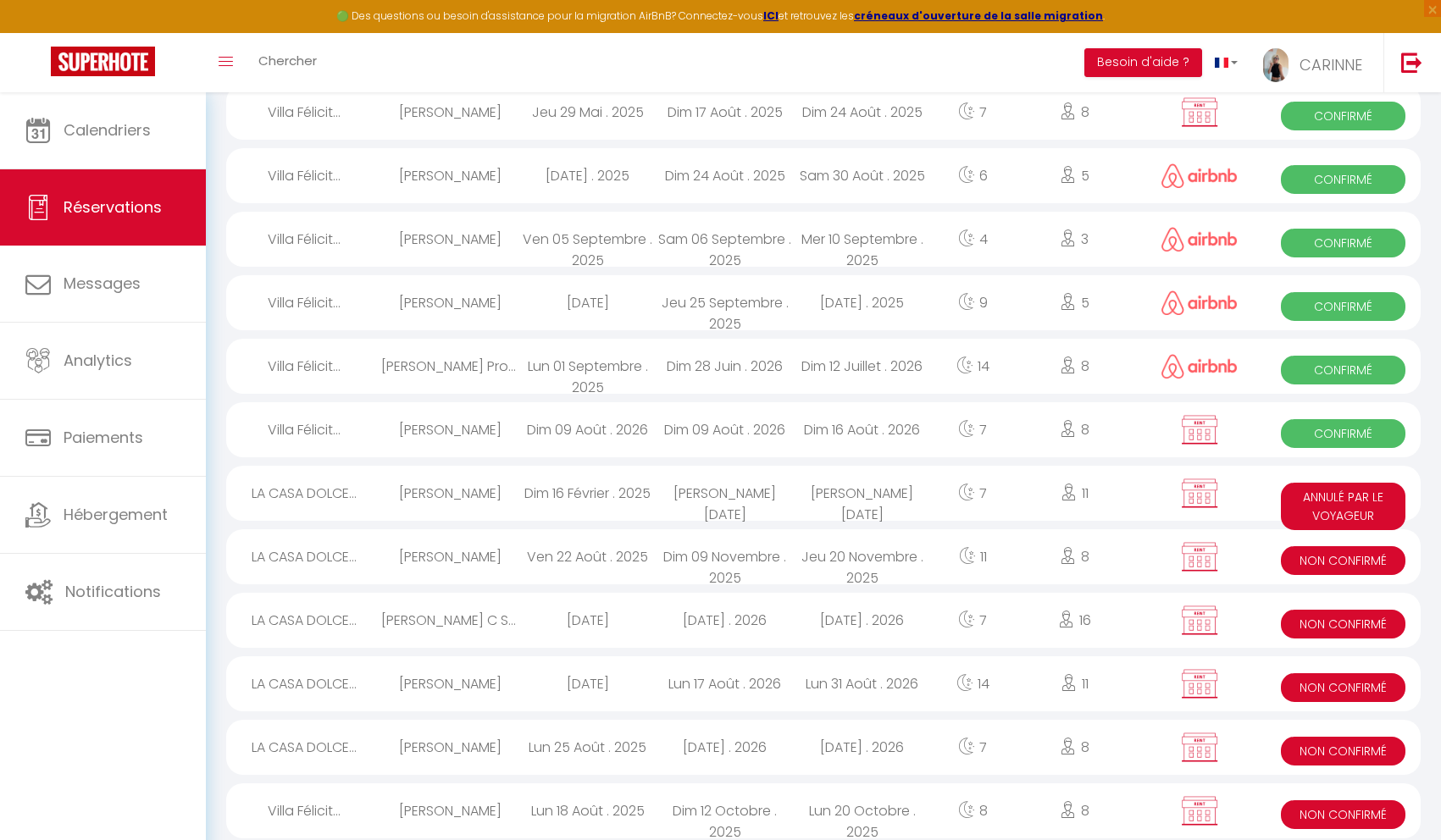
scroll to position [1620, 0]
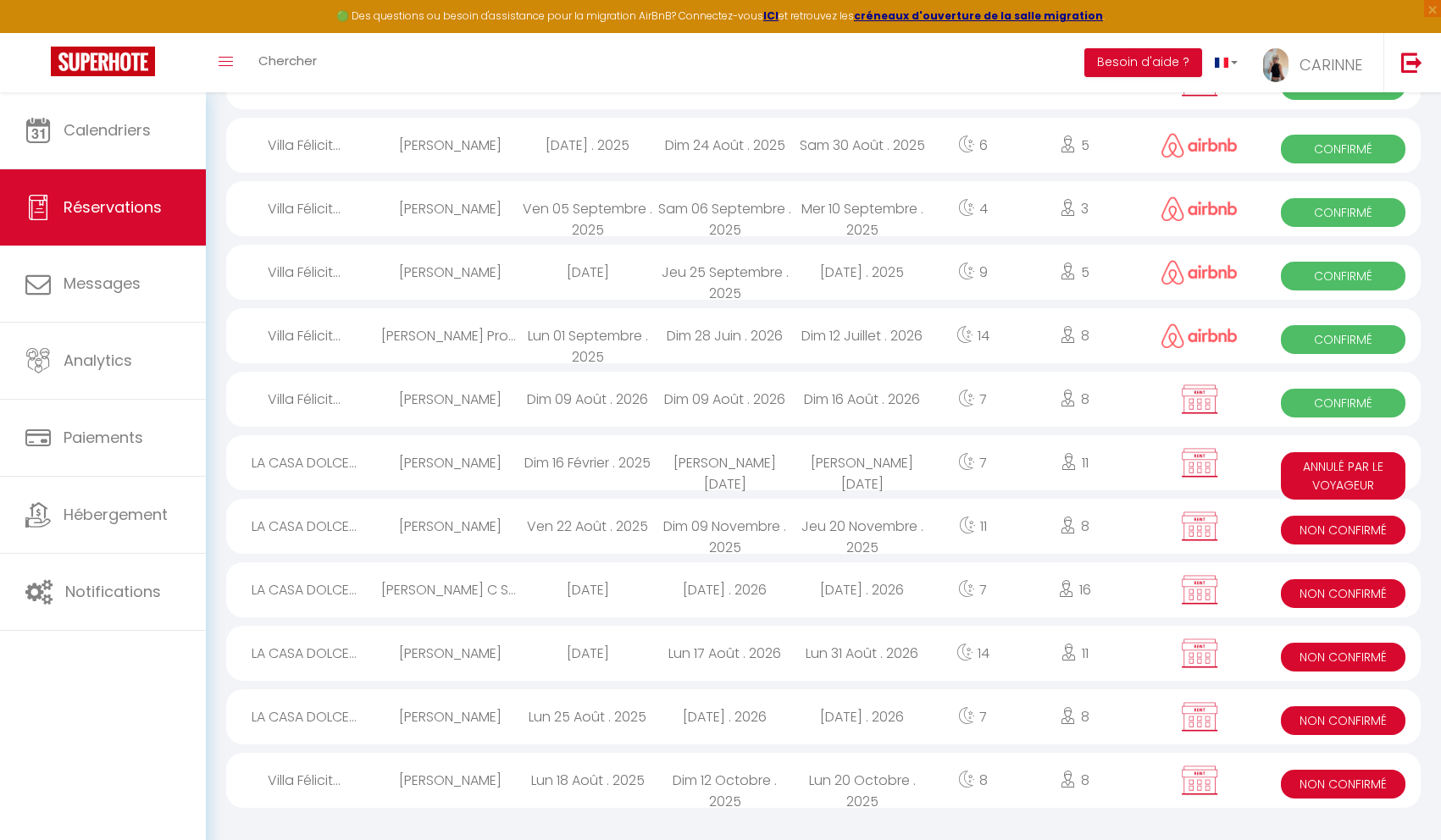
click at [419, 787] on div "[PERSON_NAME]" at bounding box center [450, 780] width 138 height 55
select select "KO"
select select "0"
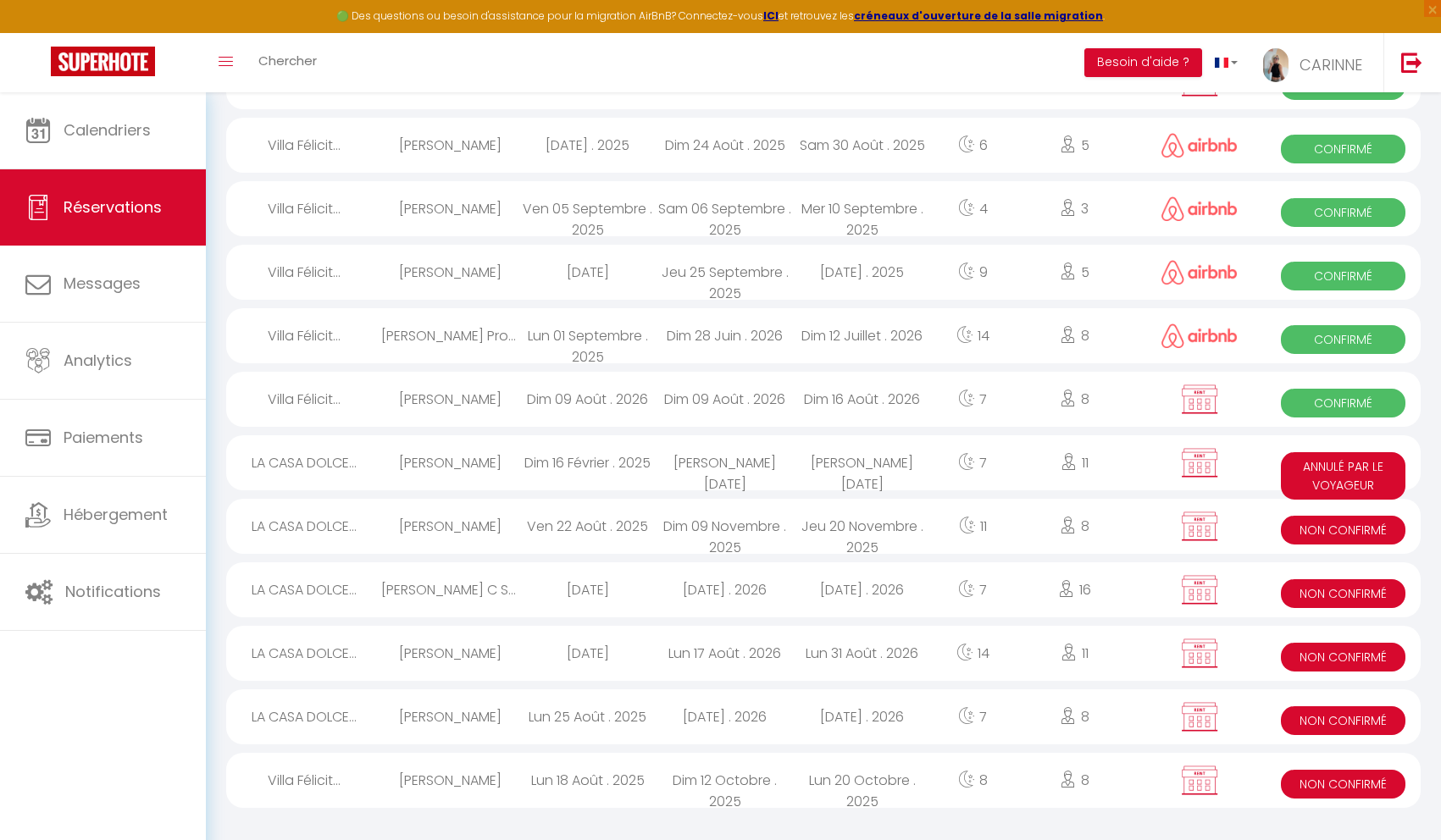
select select "1"
select select
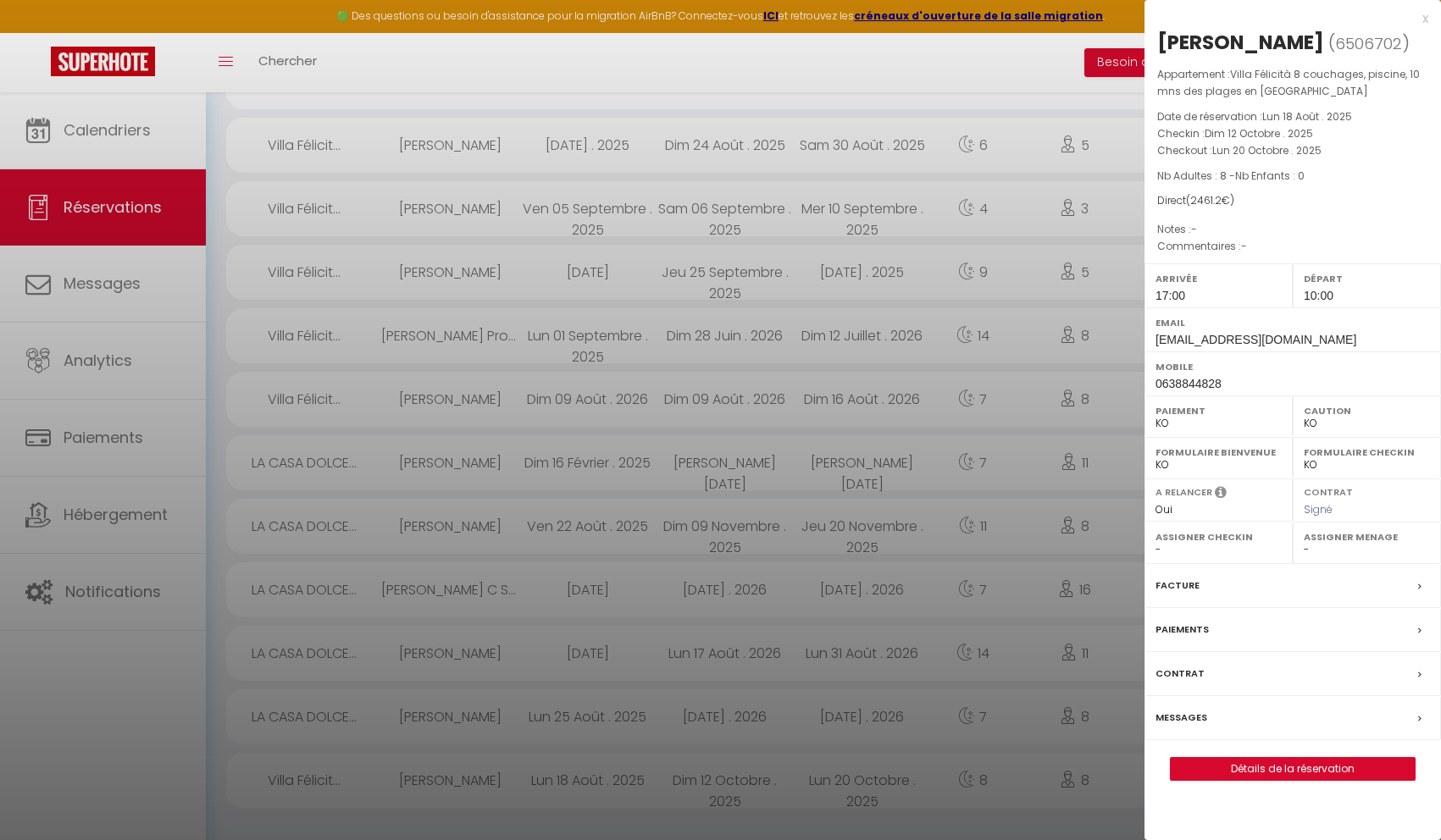
click at [1168, 594] on label "Facture" at bounding box center [1176, 585] width 44 height 18
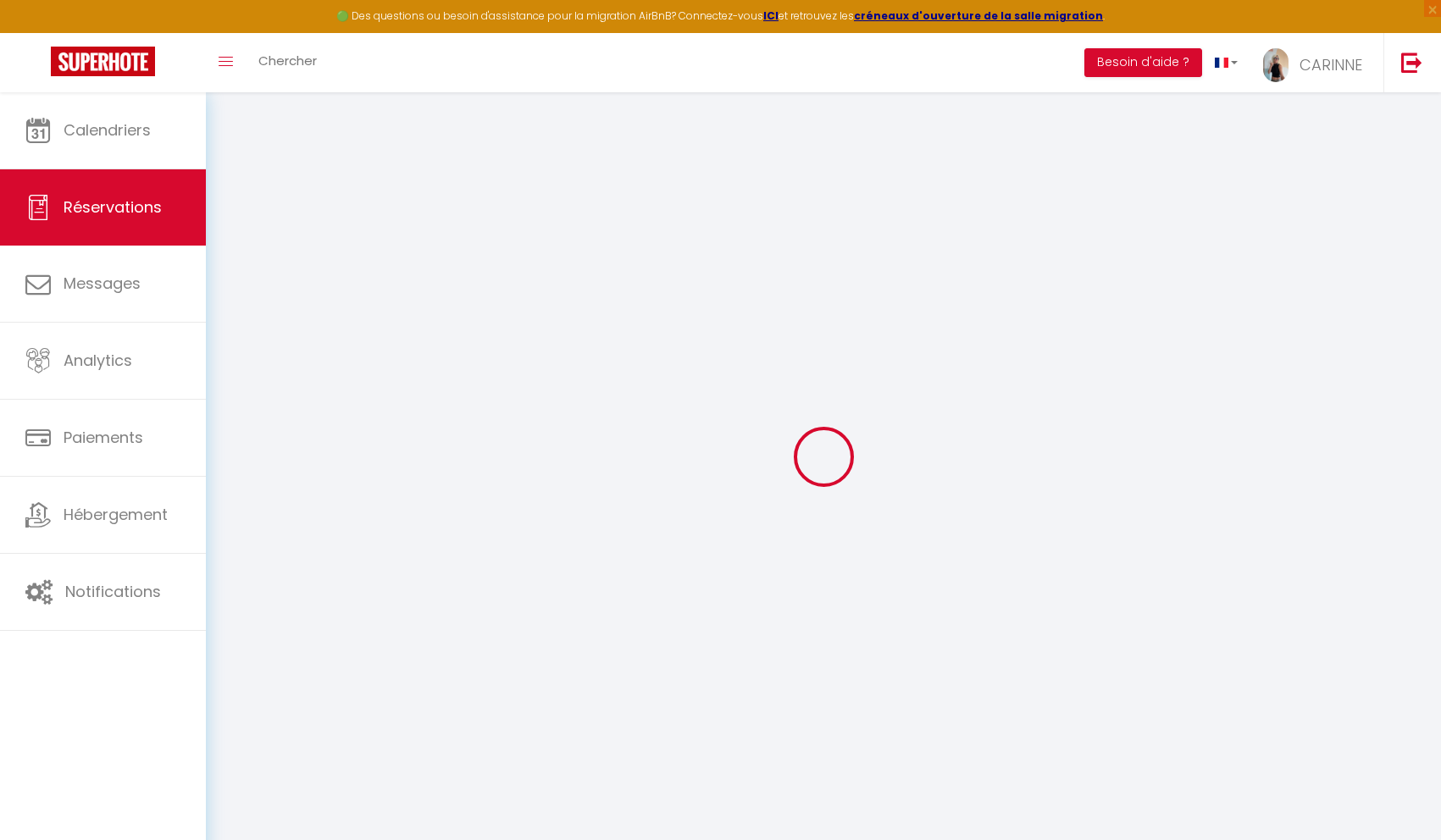
select select
checkbox input "false"
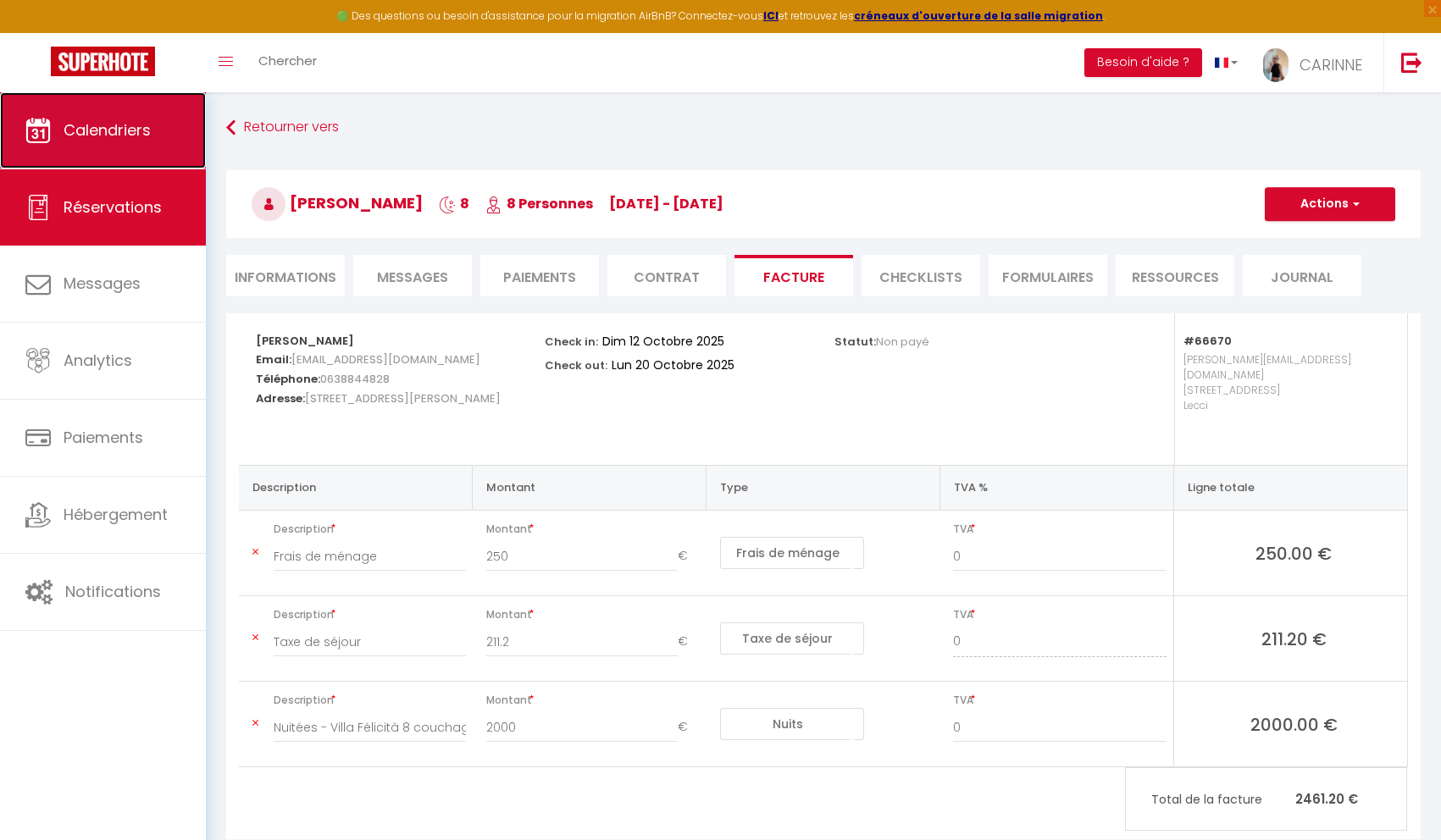
click at [143, 144] on link "Calendriers" at bounding box center [103, 130] width 206 height 76
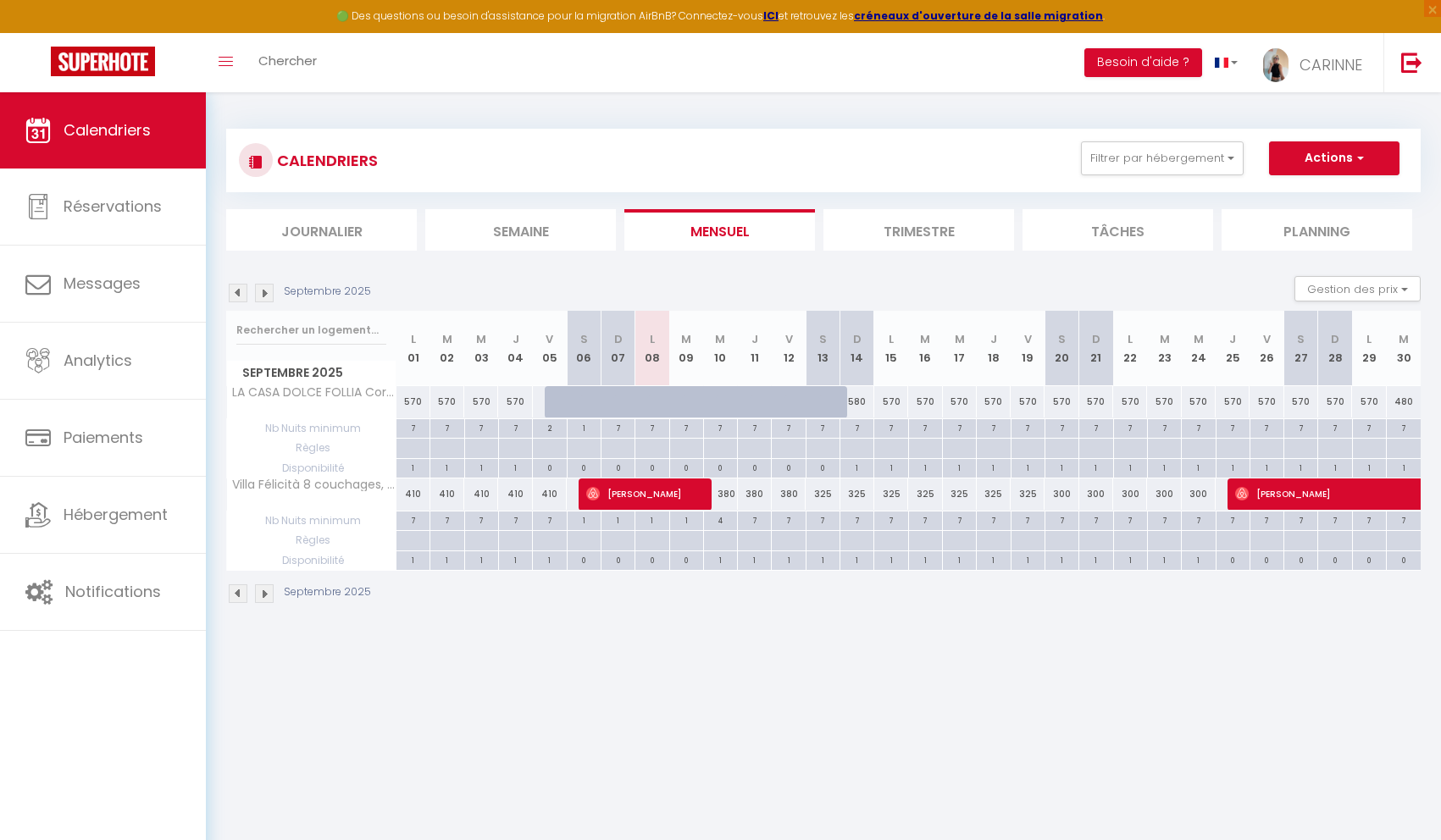
click at [266, 298] on img at bounding box center [264, 292] width 19 height 19
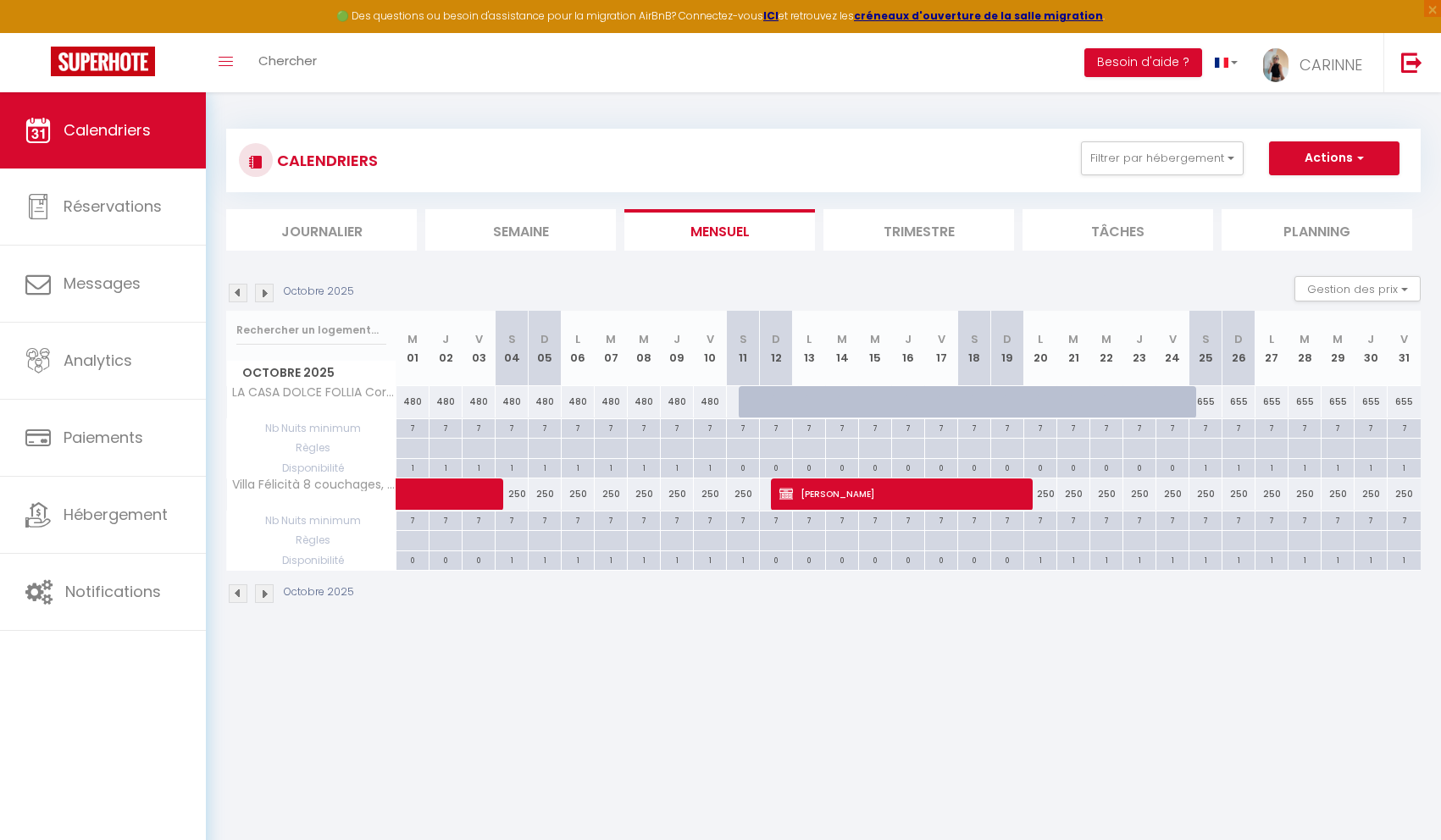
click at [266, 298] on img at bounding box center [264, 292] width 19 height 19
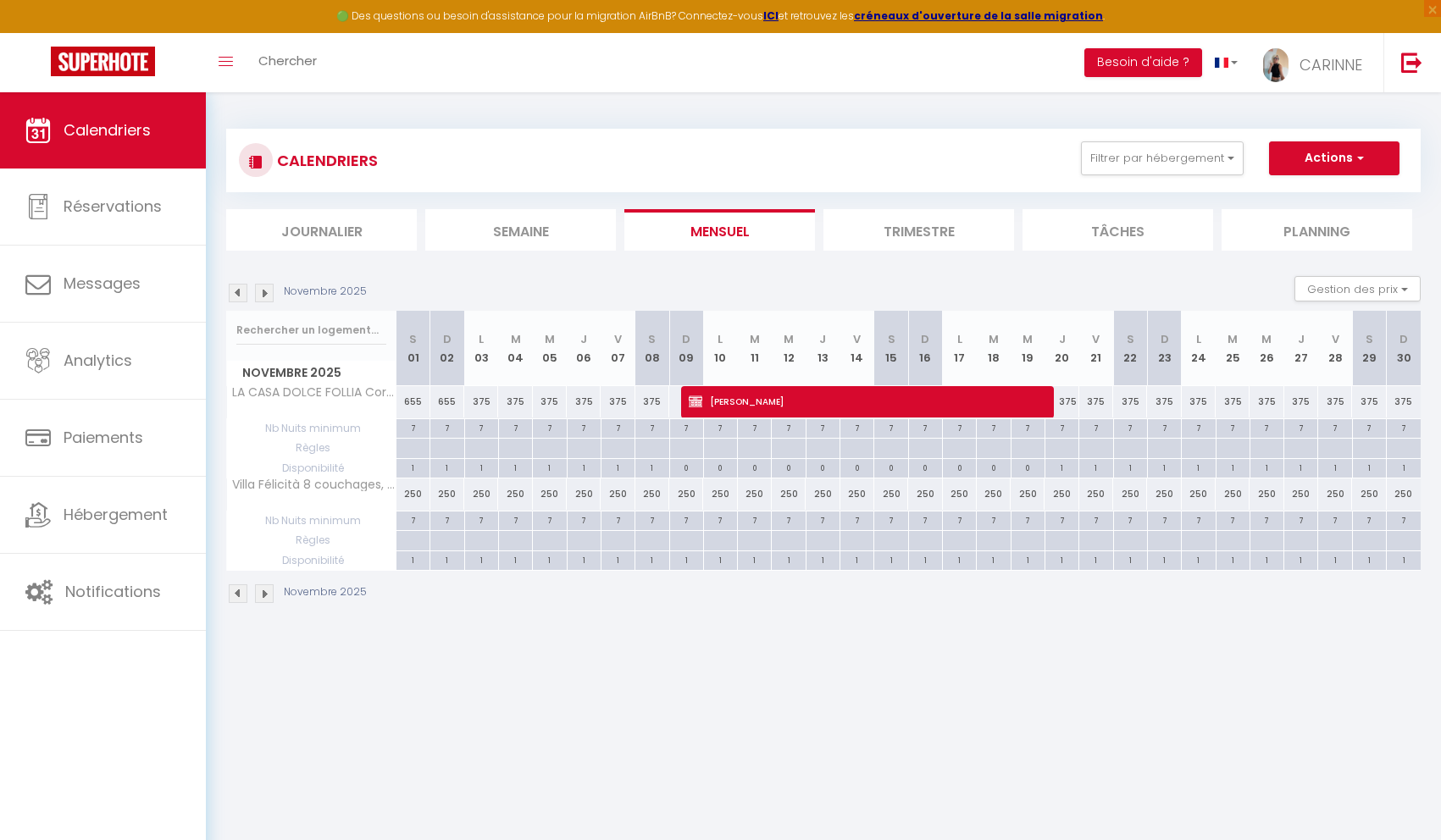
click at [266, 298] on img at bounding box center [264, 292] width 19 height 19
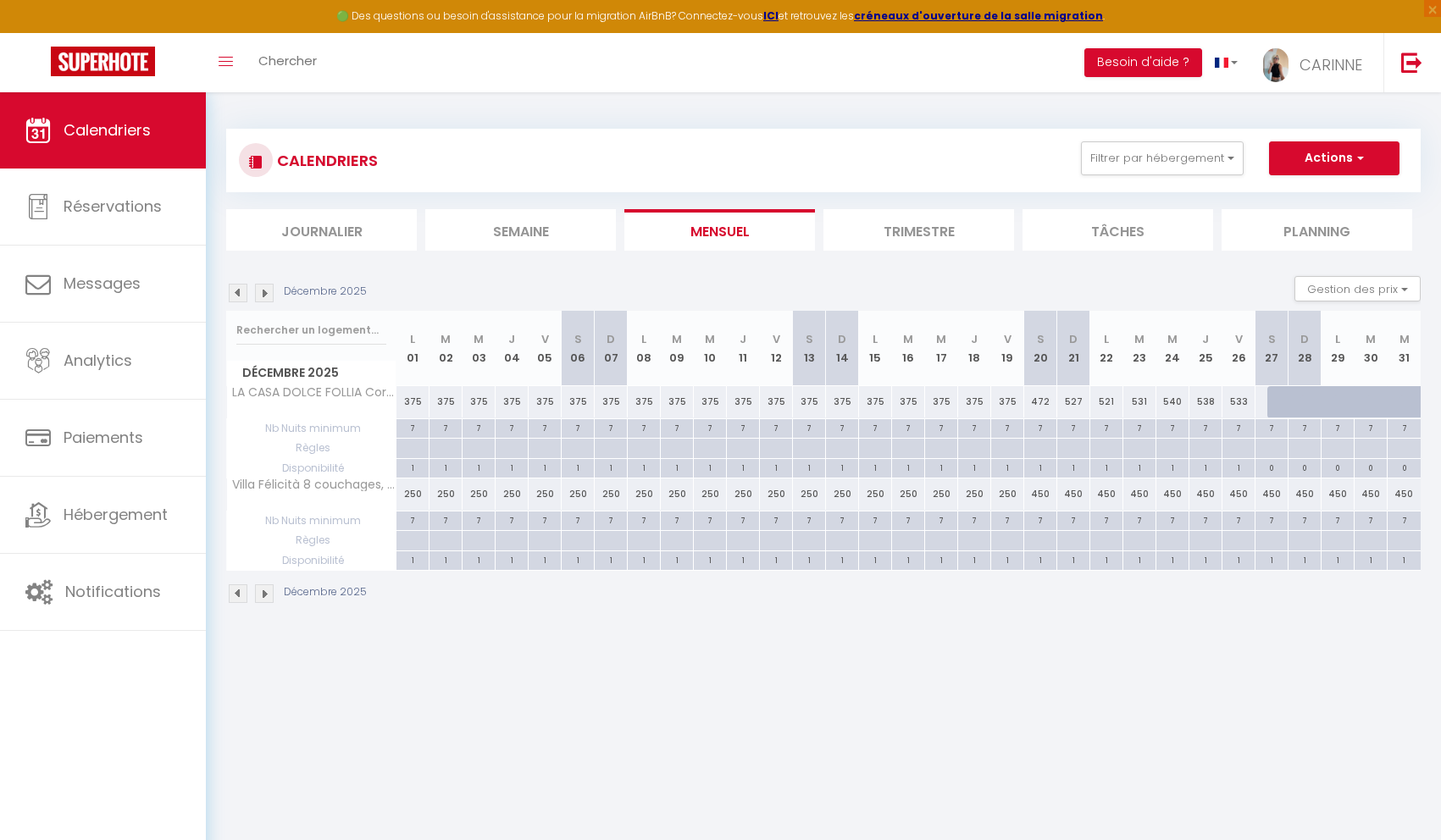
click at [266, 298] on img at bounding box center [264, 292] width 19 height 19
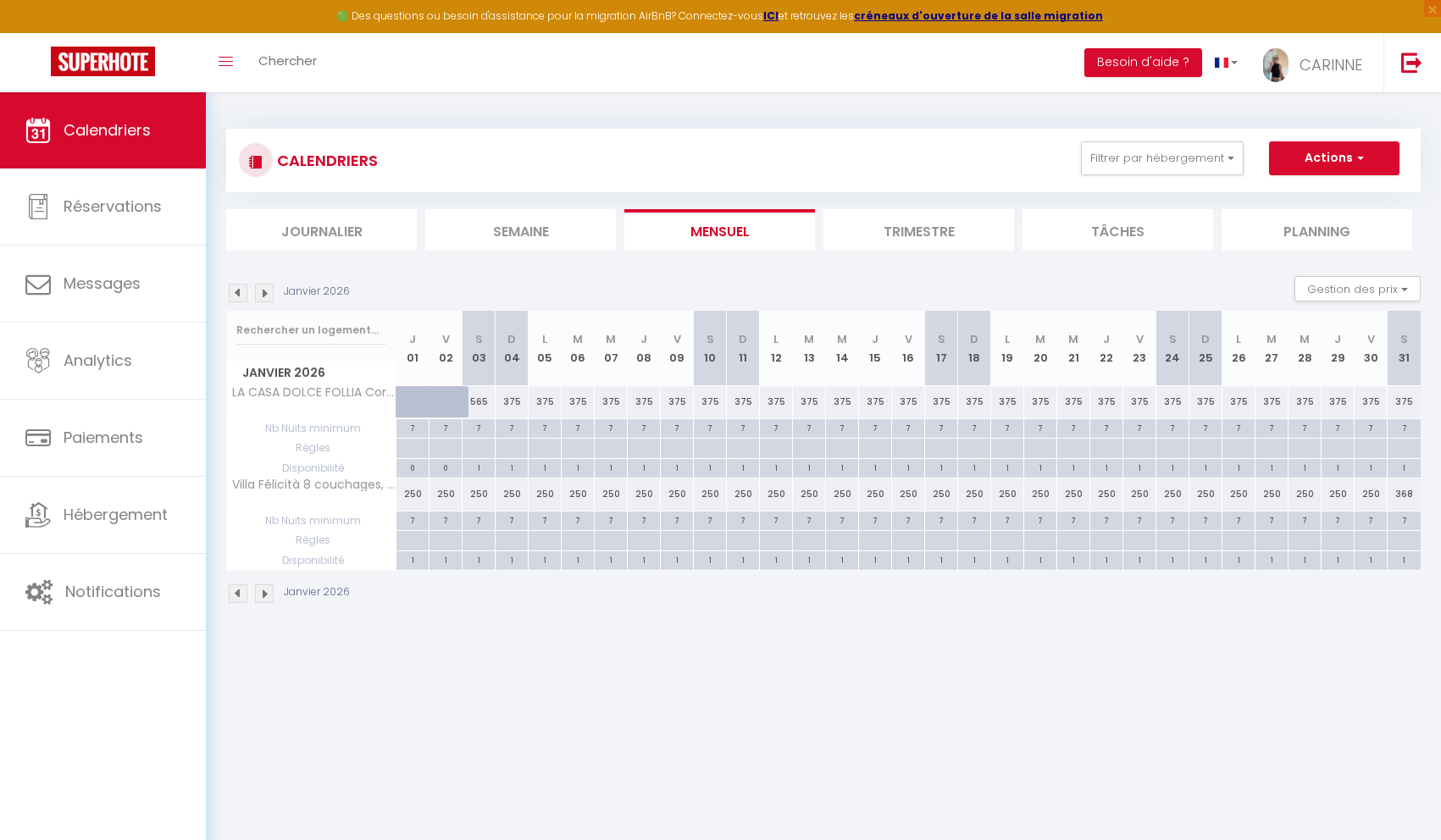
click at [266, 298] on img at bounding box center [264, 292] width 19 height 19
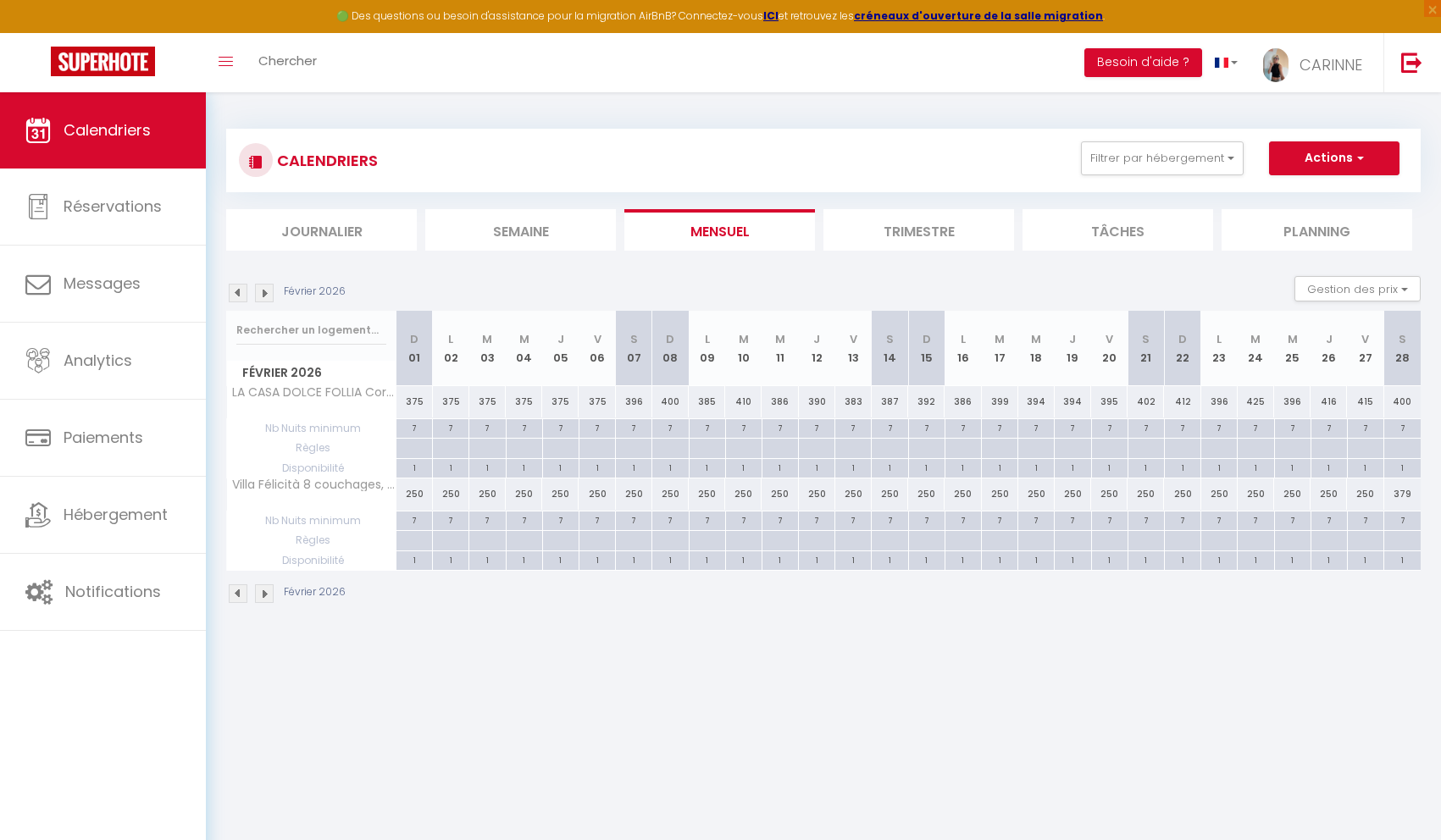
click at [266, 298] on img at bounding box center [264, 292] width 19 height 19
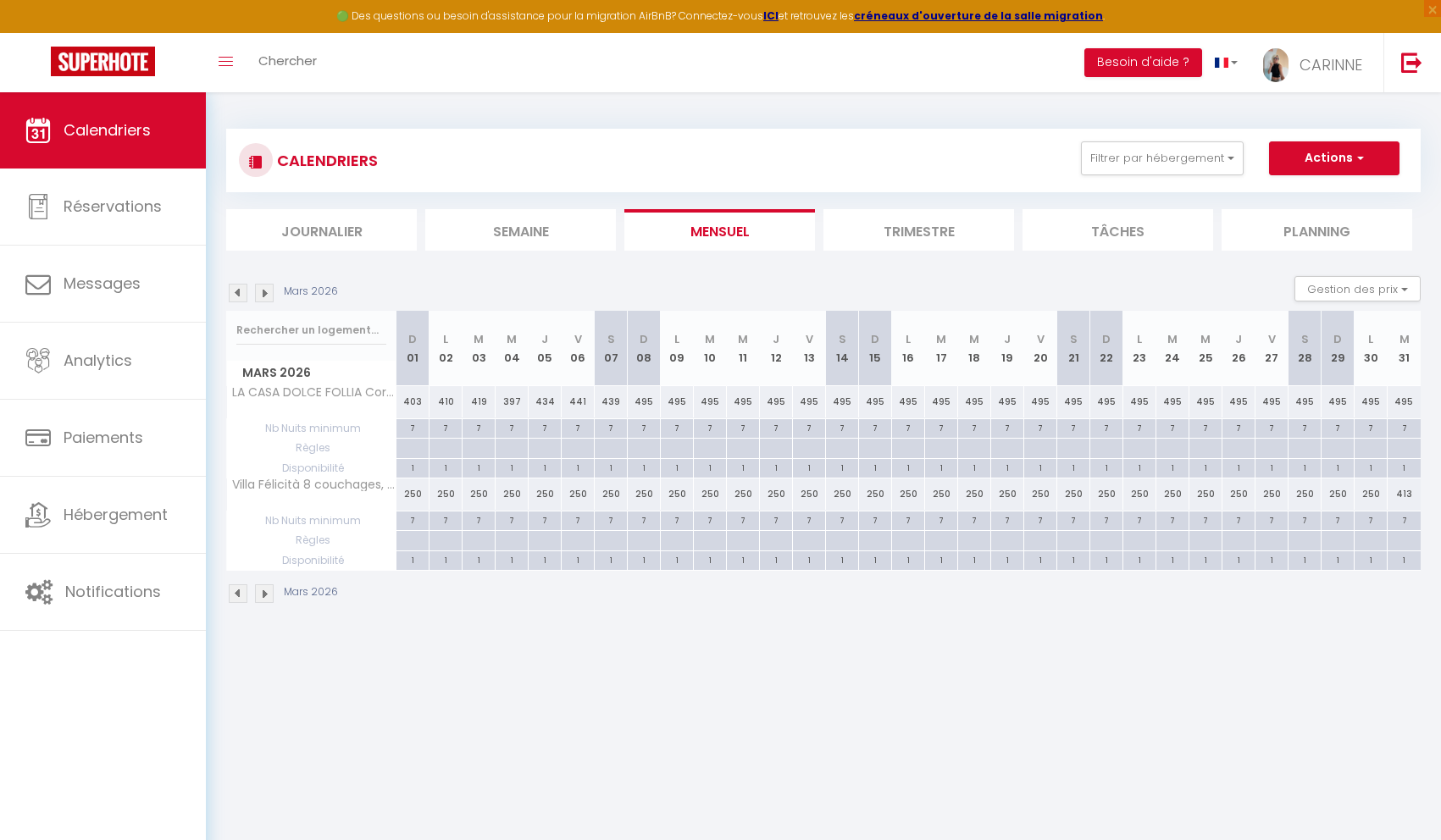
click at [266, 298] on img at bounding box center [264, 292] width 19 height 19
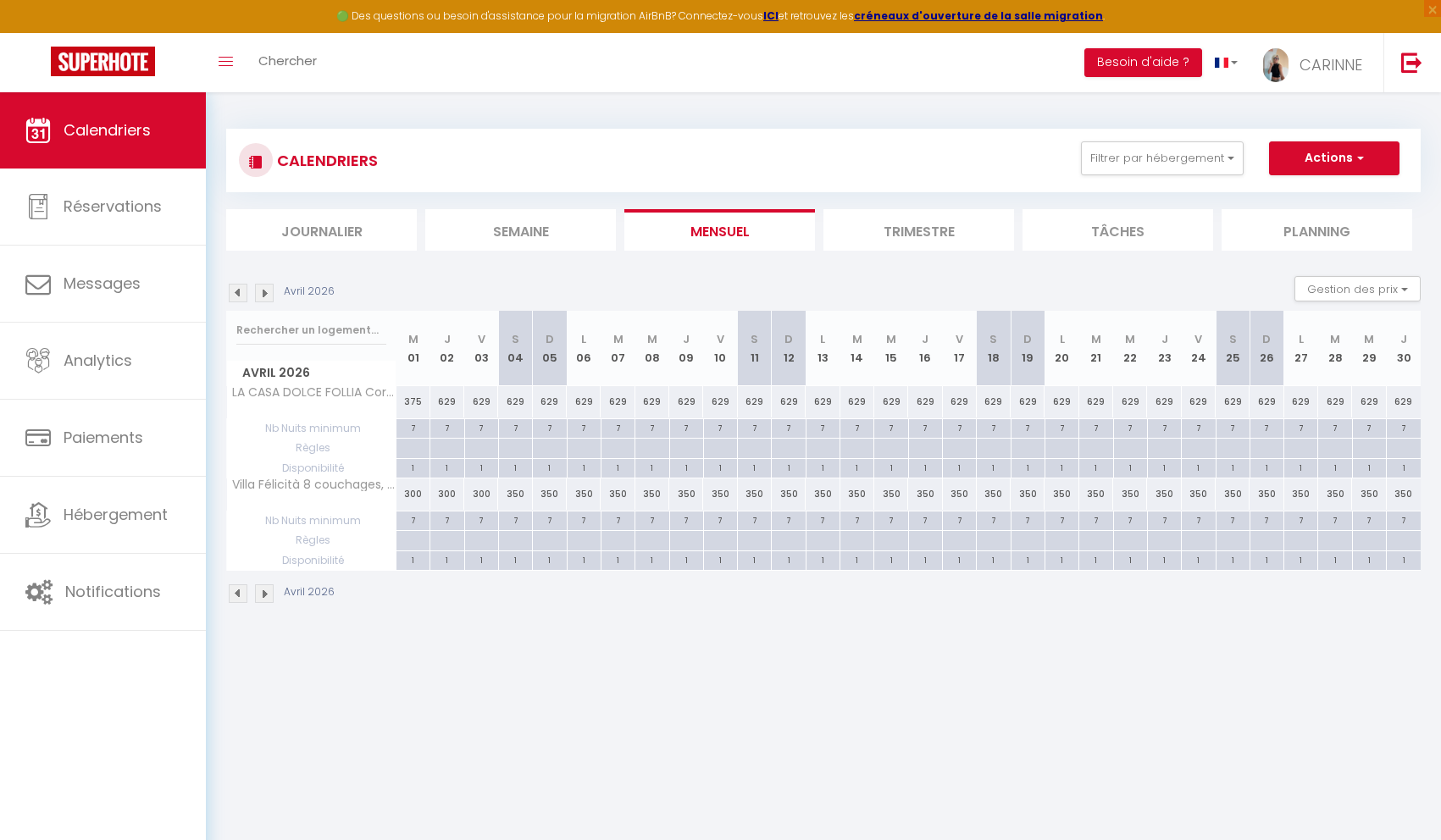
click at [266, 298] on img at bounding box center [264, 292] width 19 height 19
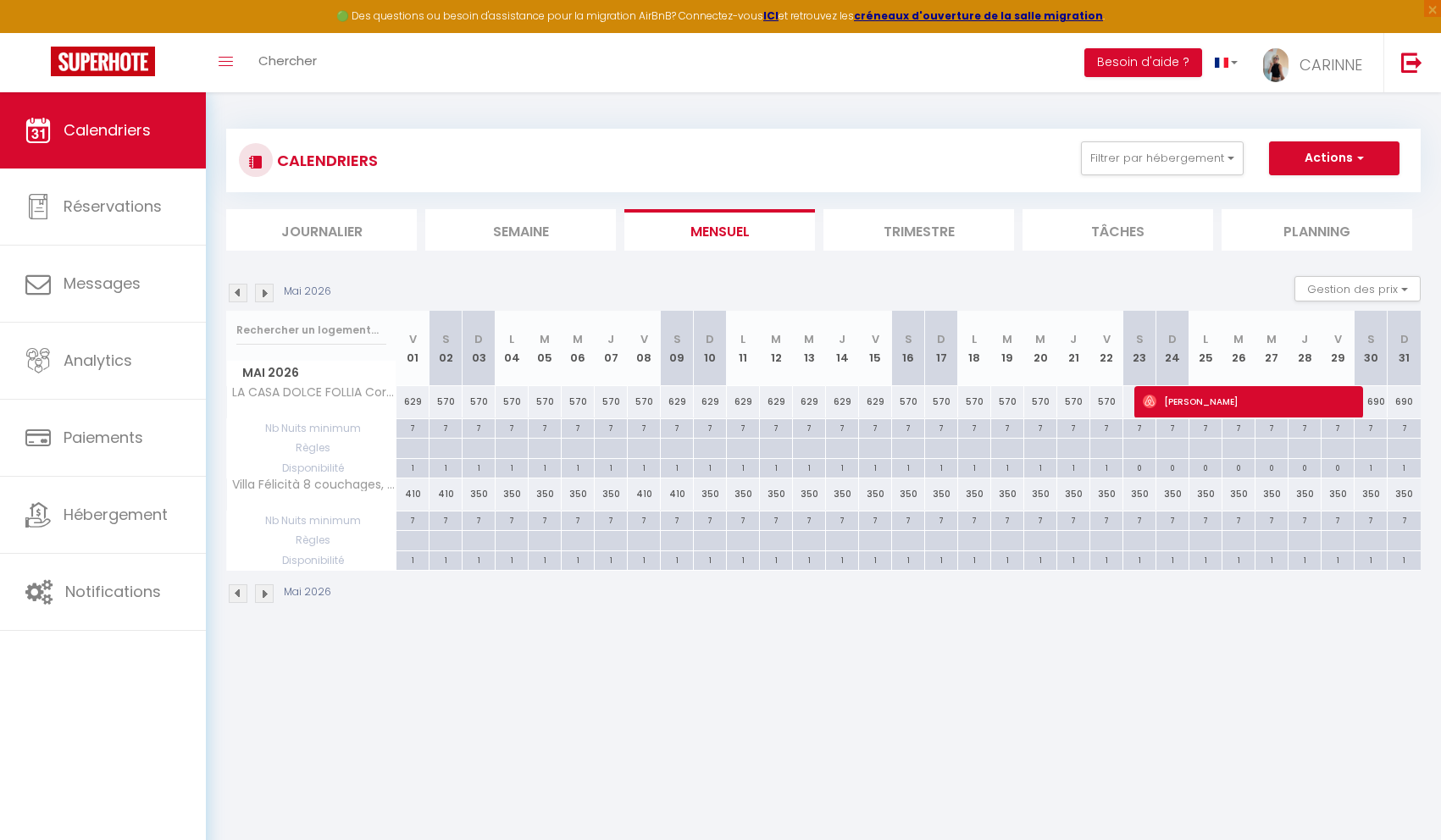
click at [266, 298] on img at bounding box center [264, 292] width 19 height 19
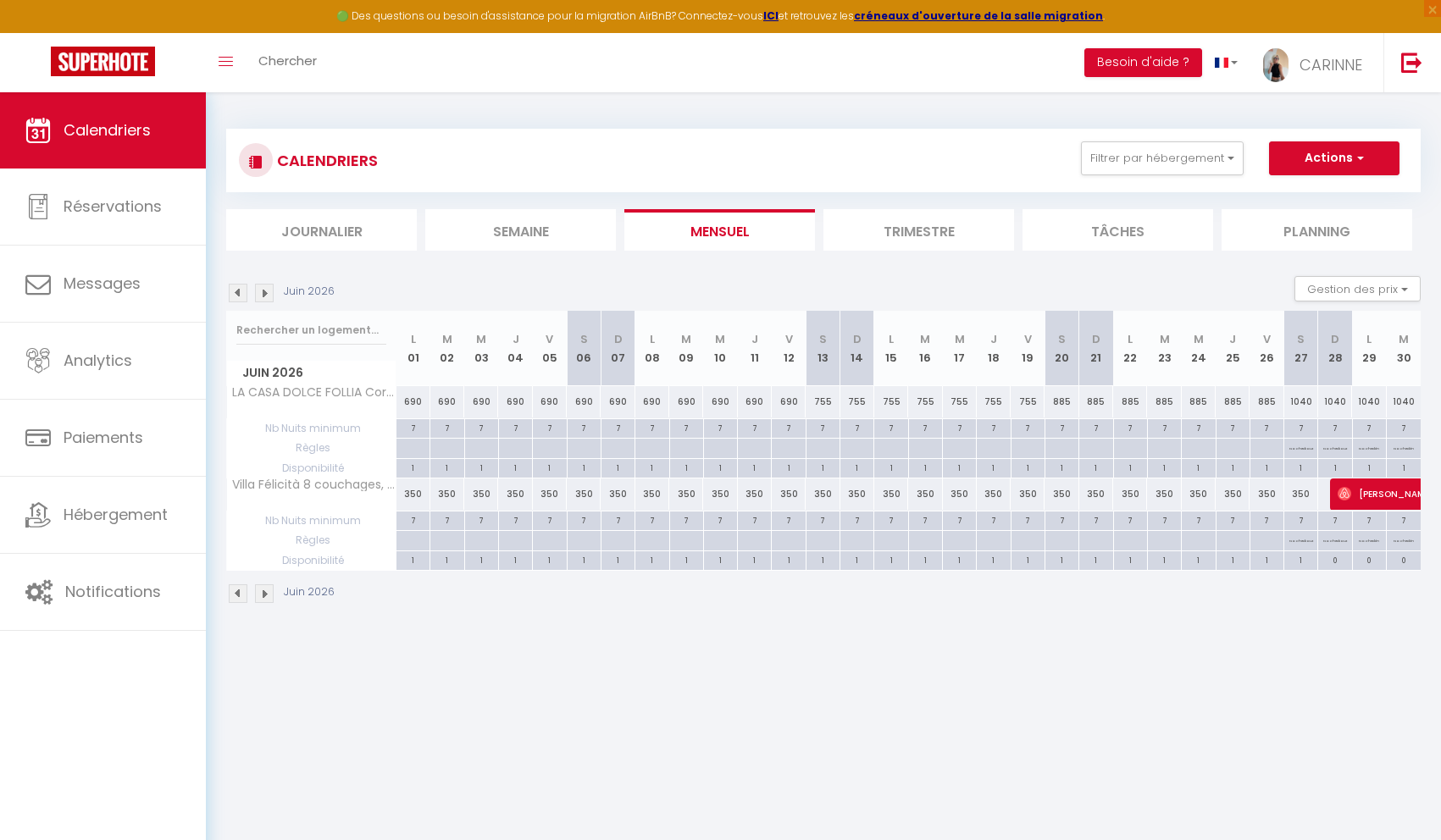
click at [266, 298] on img at bounding box center [264, 292] width 19 height 19
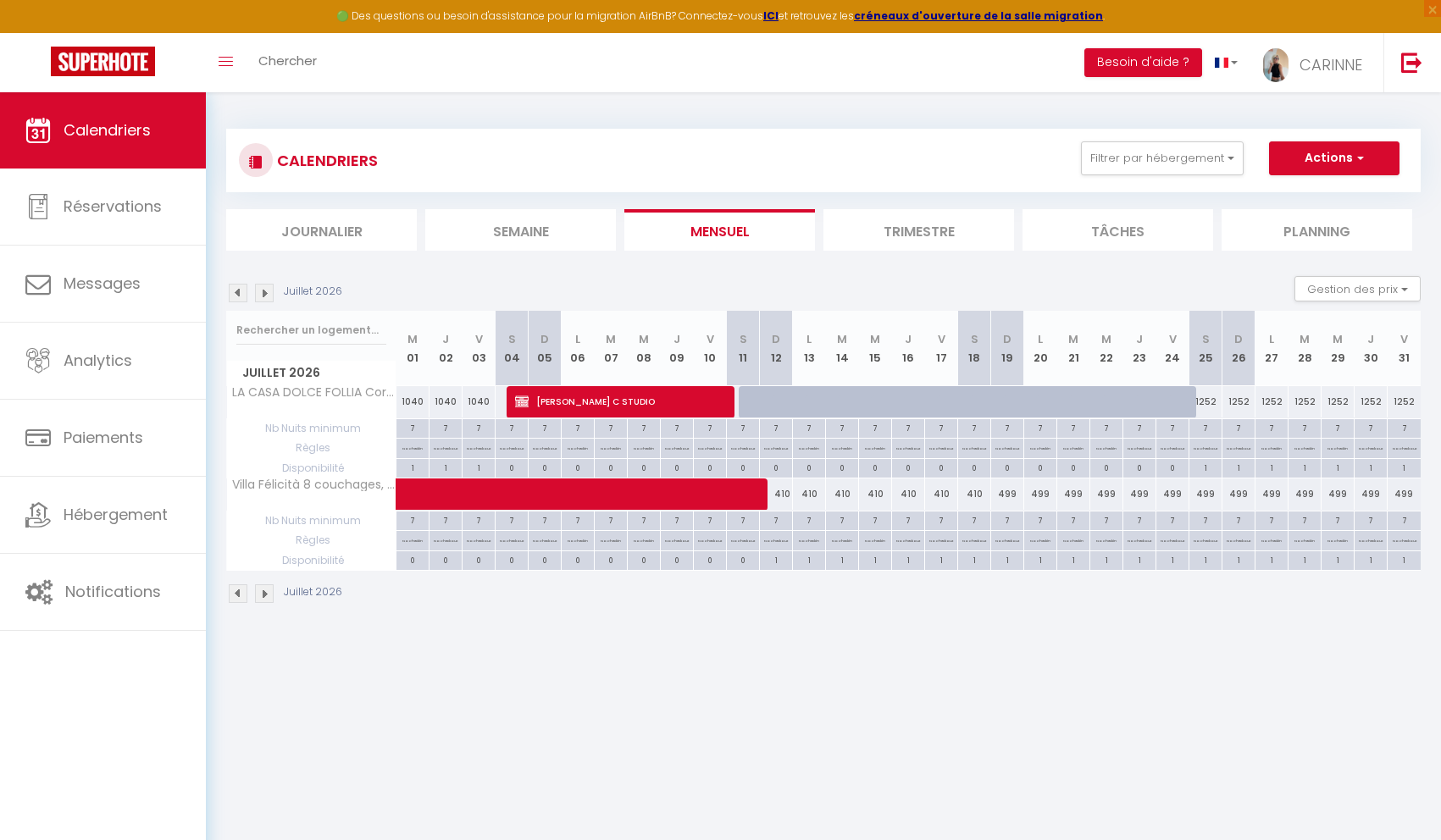
click at [266, 298] on img at bounding box center [264, 292] width 19 height 19
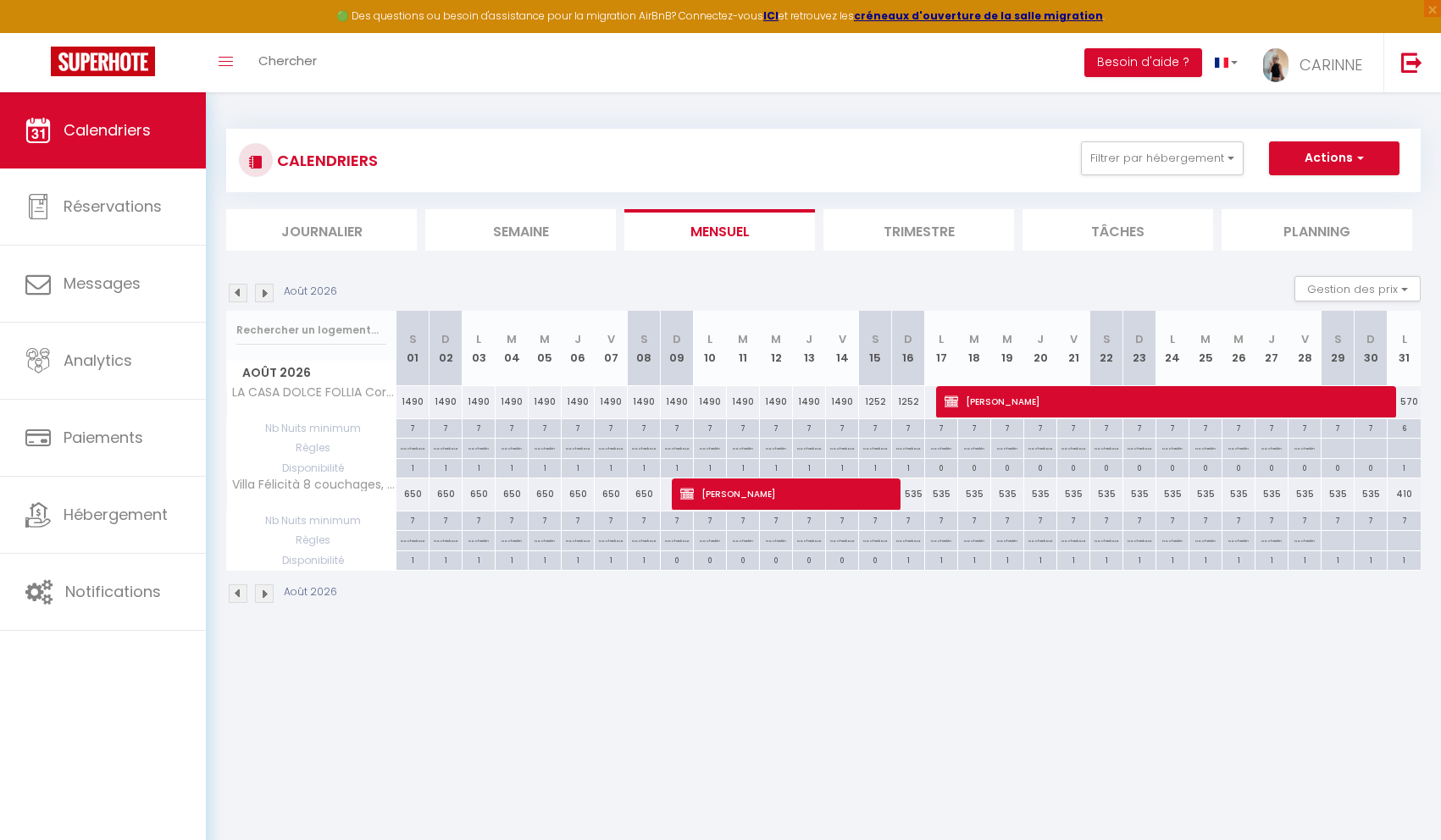
click at [234, 297] on img at bounding box center [238, 292] width 19 height 19
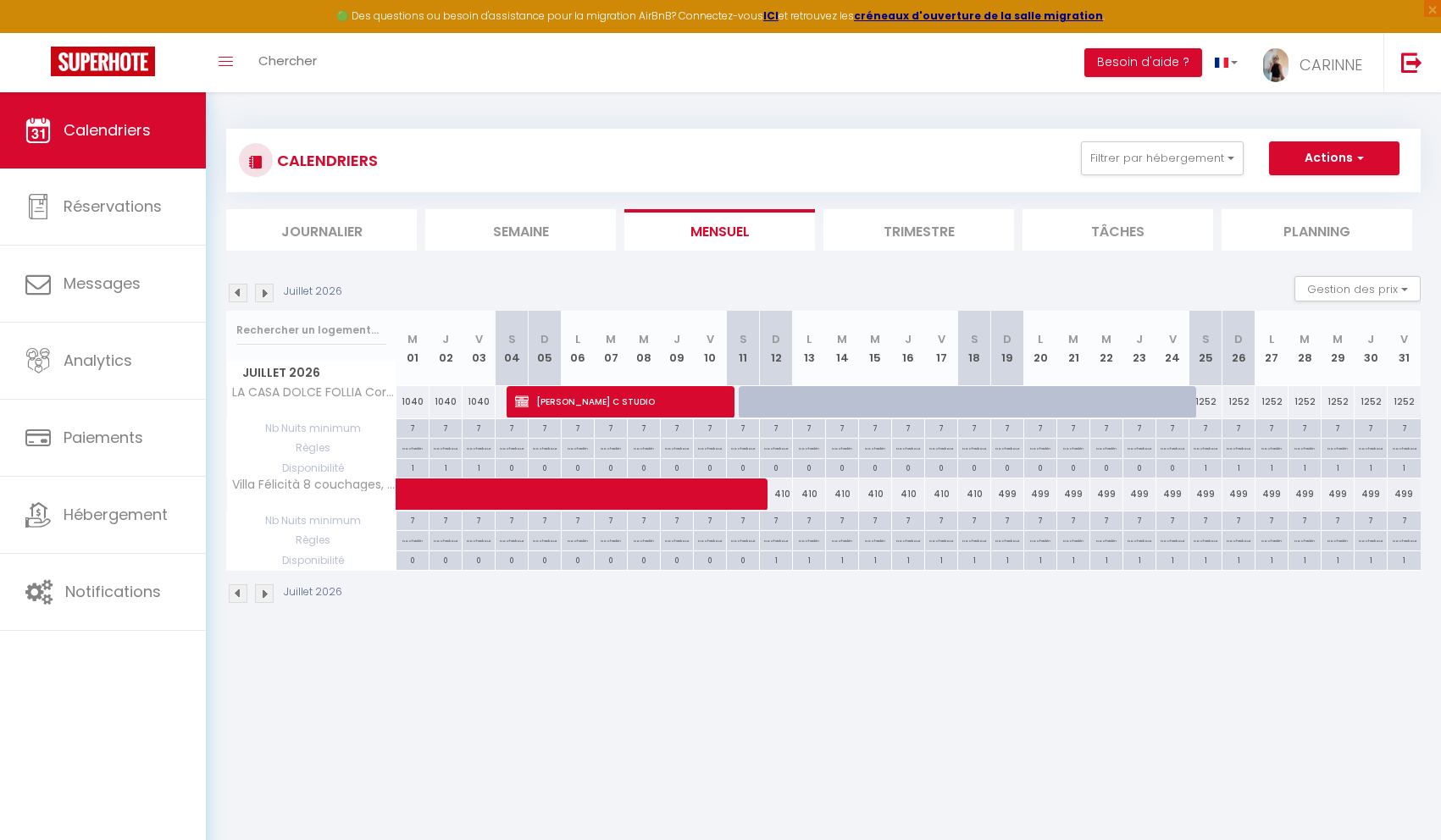
click at [266, 299] on img at bounding box center [264, 292] width 19 height 19
